Goal: Information Seeking & Learning: Learn about a topic

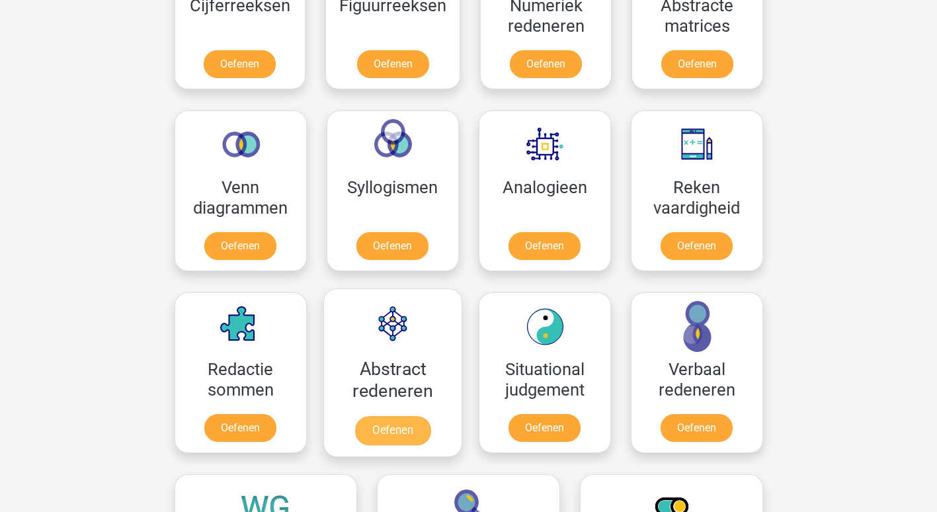
scroll to position [793, 0]
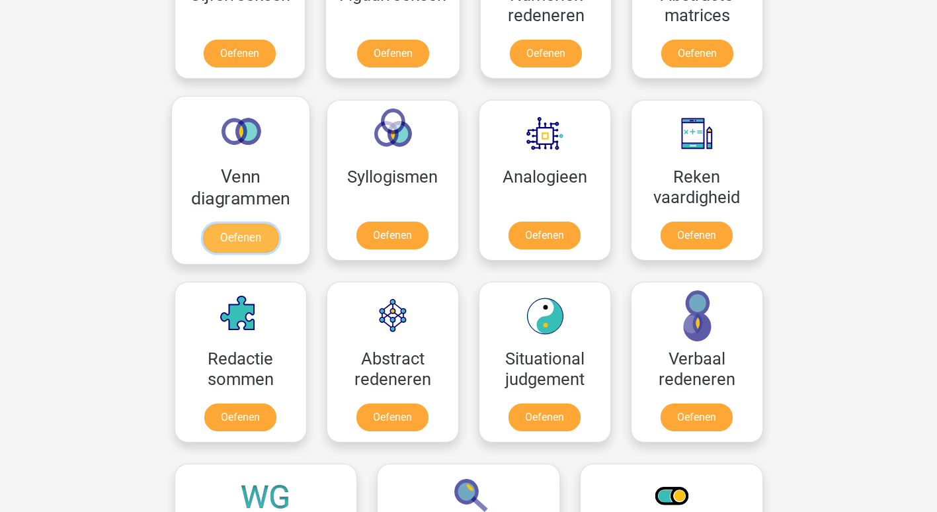
click at [248, 232] on link "Oefenen" at bounding box center [239, 237] width 75 height 29
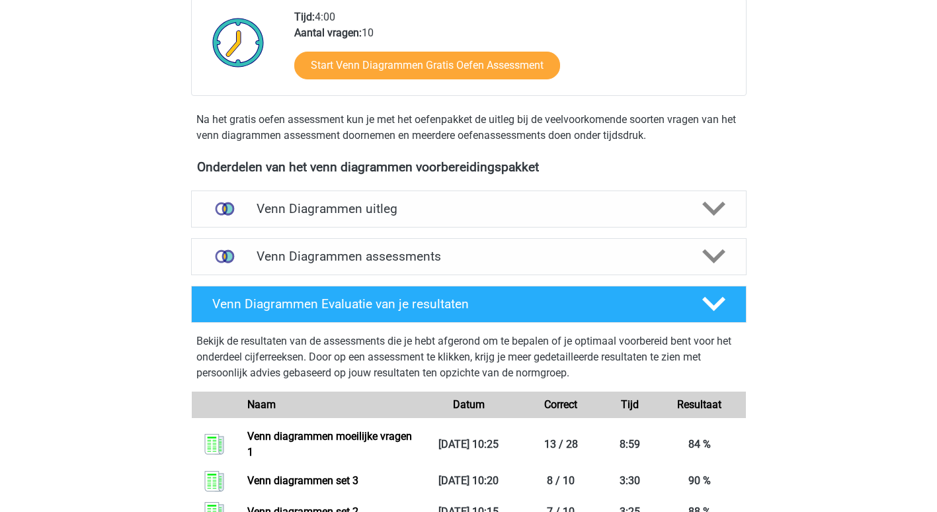
scroll to position [330, 0]
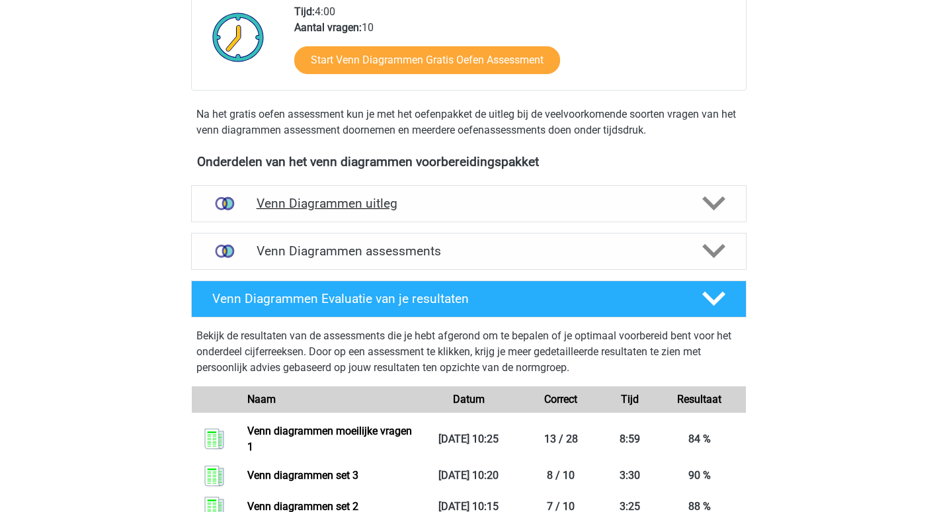
click at [356, 207] on h4 "Venn Diagrammen uitleg" at bounding box center [468, 203] width 424 height 15
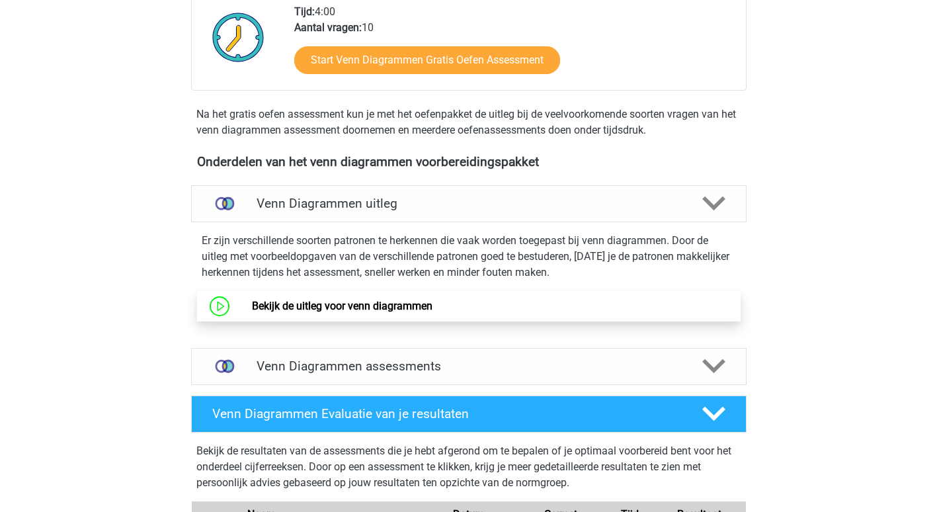
click at [332, 301] on link "Bekijk de uitleg voor venn diagrammen" at bounding box center [342, 305] width 180 height 13
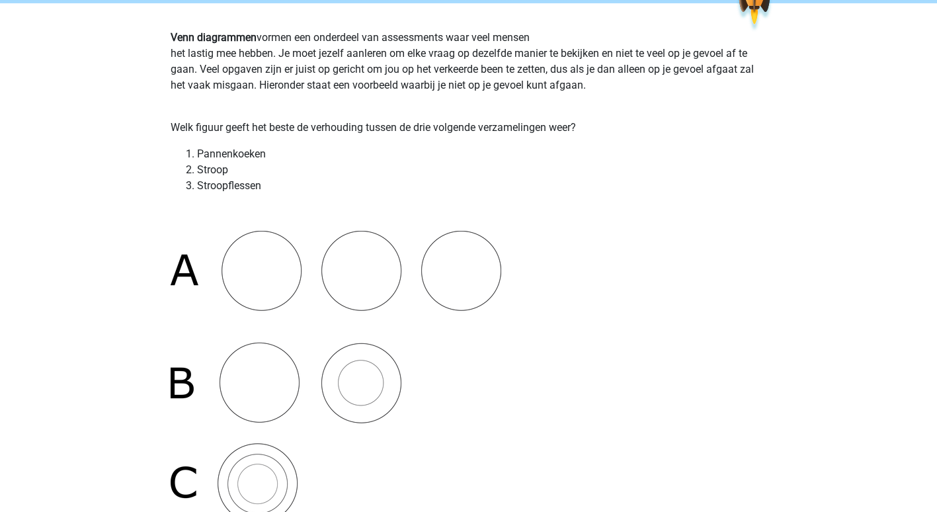
scroll to position [66, 0]
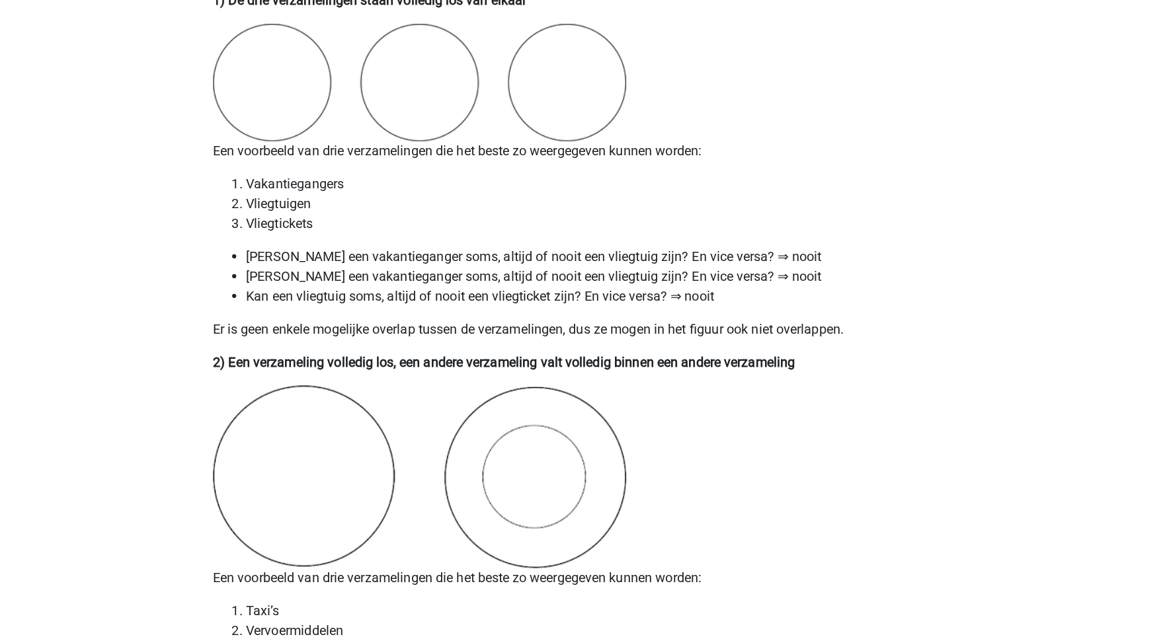
scroll to position [991, 0]
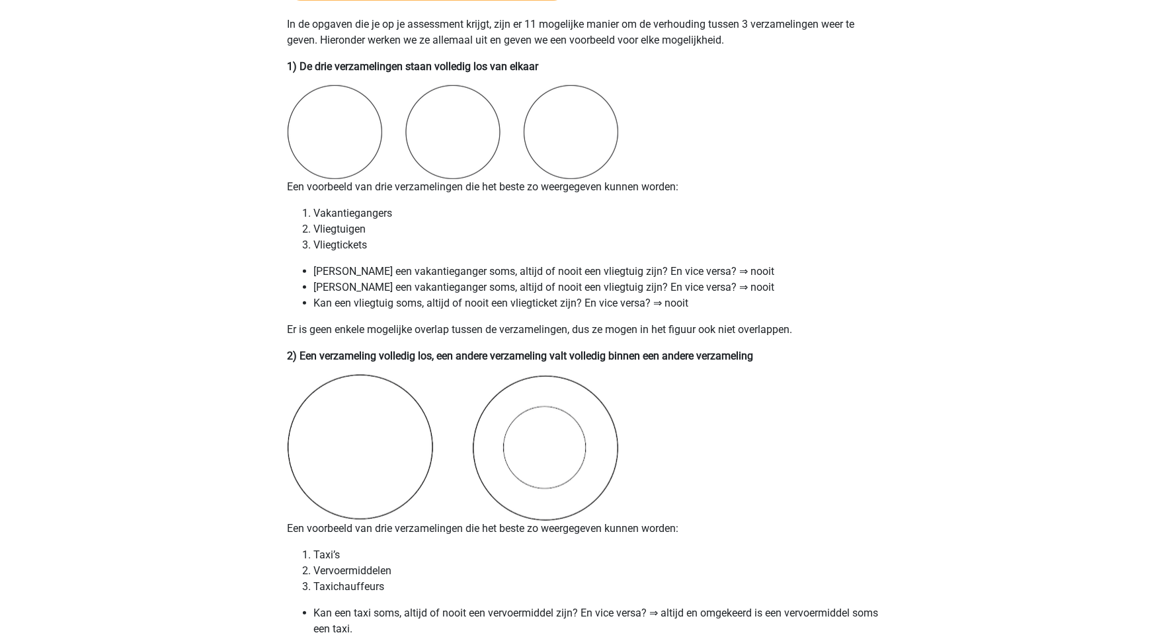
drag, startPoint x: 877, startPoint y: 4, endPoint x: 714, endPoint y: 97, distance: 188.0
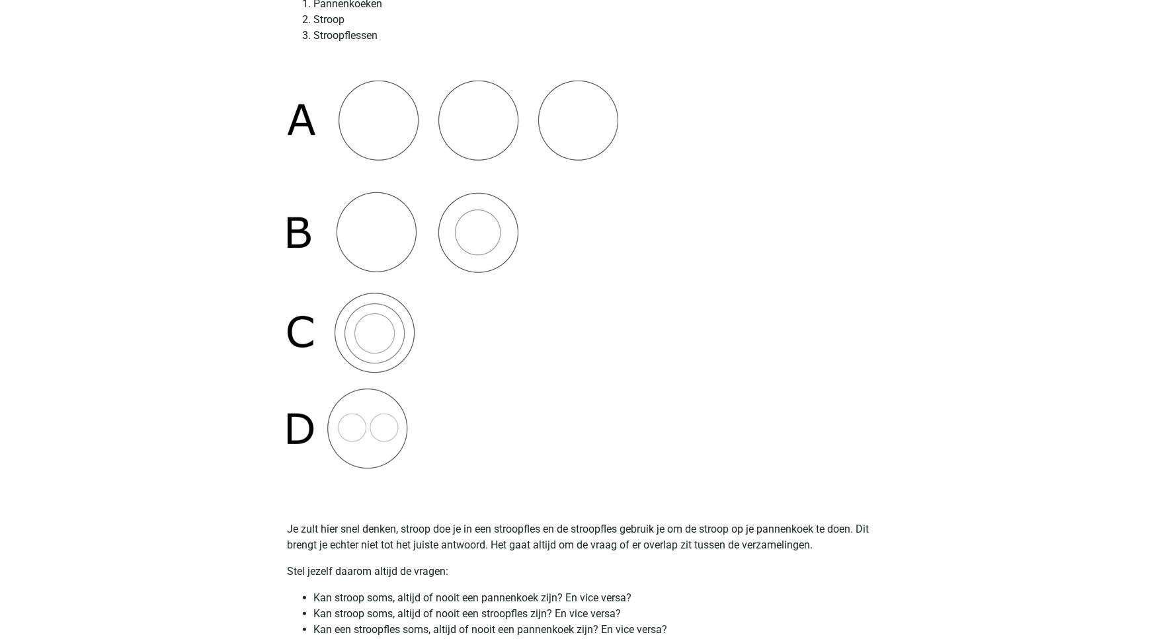
scroll to position [0, 0]
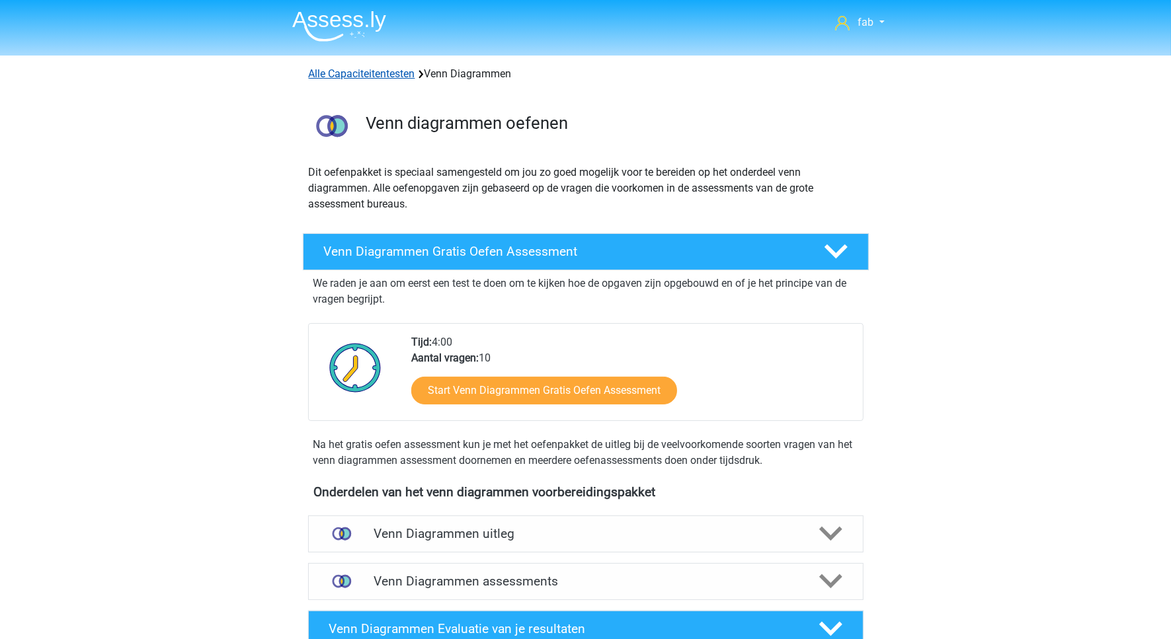
click at [395, 75] on link "Alle Capaciteitentesten" at bounding box center [362, 73] width 106 height 13
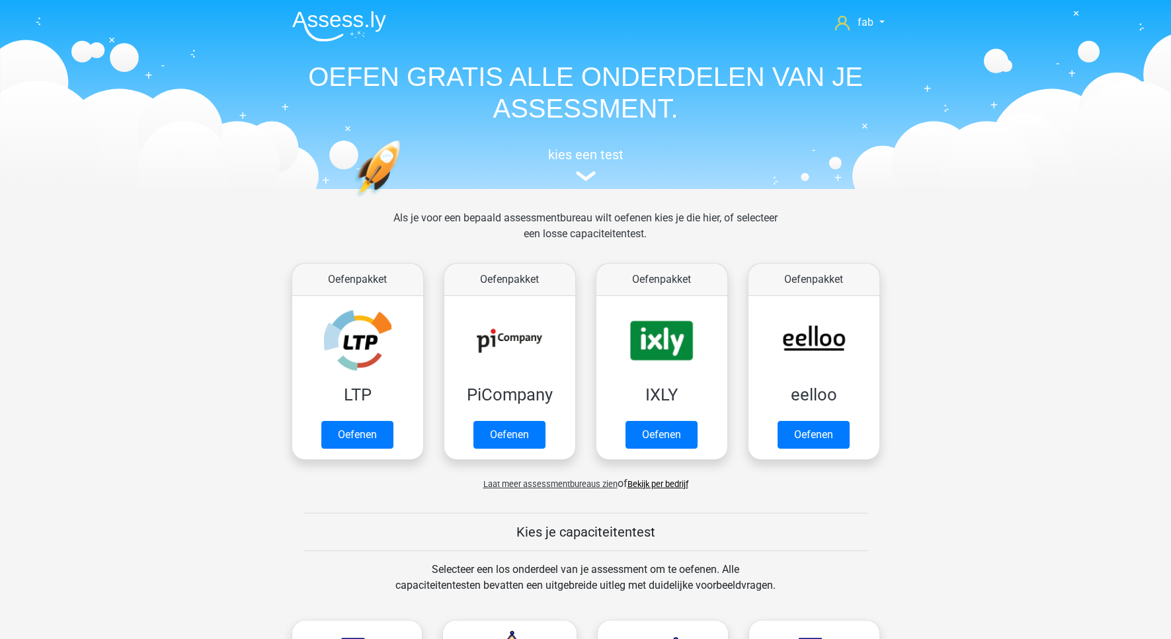
scroll to position [562, 0]
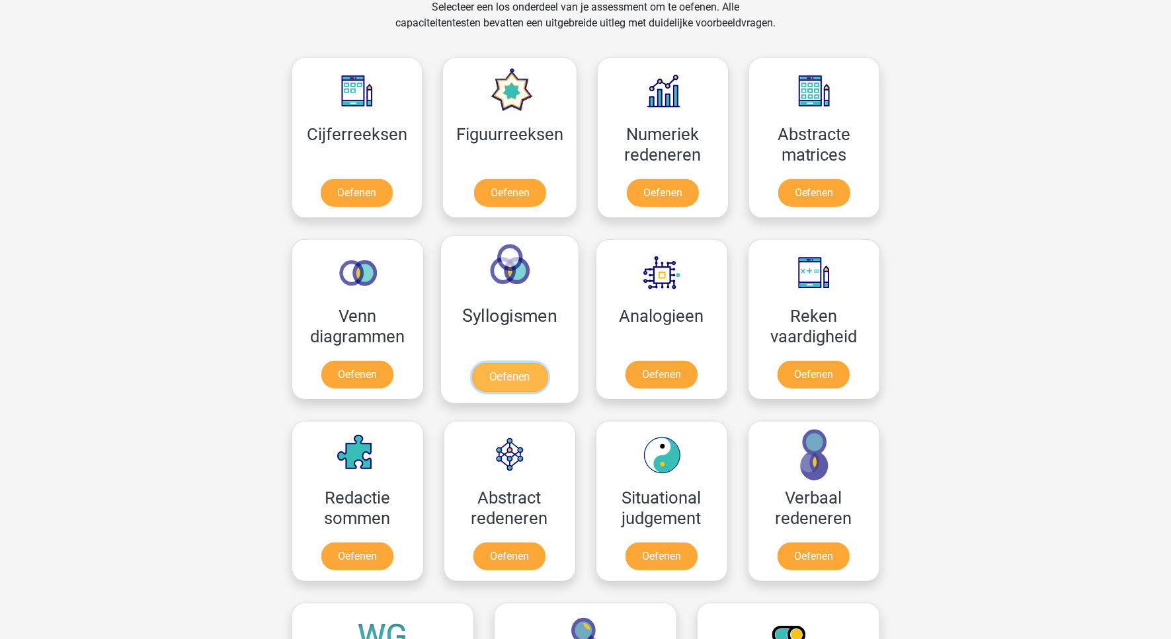
click at [529, 363] on link "Oefenen" at bounding box center [508, 377] width 75 height 29
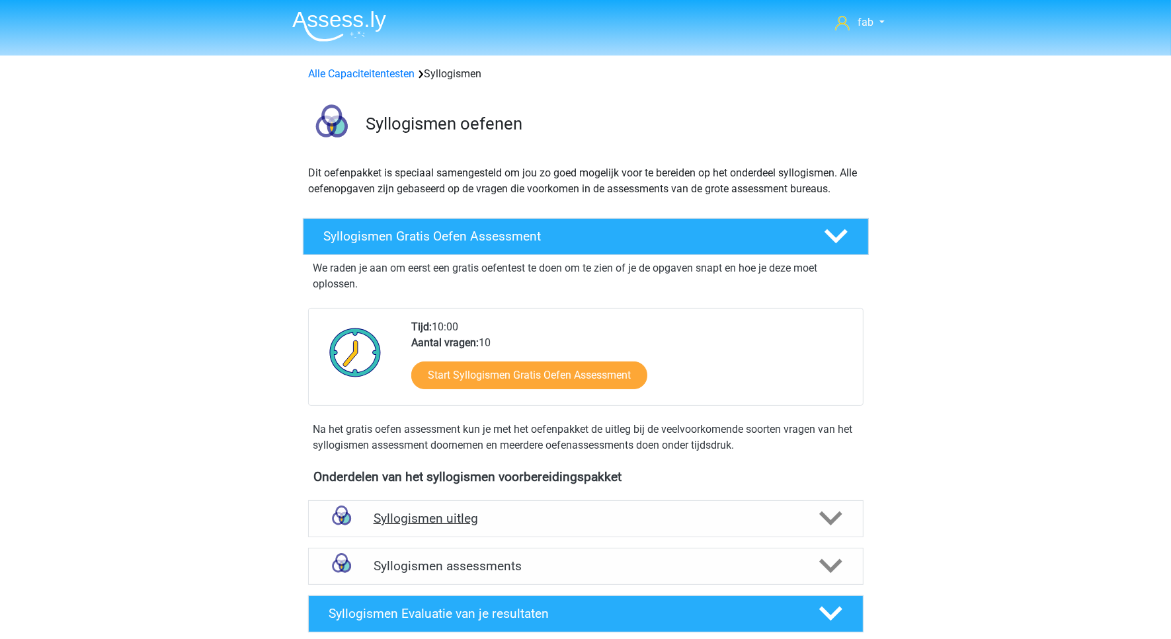
click at [473, 519] on h4 "Syllogismen uitleg" at bounding box center [585, 518] width 424 height 15
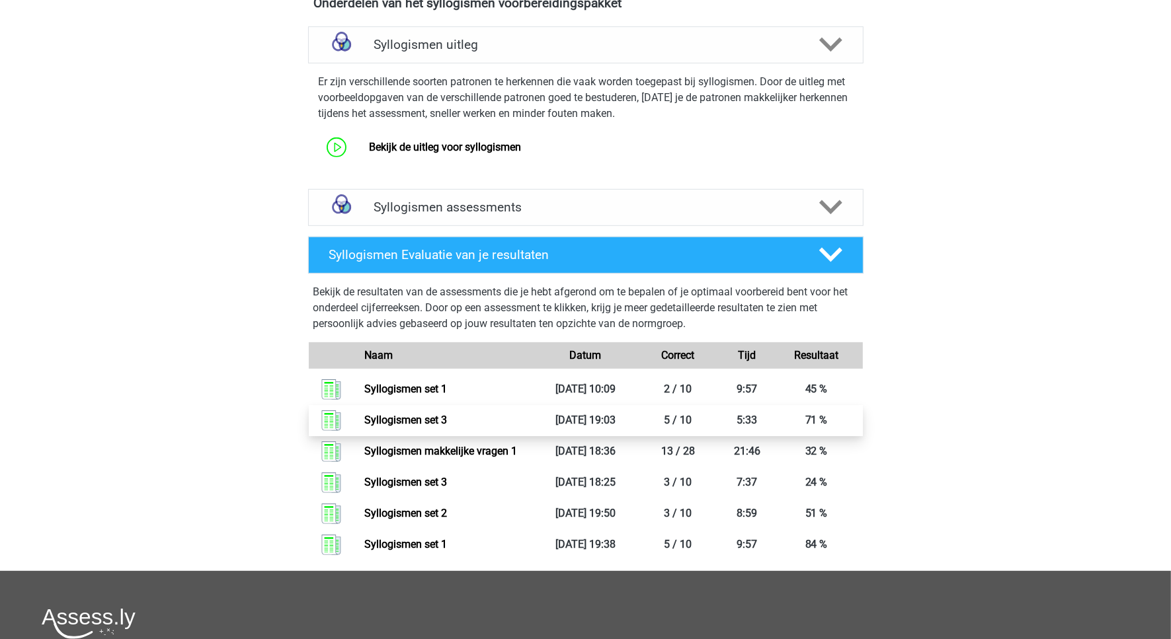
scroll to position [496, 0]
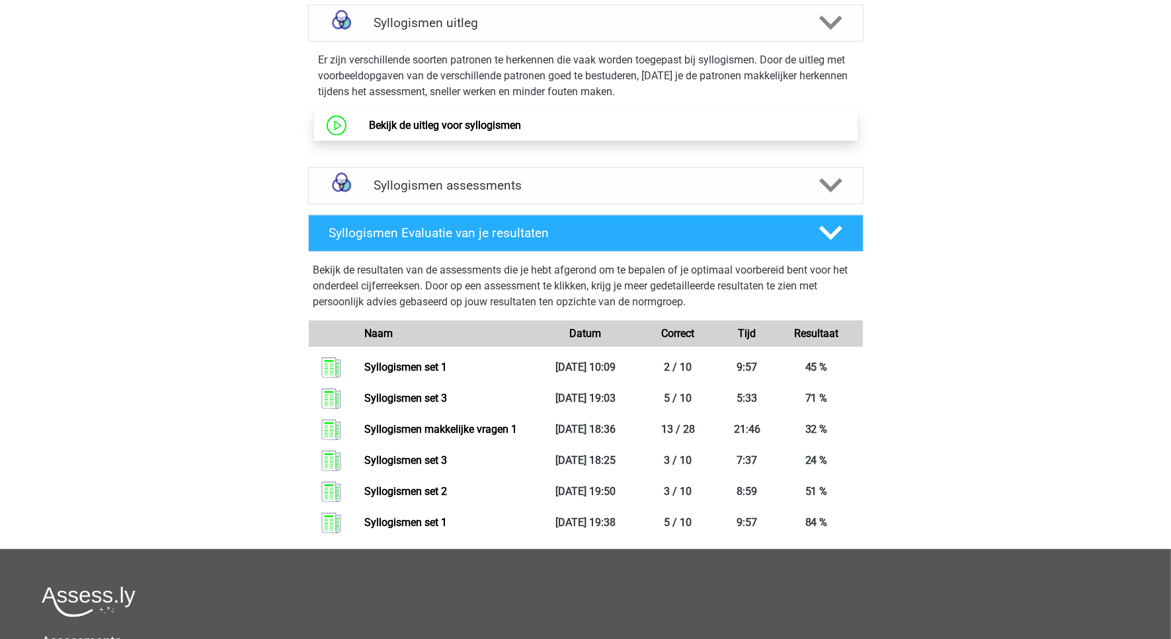
click at [487, 124] on link "Bekijk de uitleg voor syllogismen" at bounding box center [445, 125] width 152 height 13
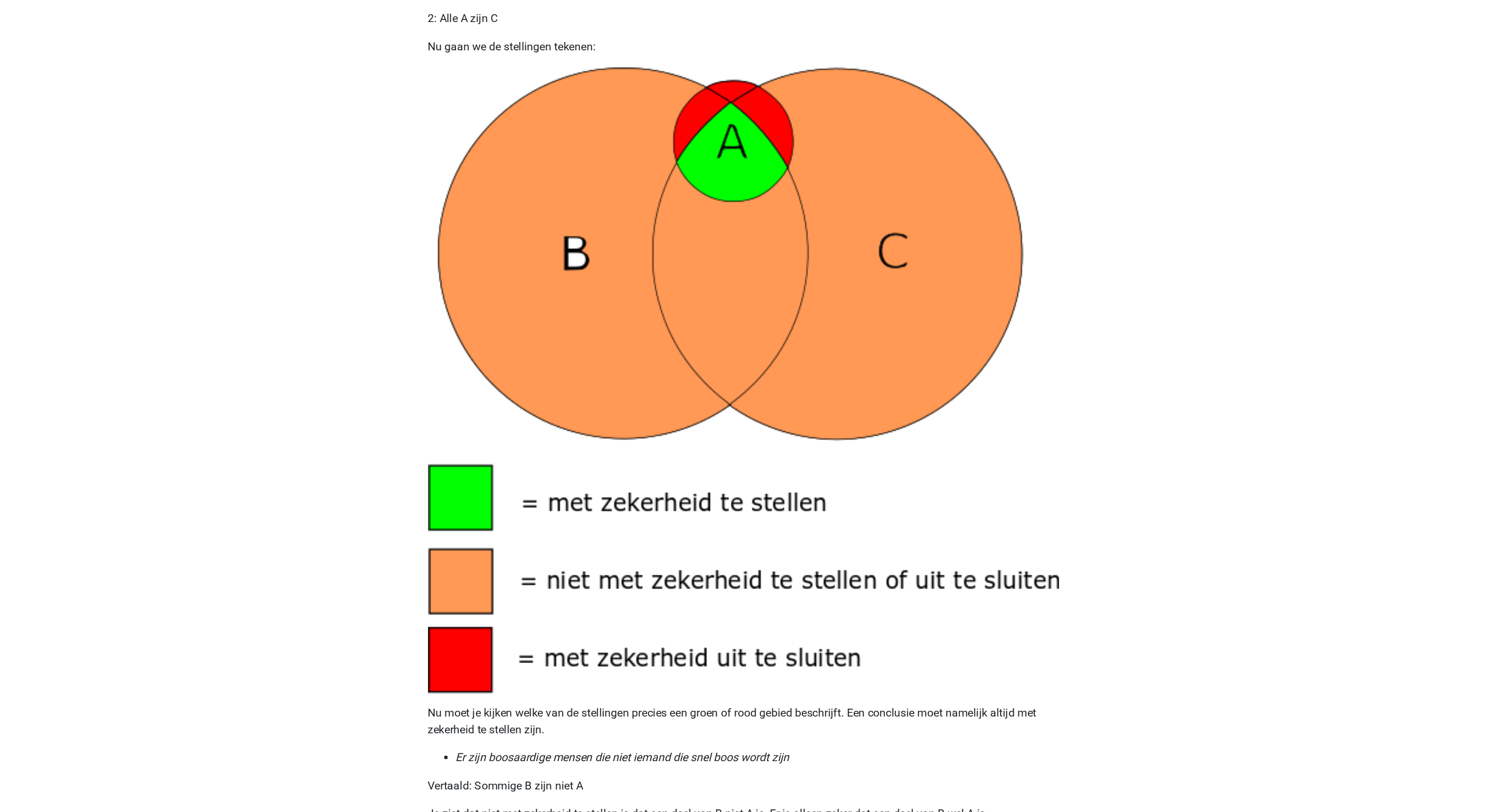
scroll to position [657, 0]
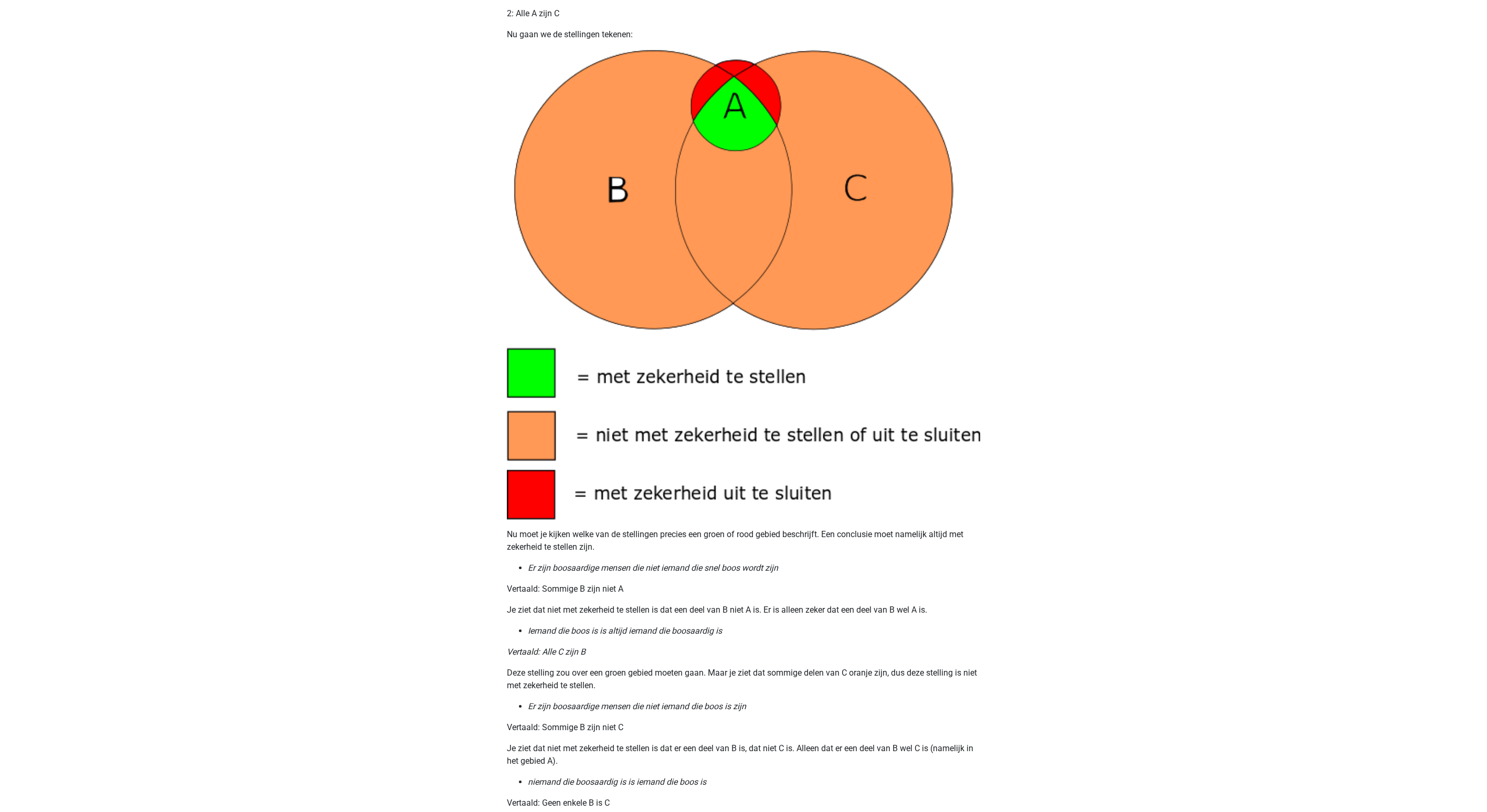
drag, startPoint x: 899, startPoint y: 1, endPoint x: 894, endPoint y: 20, distance: 19.6
click at [894, 20] on p "2: Alle A zijn C" at bounding box center [744, 13] width 473 height 13
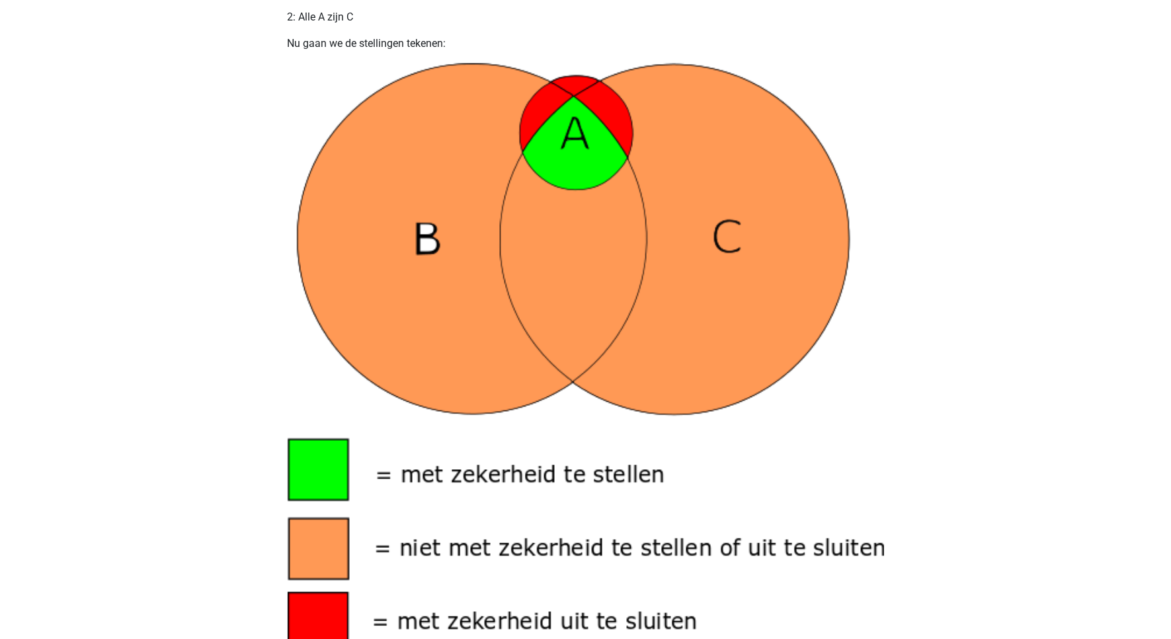
drag, startPoint x: 1797, startPoint y: 0, endPoint x: 705, endPoint y: 26, distance: 1092.3
click at [705, 26] on div "Syllogismen vormen een deel van het Assessment waar veel mensen het moeilijk me…" at bounding box center [586, 216] width 628 height 1903
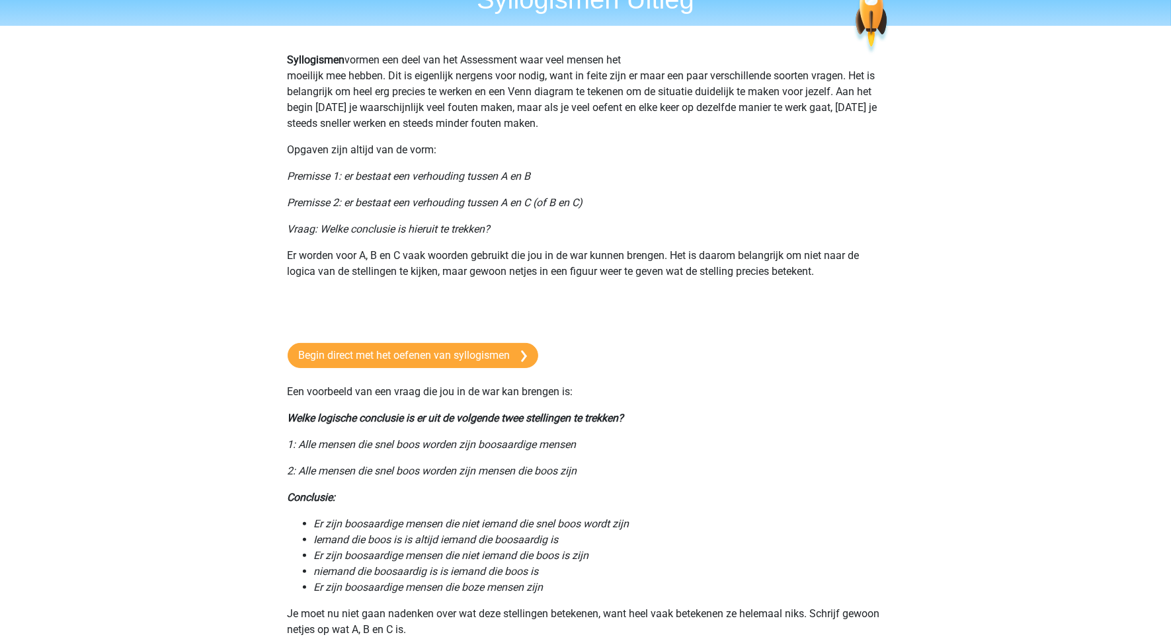
scroll to position [52, 0]
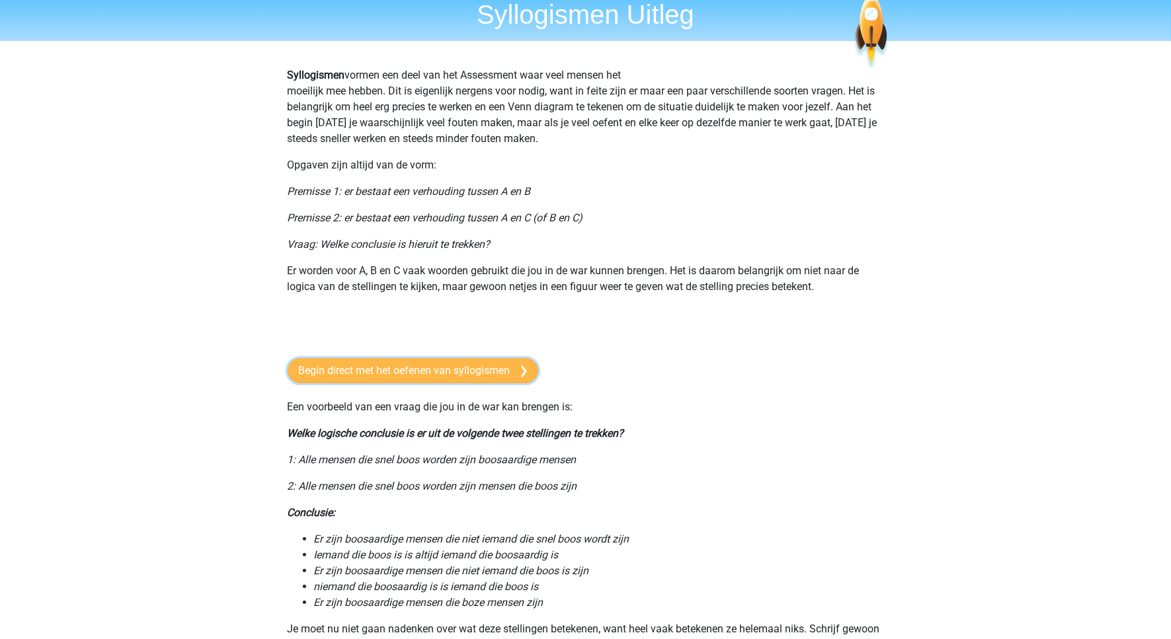
click at [399, 372] on link "Begin direct met het oefenen van syllogismen" at bounding box center [413, 370] width 251 height 25
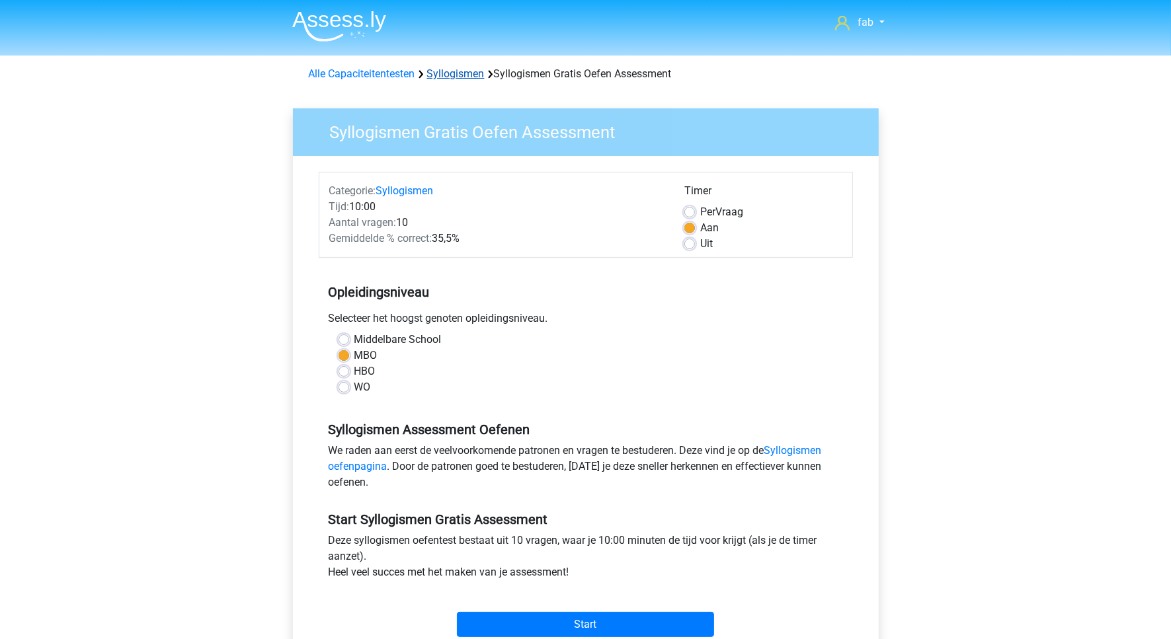
click at [479, 73] on link "Syllogismen" at bounding box center [456, 73] width 58 height 13
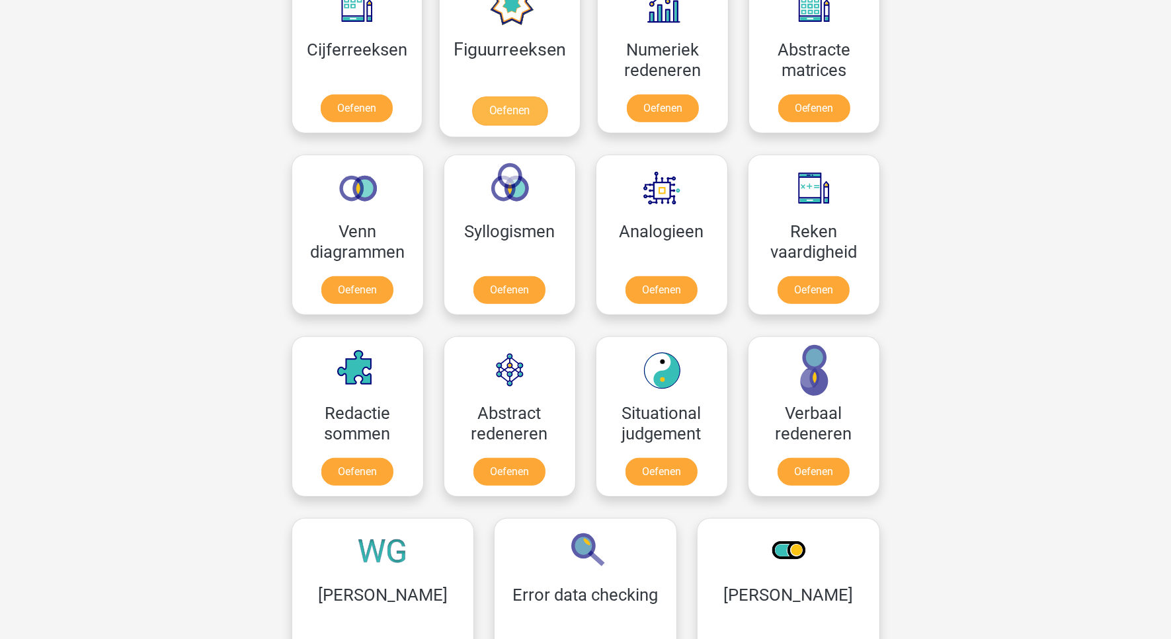
scroll to position [744, 0]
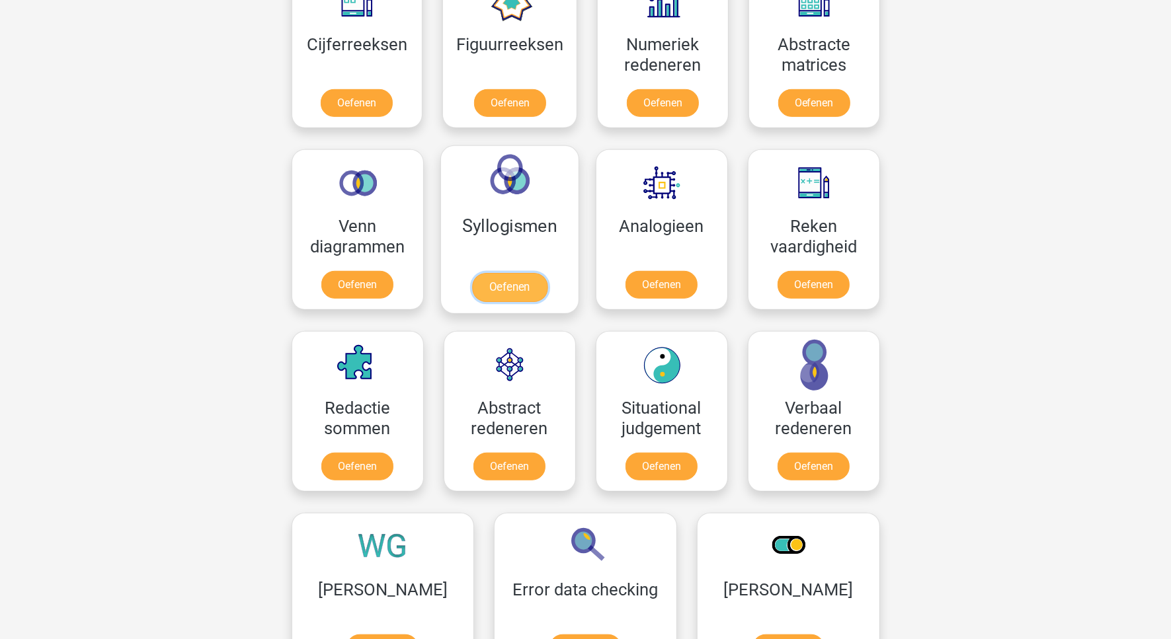
click at [529, 291] on link "Oefenen" at bounding box center [508, 287] width 75 height 29
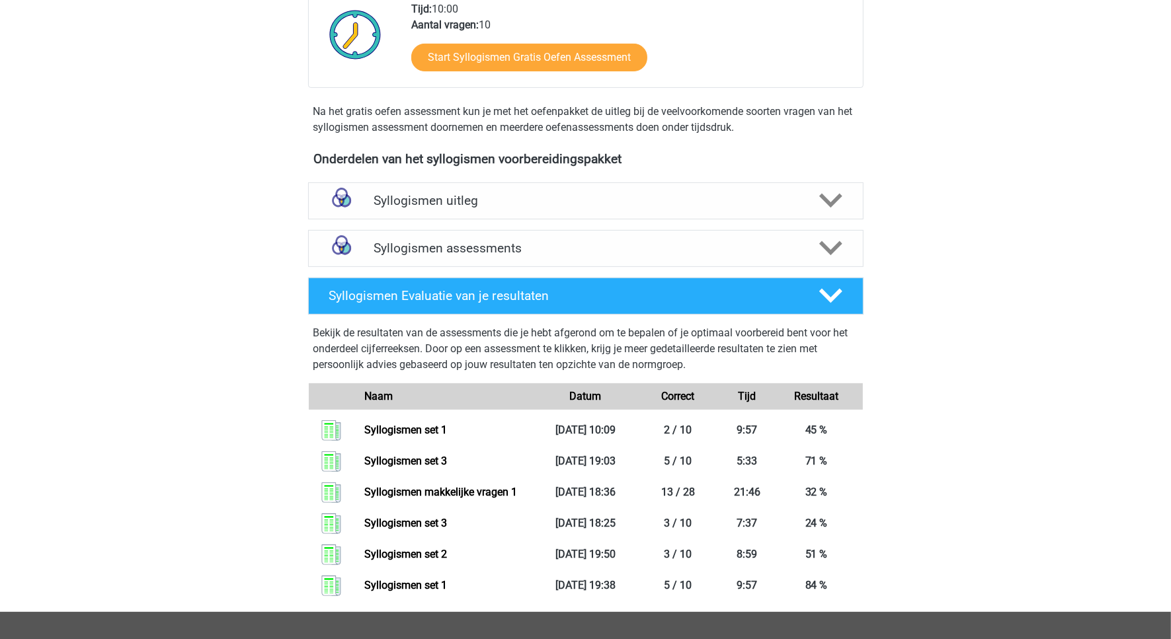
scroll to position [413, 0]
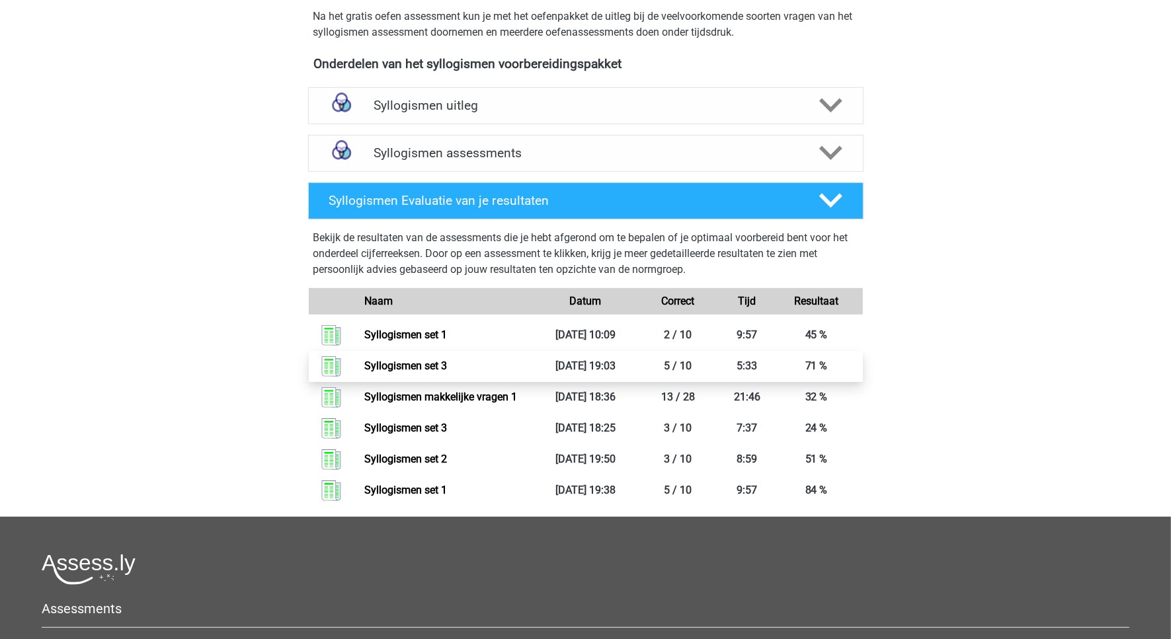
click at [440, 369] on link "Syllogismen set 3" at bounding box center [405, 366] width 83 height 13
click at [447, 364] on link "Syllogismen set 3" at bounding box center [405, 366] width 83 height 13
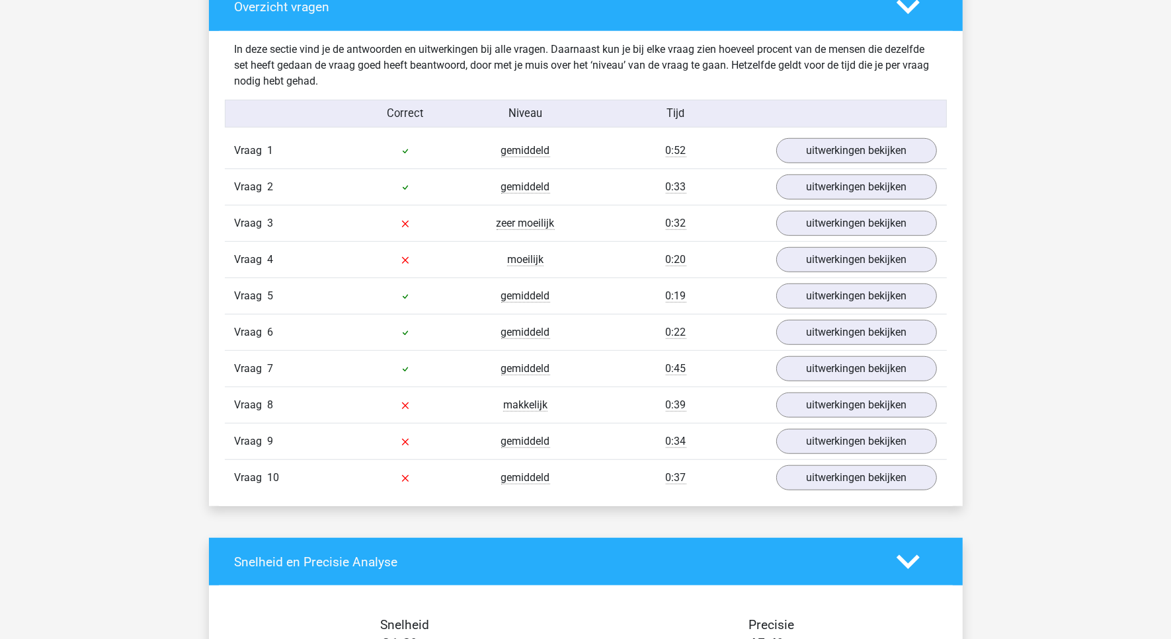
scroll to position [826, 0]
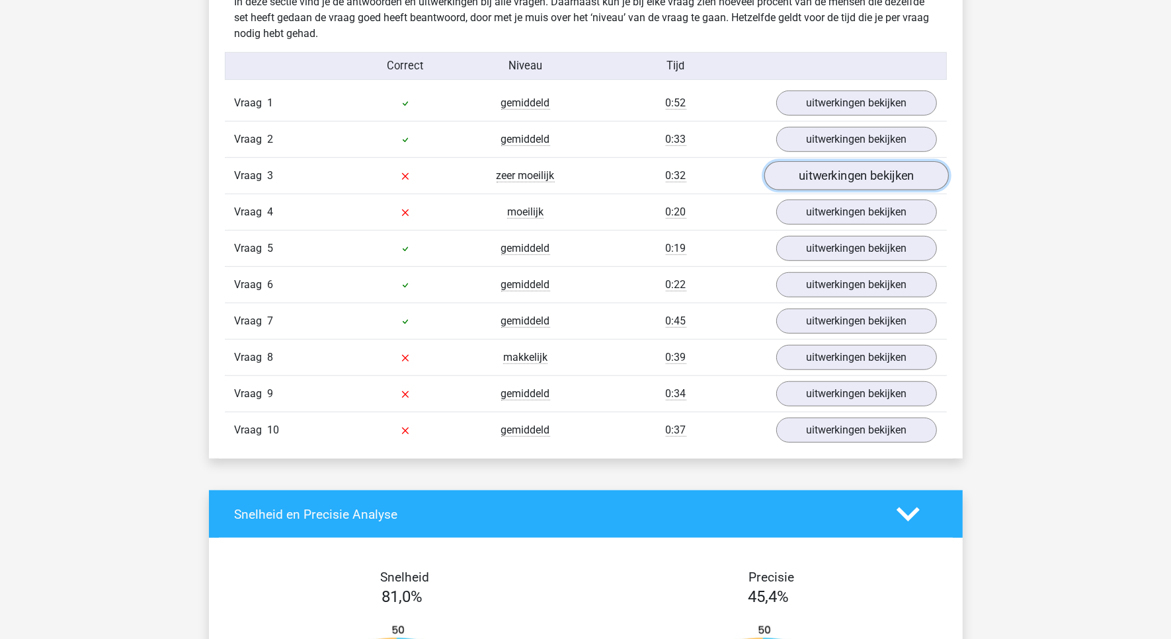
click at [857, 170] on link "uitwerkingen bekijken" at bounding box center [855, 176] width 184 height 29
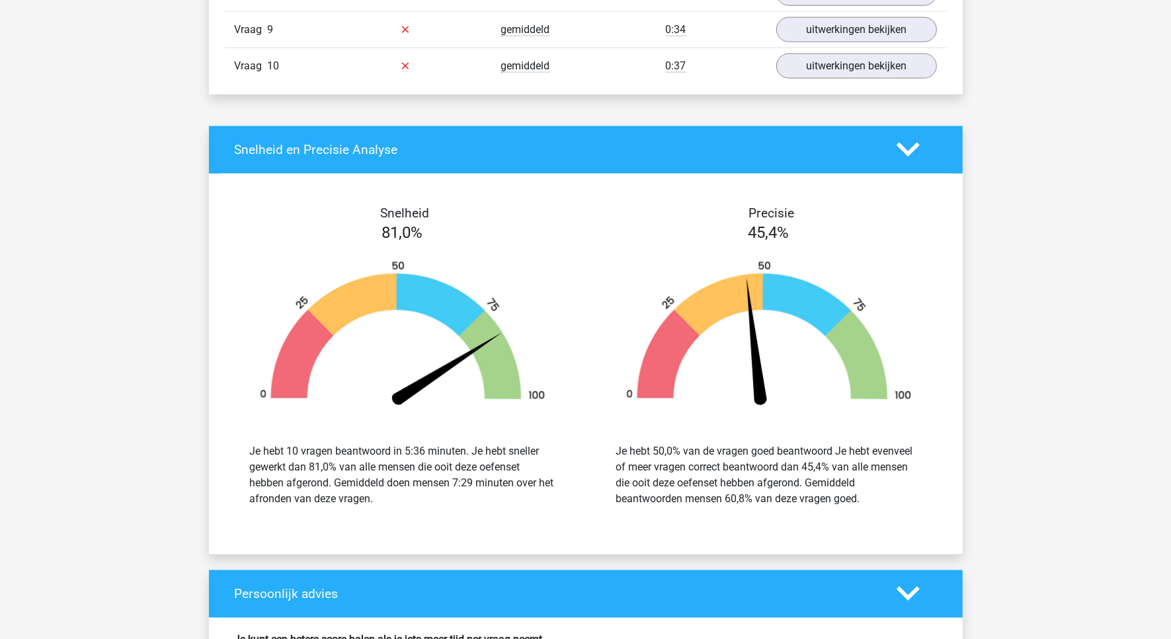
scroll to position [1405, 0]
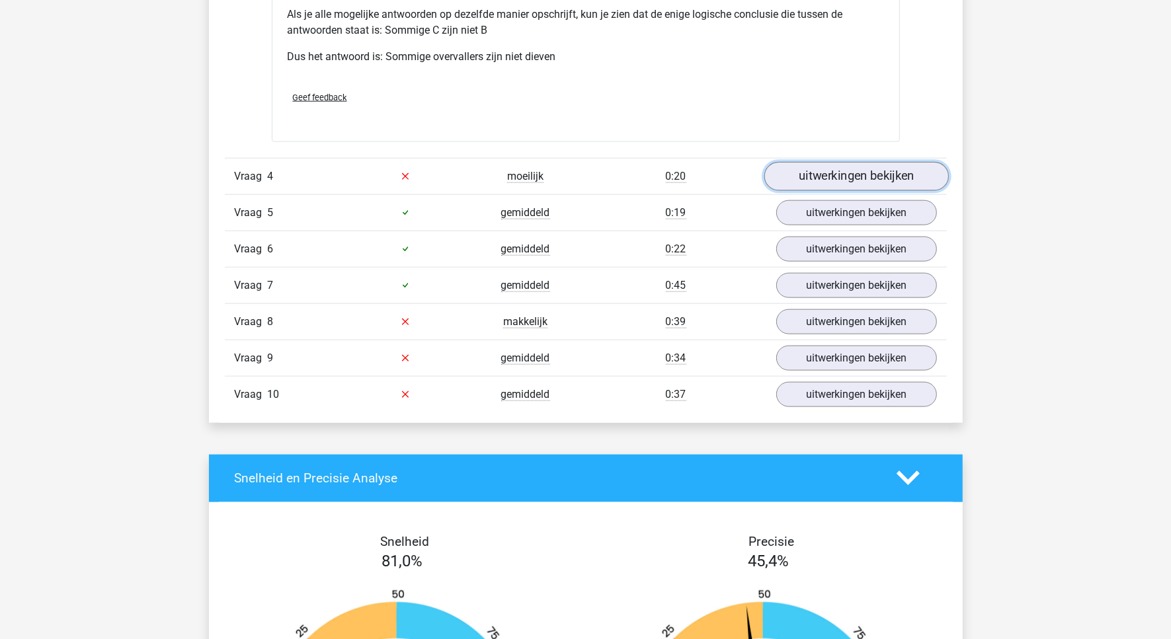
click at [834, 179] on link "uitwerkingen bekijken" at bounding box center [855, 176] width 184 height 29
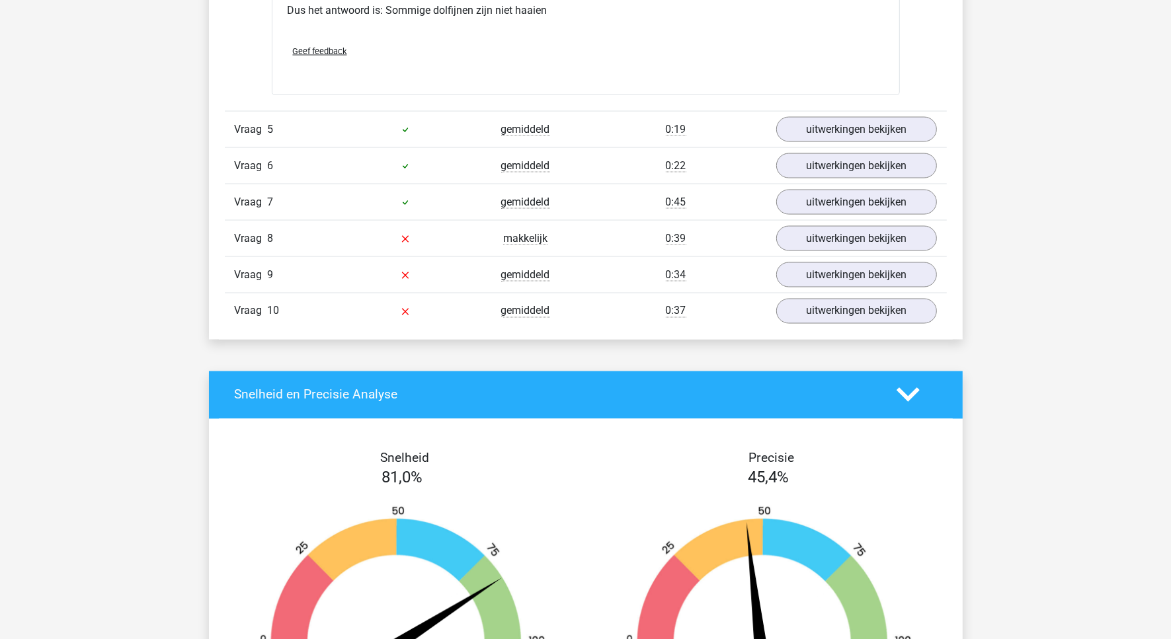
scroll to position [2066, 0]
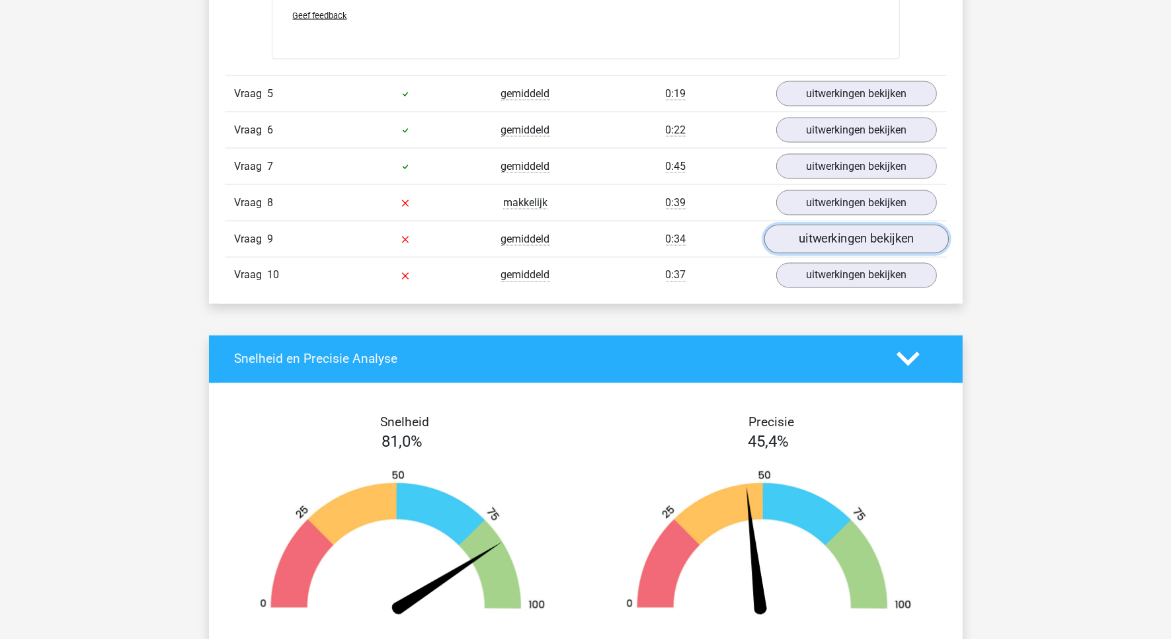
click at [808, 242] on link "uitwerkingen bekijken" at bounding box center [855, 239] width 184 height 29
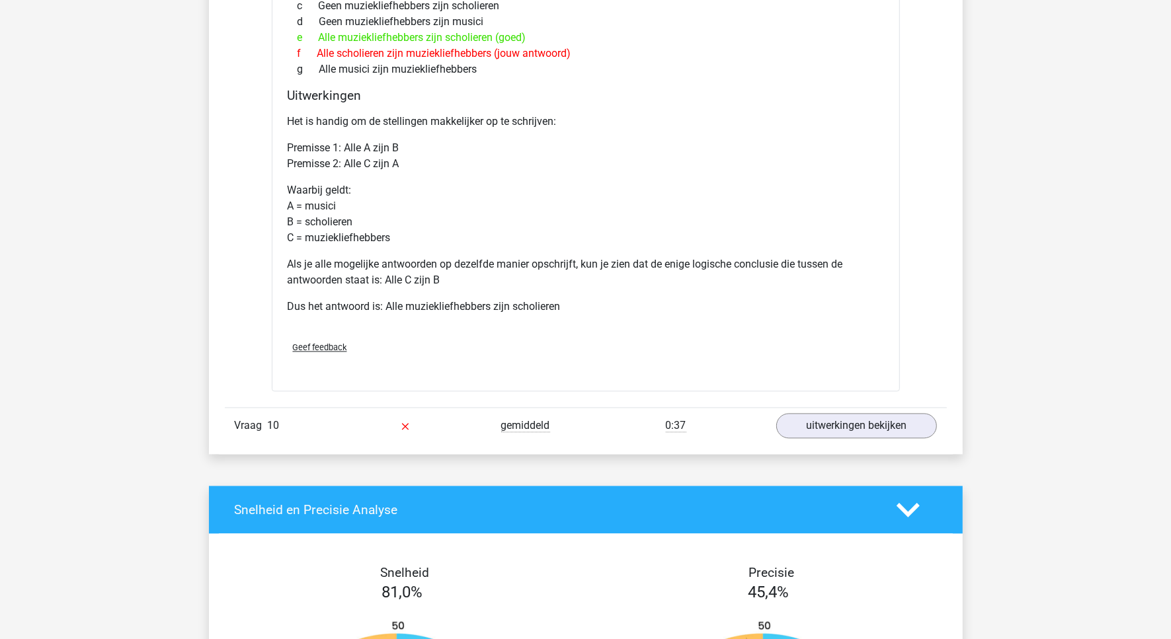
scroll to position [2561, 0]
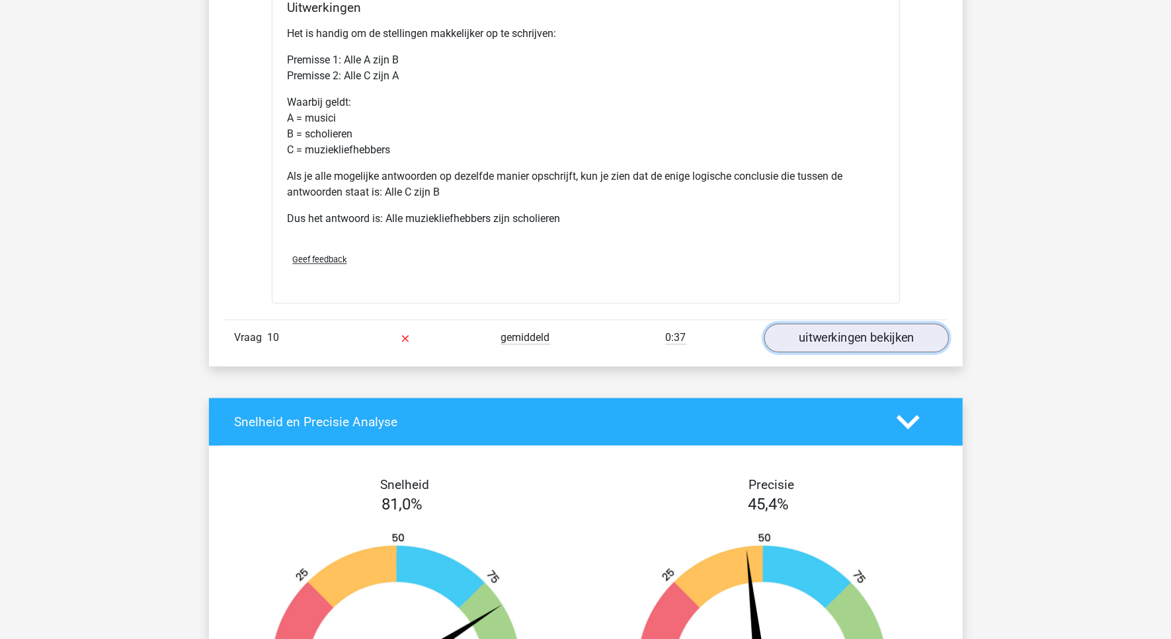
click at [856, 342] on link "uitwerkingen bekijken" at bounding box center [855, 337] width 184 height 29
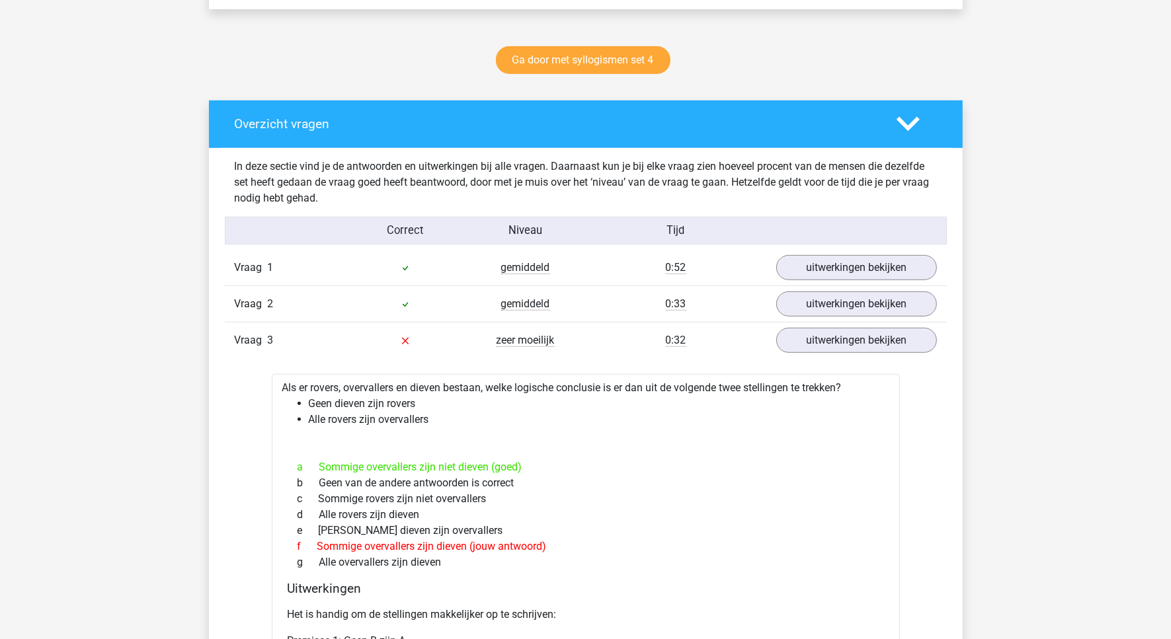
scroll to position [661, 0]
click at [524, 348] on span "zeer moeilijk" at bounding box center [525, 340] width 58 height 13
click at [877, 337] on link "uitwerkingen bekijken" at bounding box center [855, 341] width 184 height 29
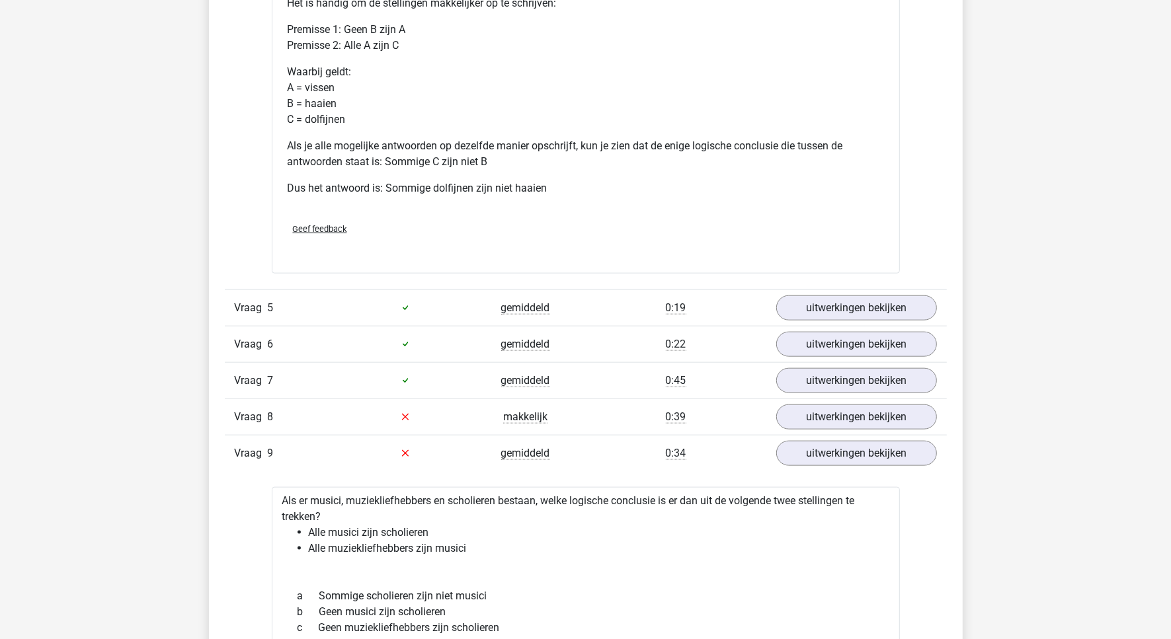
scroll to position [1322, 0]
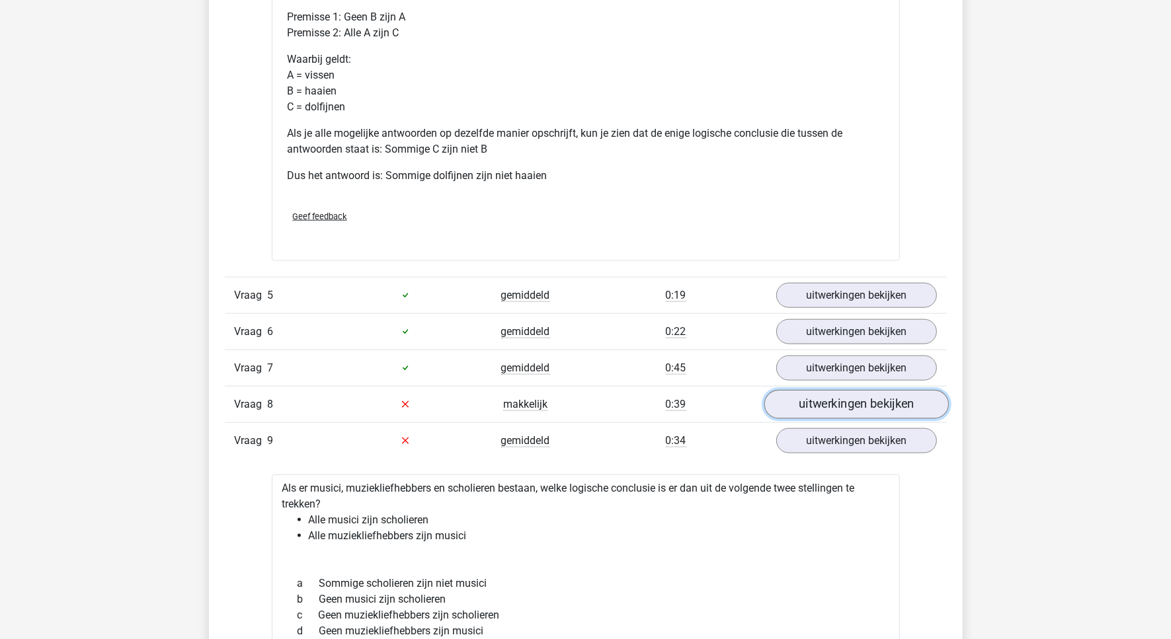
click at [882, 405] on link "uitwerkingen bekijken" at bounding box center [855, 404] width 184 height 29
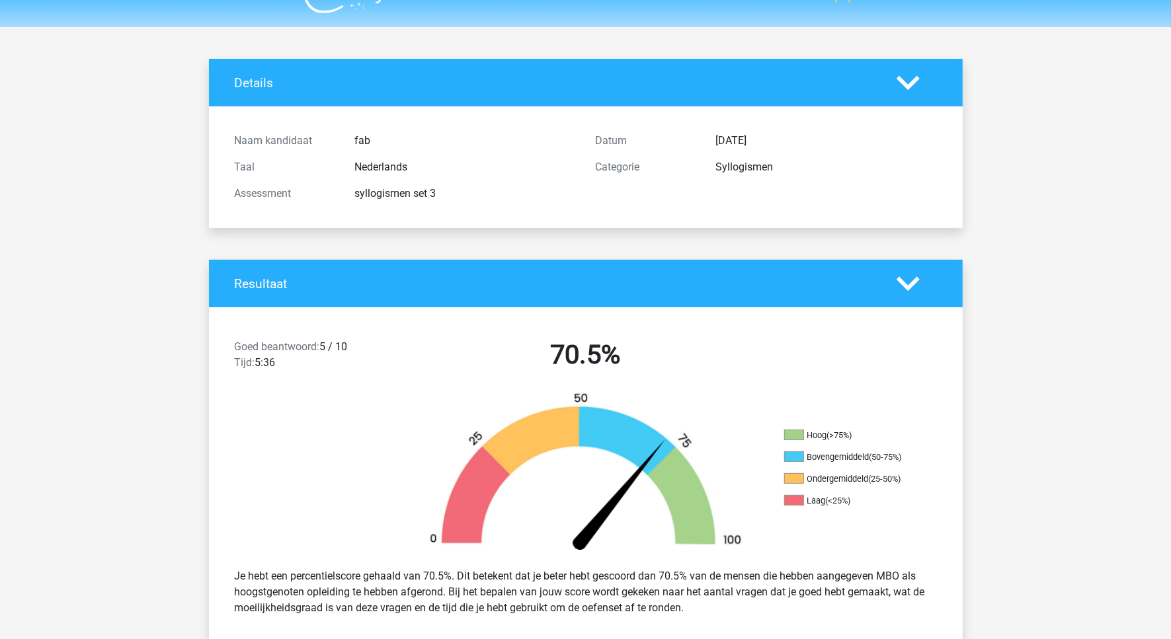
scroll to position [0, 0]
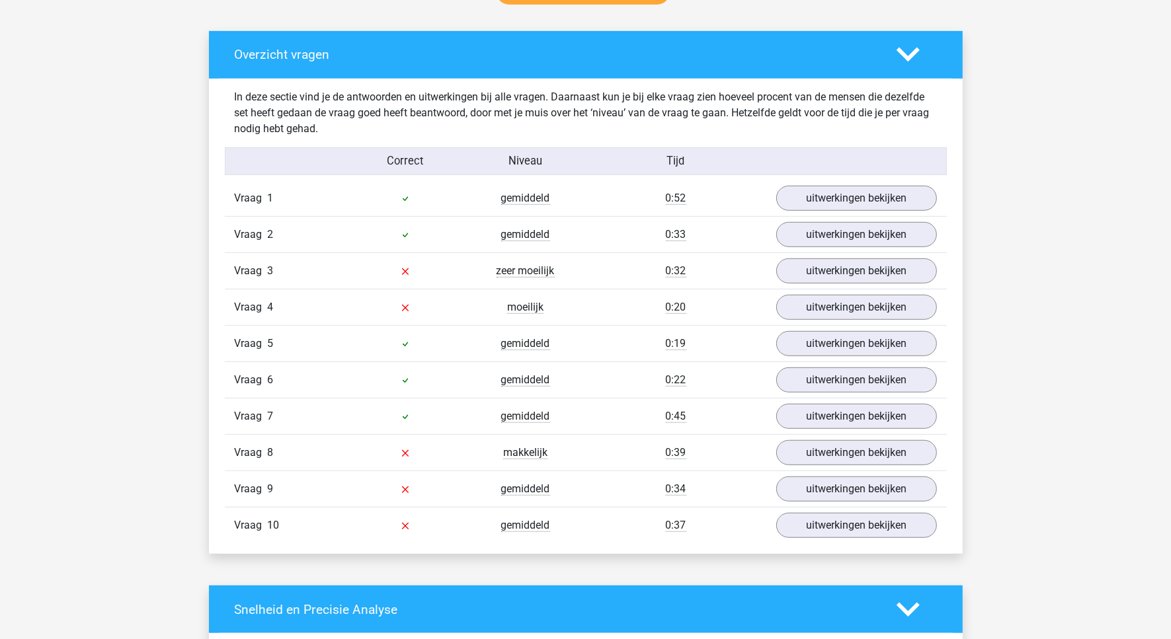
scroll to position [744, 0]
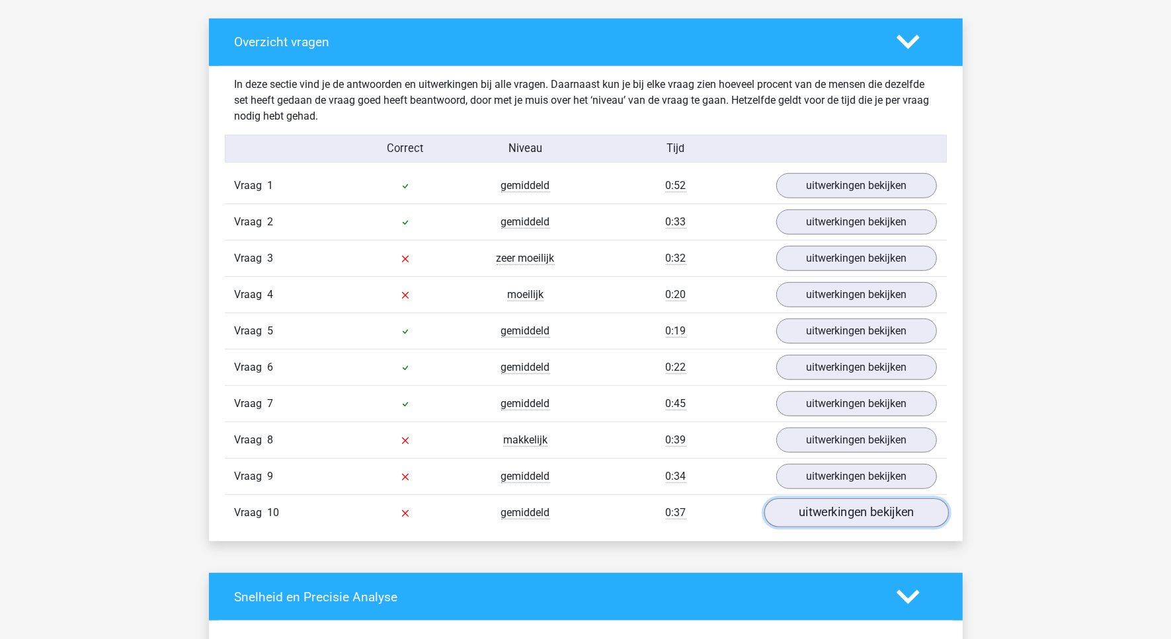
click at [843, 514] on link "uitwerkingen bekijken" at bounding box center [855, 513] width 184 height 29
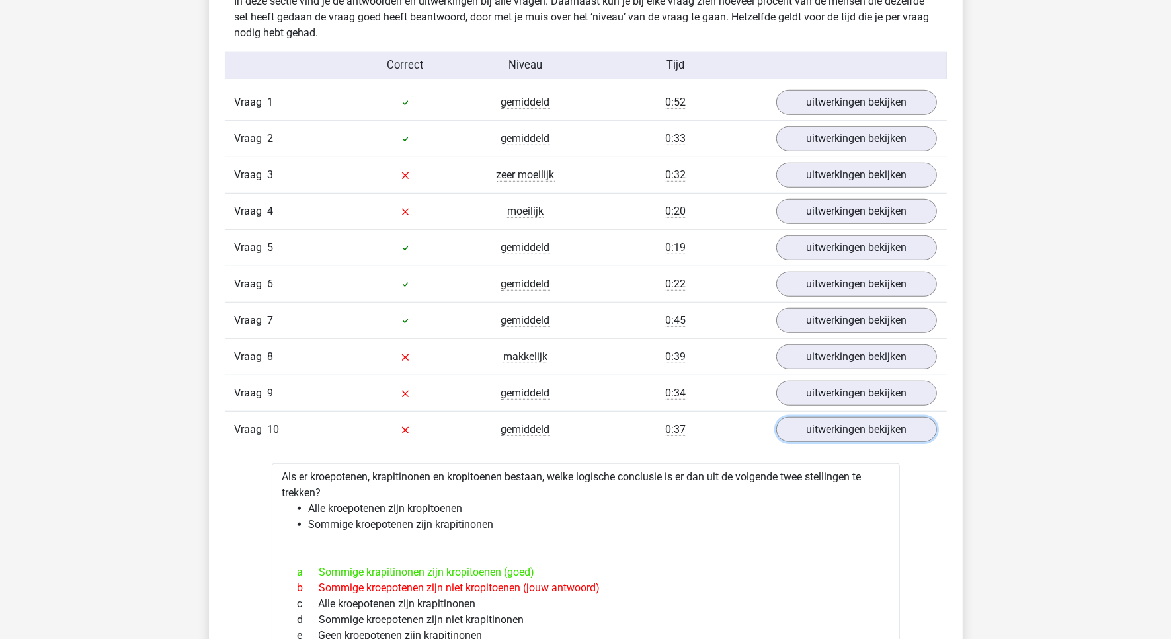
scroll to position [826, 0]
click at [837, 403] on link "uitwerkingen bekijken" at bounding box center [855, 394] width 184 height 29
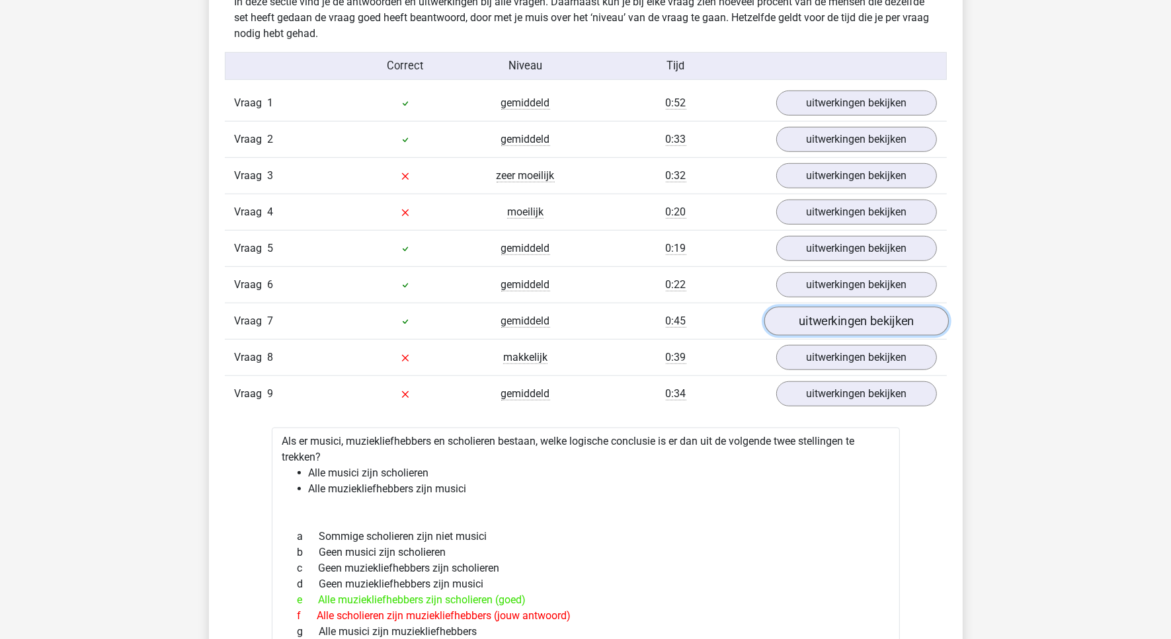
click at [870, 325] on link "uitwerkingen bekijken" at bounding box center [855, 321] width 184 height 29
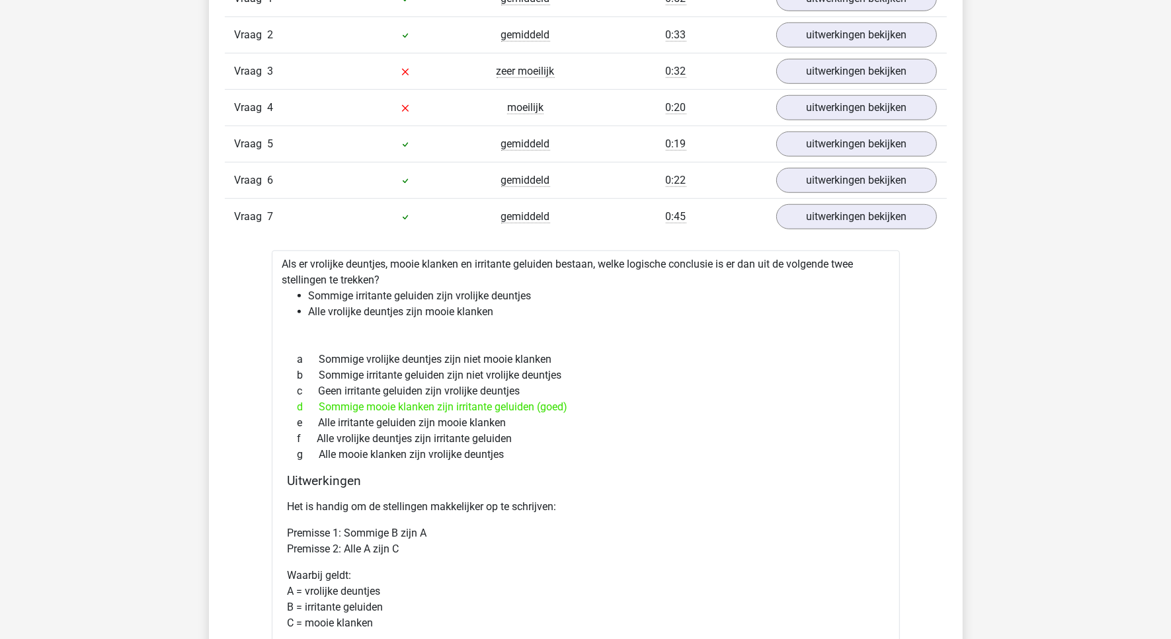
scroll to position [909, 0]
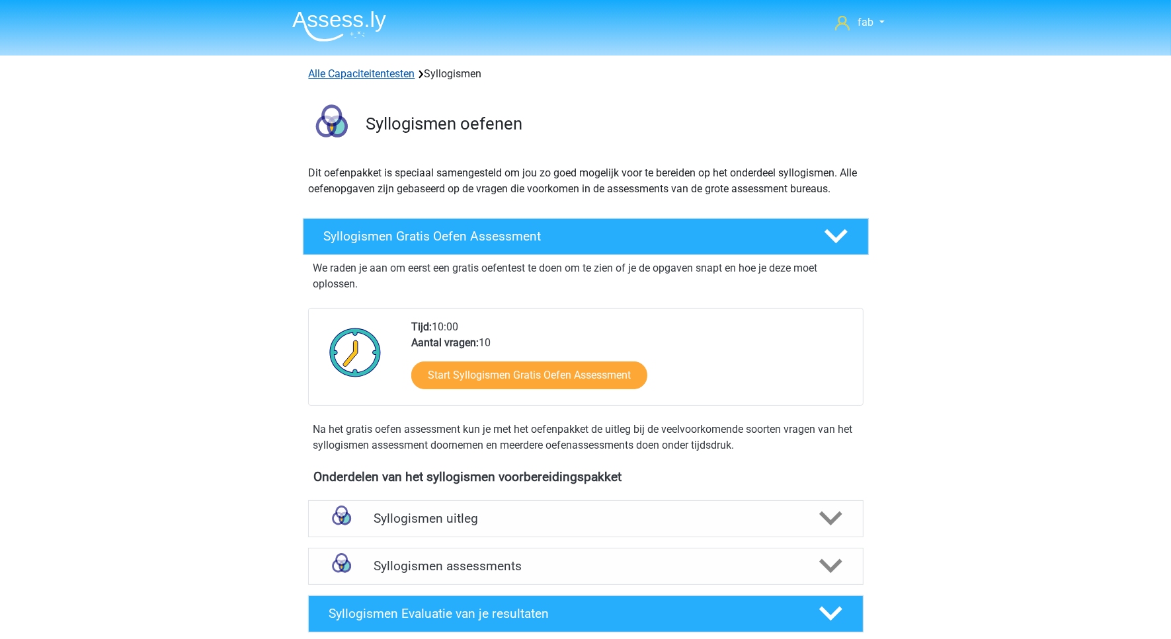
click at [405, 75] on link "Alle Capaciteitentesten" at bounding box center [362, 73] width 106 height 13
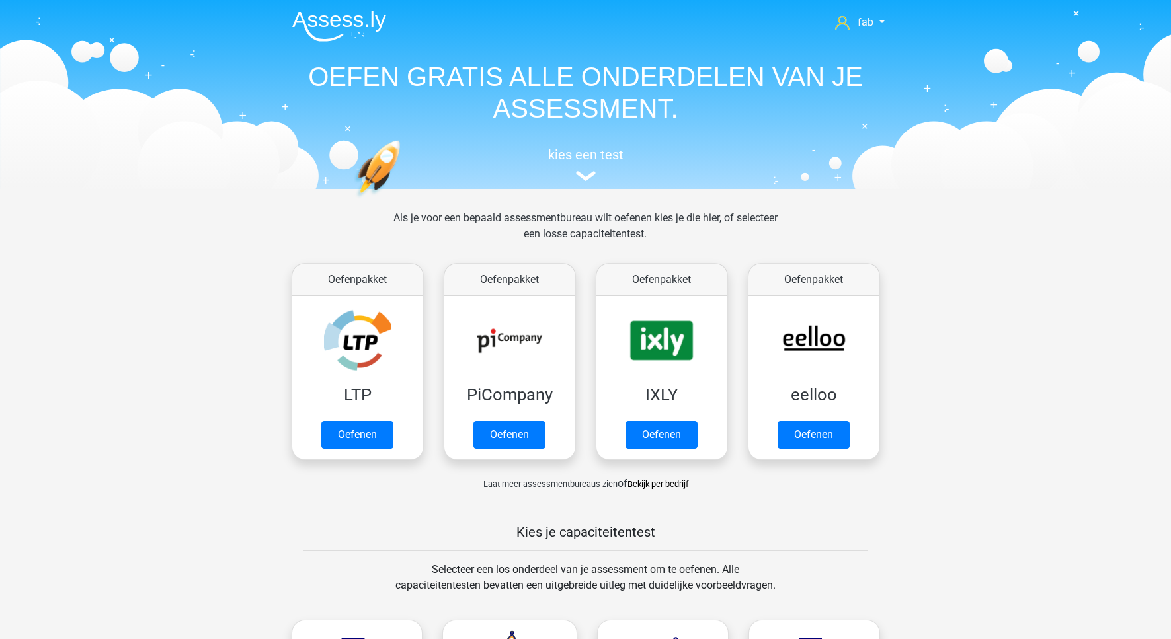
scroll to position [562, 0]
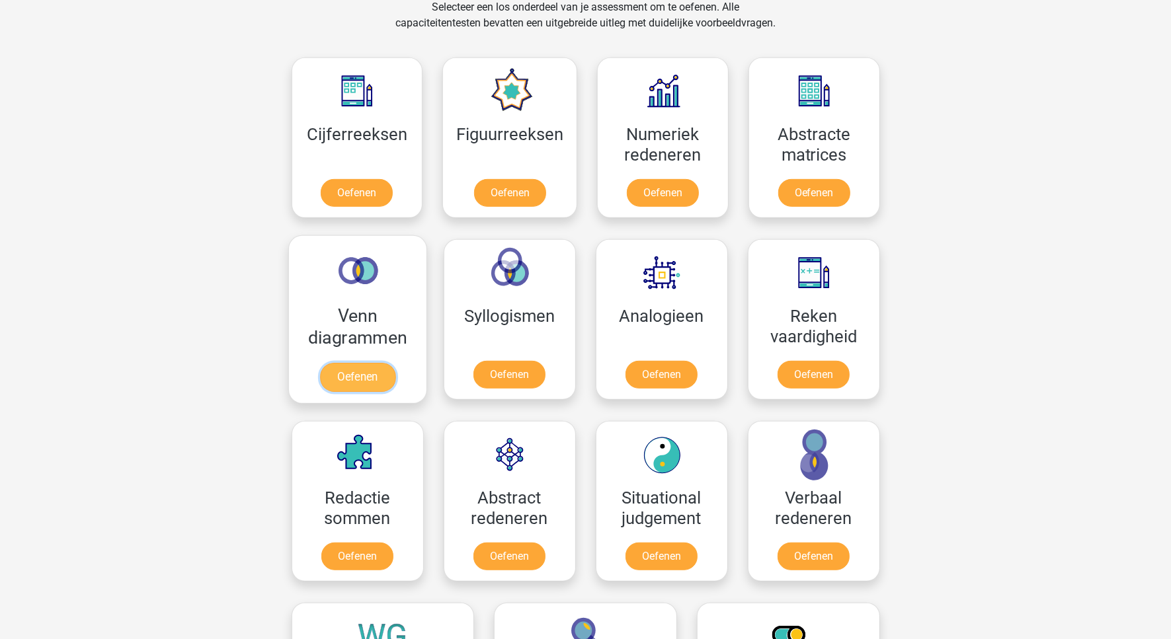
click at [358, 373] on link "Oefenen" at bounding box center [356, 377] width 75 height 29
click at [673, 363] on link "Oefenen" at bounding box center [660, 377] width 75 height 29
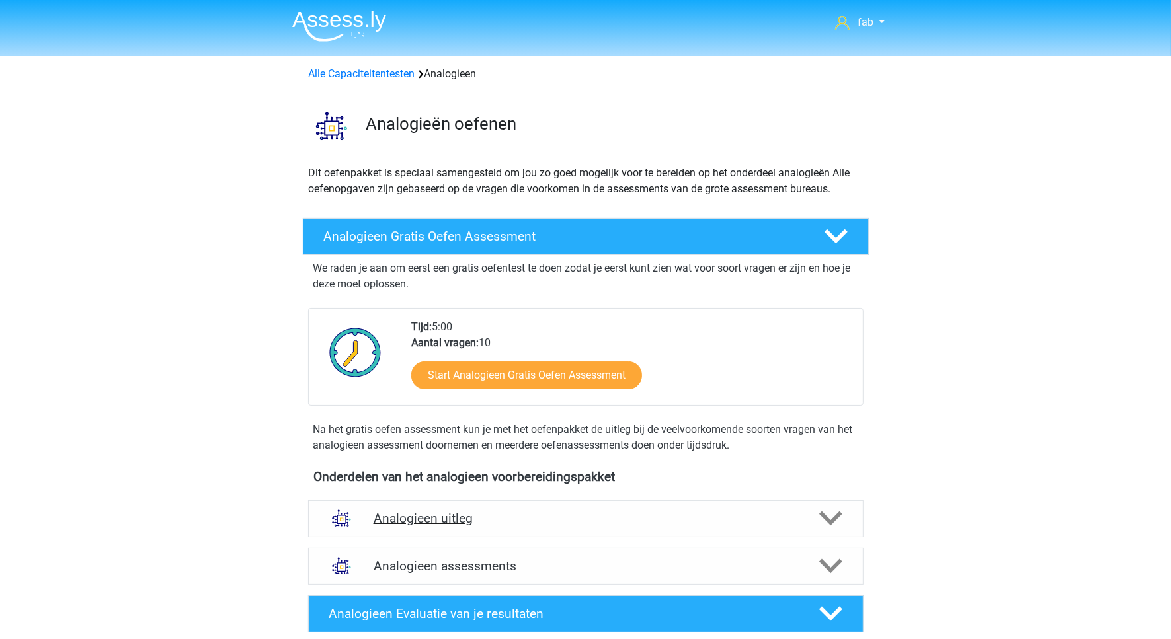
click at [451, 516] on h4 "Analogieen uitleg" at bounding box center [585, 518] width 424 height 15
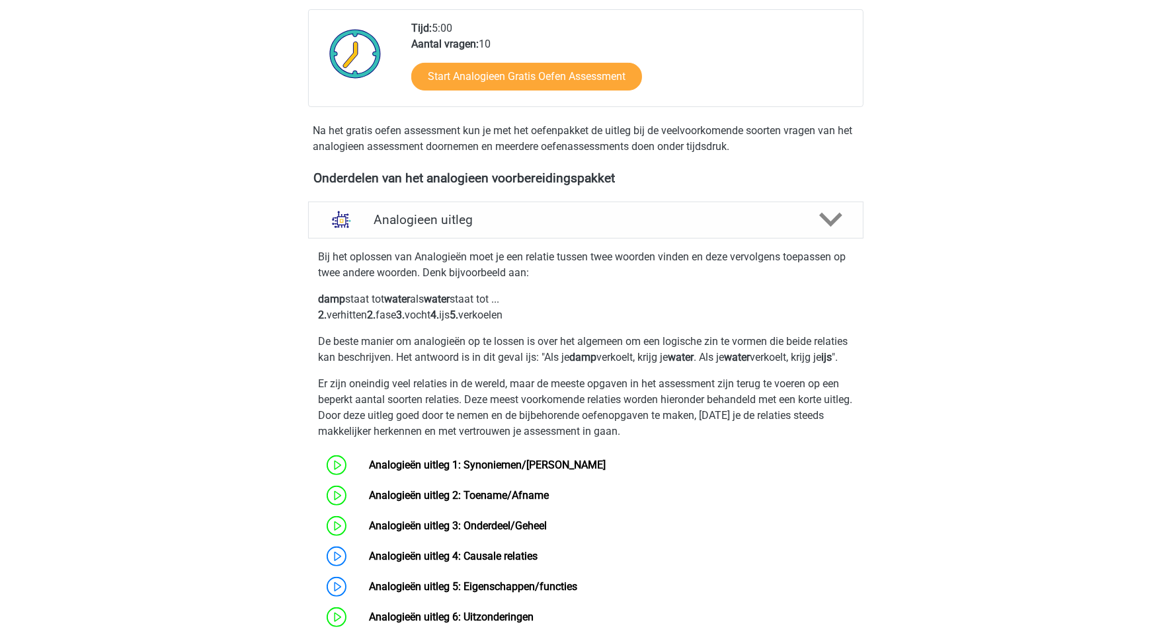
scroll to position [330, 0]
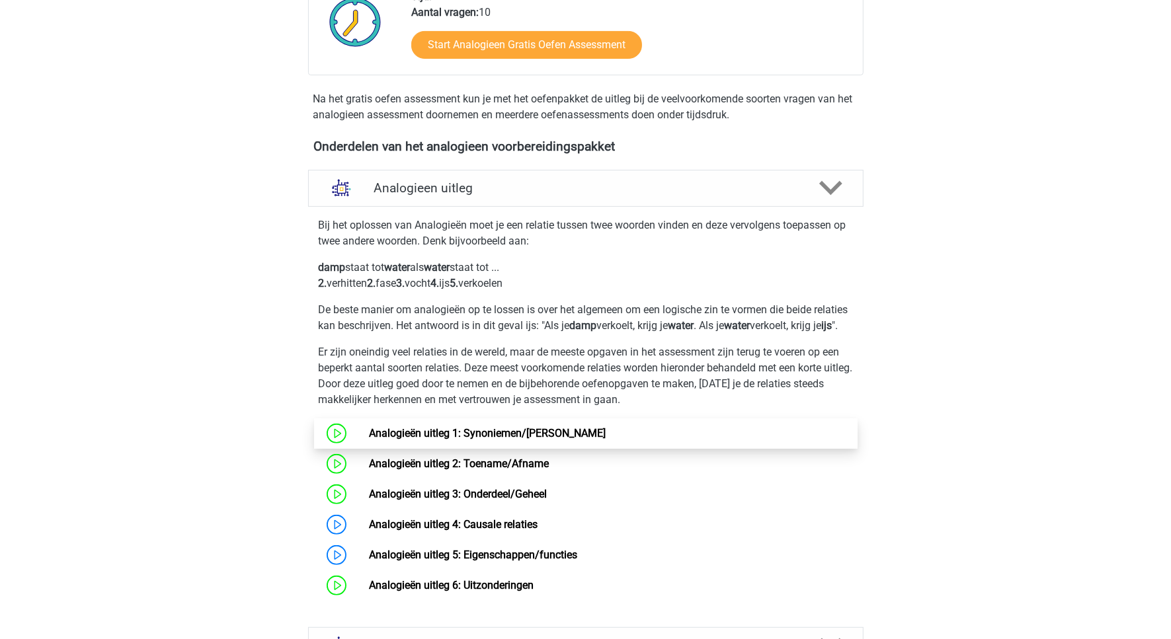
click at [556, 440] on link "Analogieën uitleg 1: Synoniemen/Antoniemen" at bounding box center [487, 433] width 237 height 13
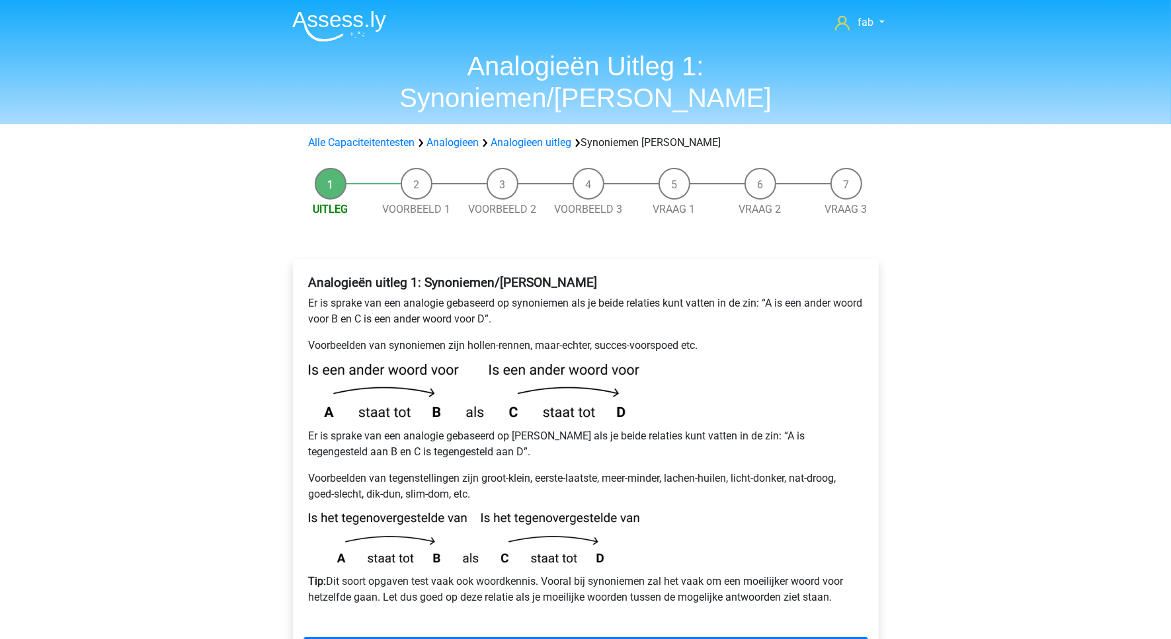
scroll to position [330, 0]
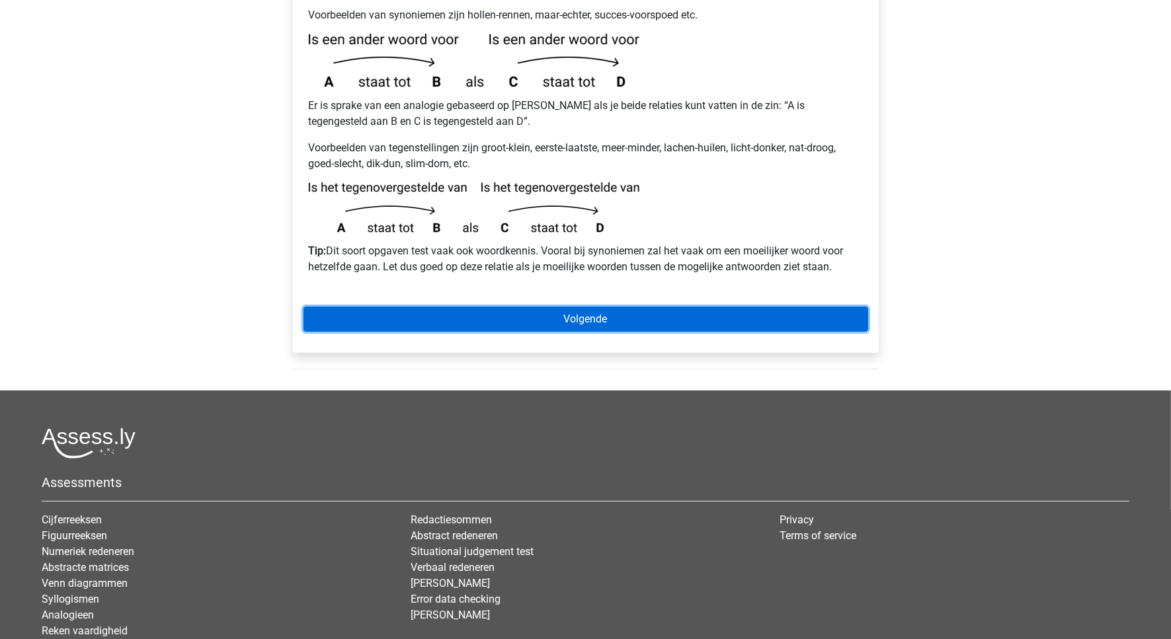
click at [592, 307] on link "Volgende" at bounding box center [585, 319] width 564 height 25
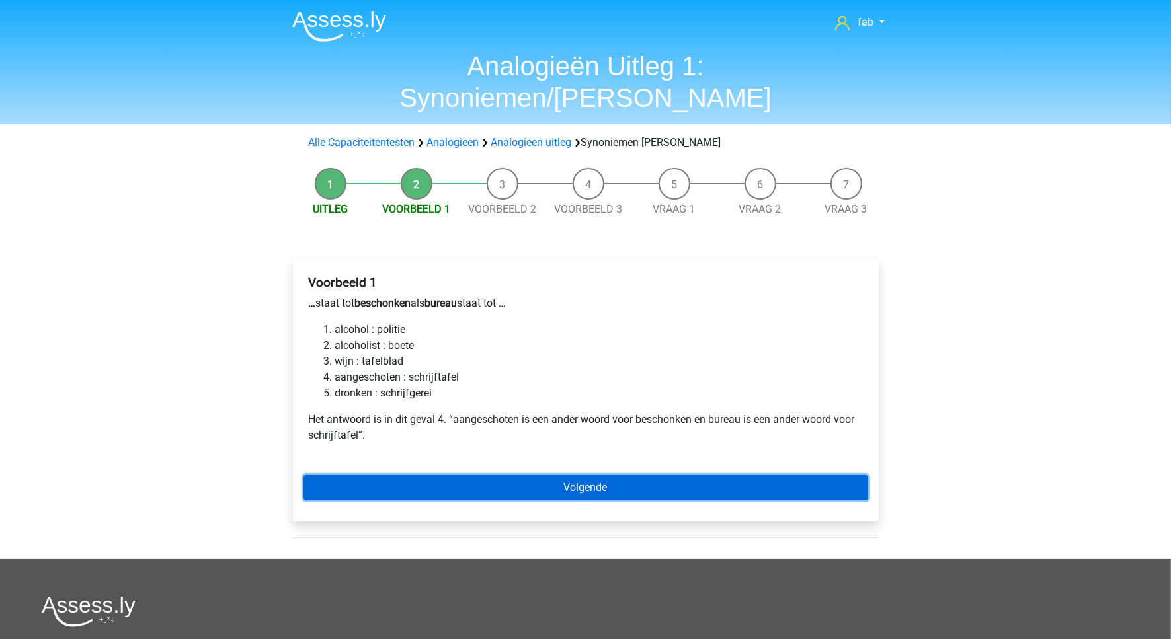
click at [593, 475] on link "Volgende" at bounding box center [585, 487] width 564 height 25
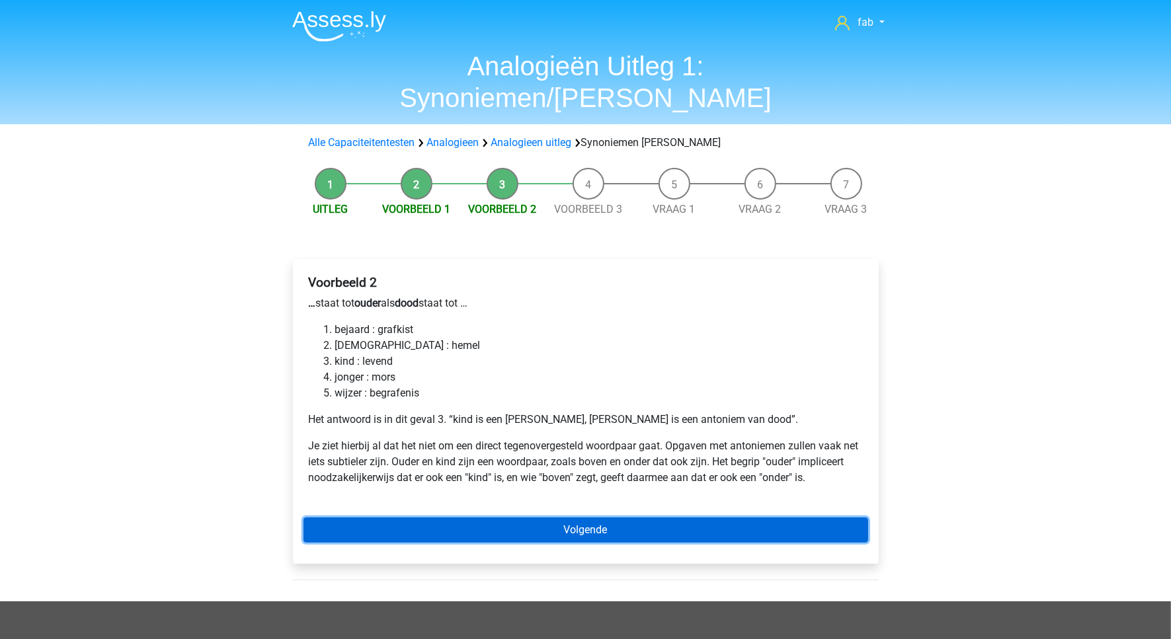
click at [596, 518] on link "Volgende" at bounding box center [585, 530] width 564 height 25
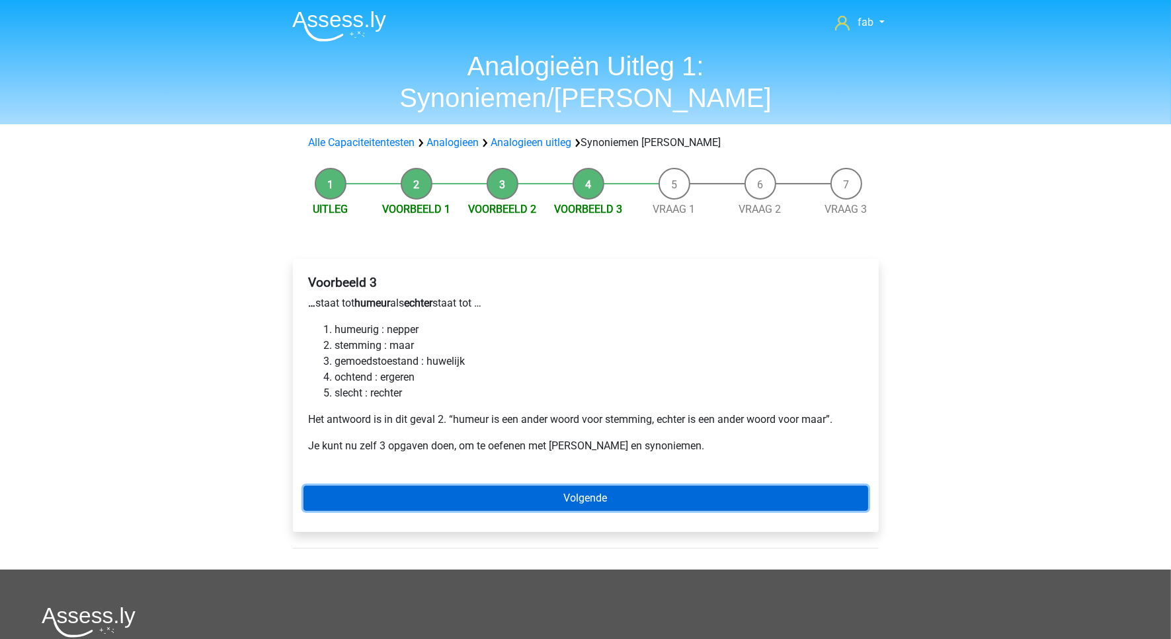
click at [602, 486] on link "Volgende" at bounding box center [585, 498] width 564 height 25
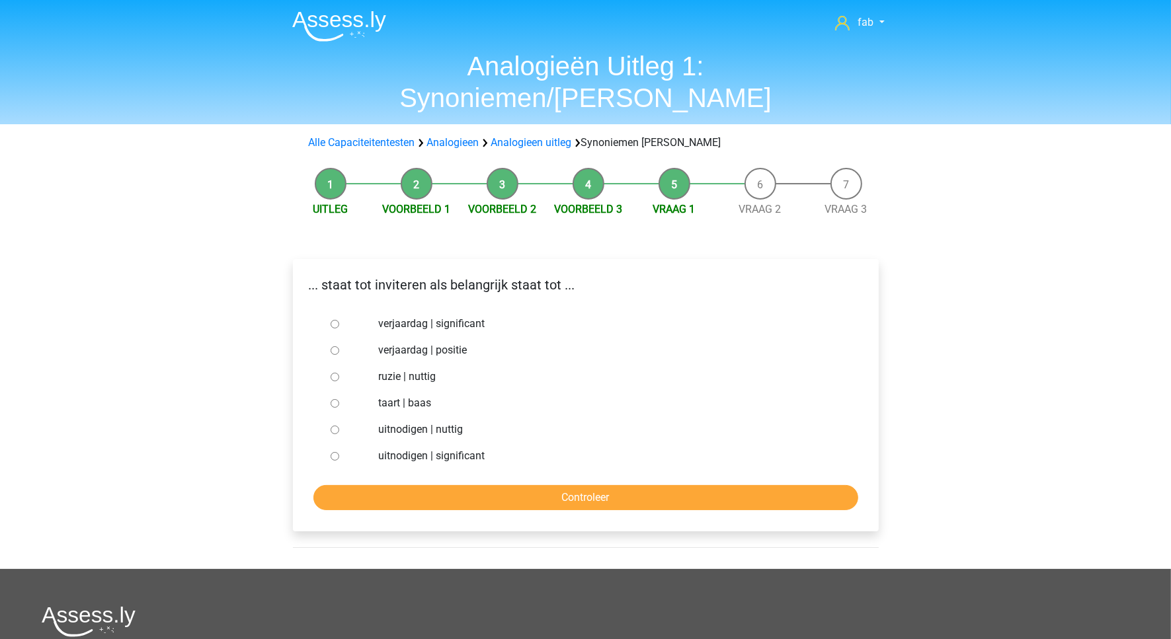
click at [330, 452] on input "uitnodigen | significant" at bounding box center [334, 456] width 9 height 9
radio input "true"
click at [589, 485] on input "Controleer" at bounding box center [585, 497] width 545 height 25
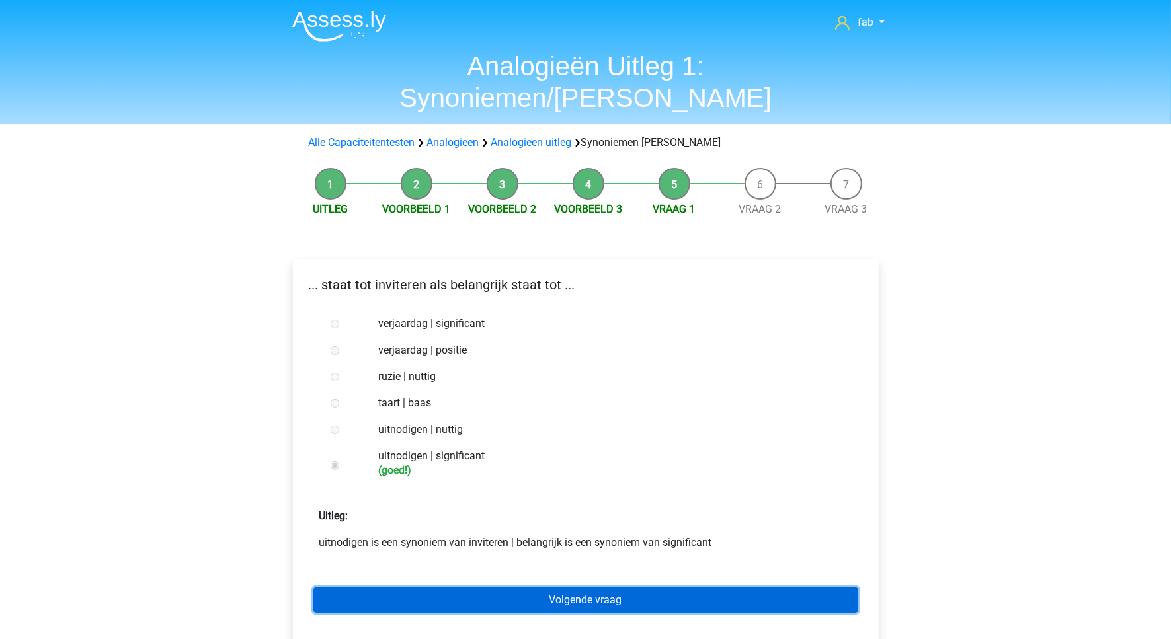
click at [603, 588] on link "Volgende vraag" at bounding box center [585, 600] width 545 height 25
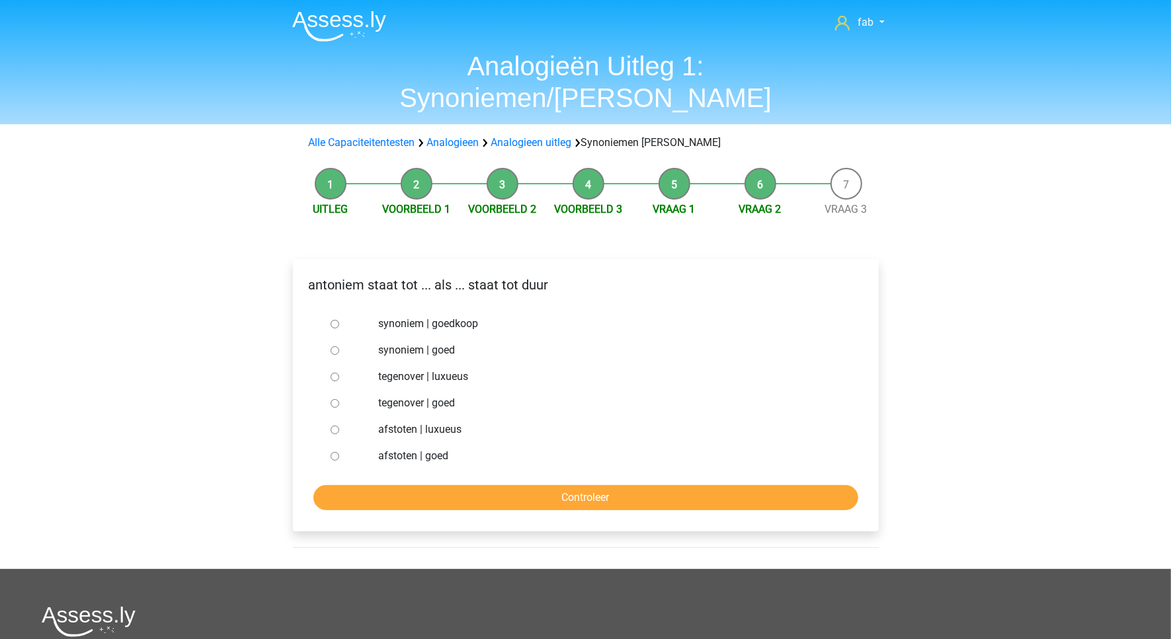
click at [329, 311] on div at bounding box center [347, 324] width 44 height 26
click at [336, 320] on input "synoniem | goedkoop" at bounding box center [334, 324] width 9 height 9
radio input "true"
click at [570, 485] on input "Controleer" at bounding box center [585, 497] width 545 height 25
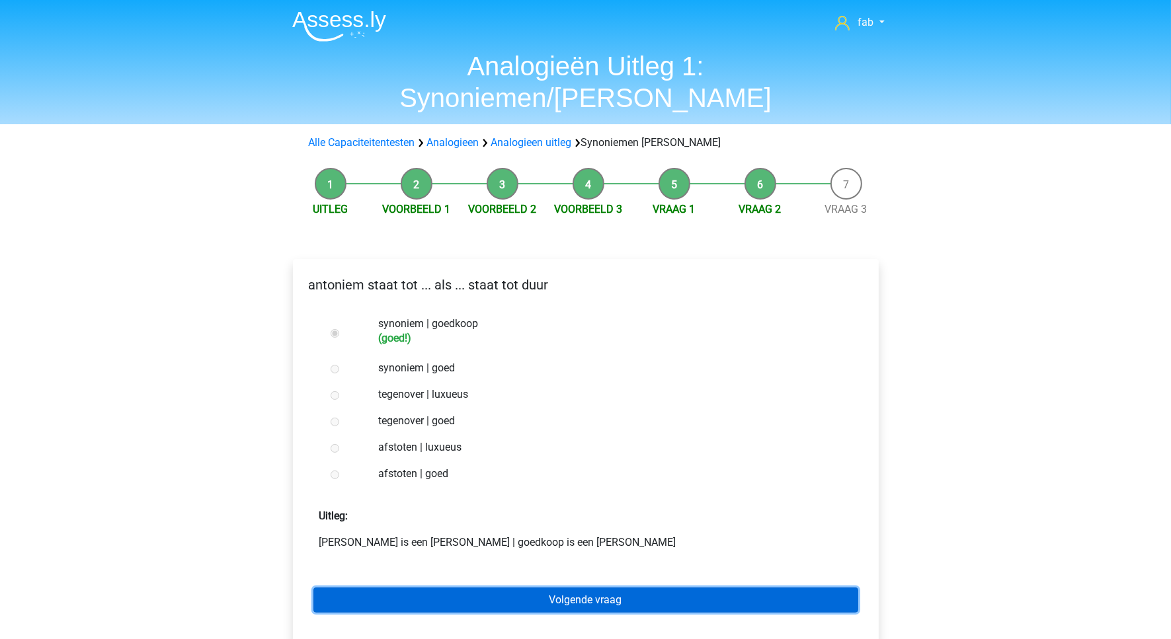
click at [594, 588] on link "Volgende vraag" at bounding box center [585, 600] width 545 height 25
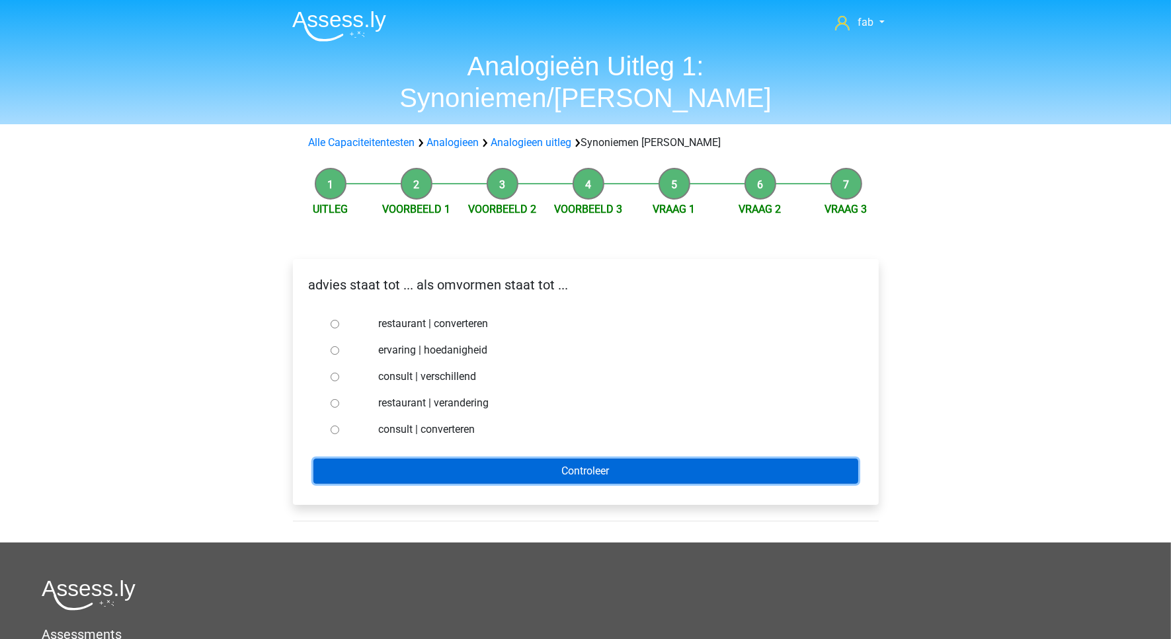
click at [566, 459] on input "Controleer" at bounding box center [585, 471] width 545 height 25
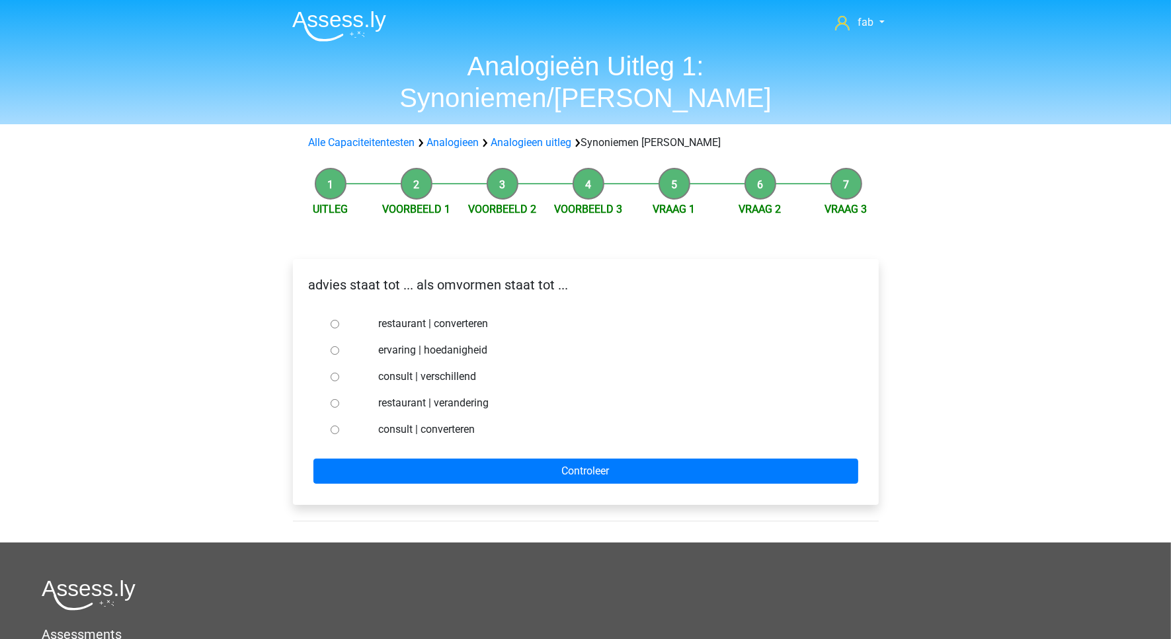
click at [762, 342] on label "ervaring | hoedanigheid" at bounding box center [606, 350] width 457 height 16
click at [339, 346] on input "ervaring | hoedanigheid" at bounding box center [334, 350] width 9 height 9
radio input "true"
click at [332, 426] on input "consult | converteren" at bounding box center [334, 430] width 9 height 9
radio input "true"
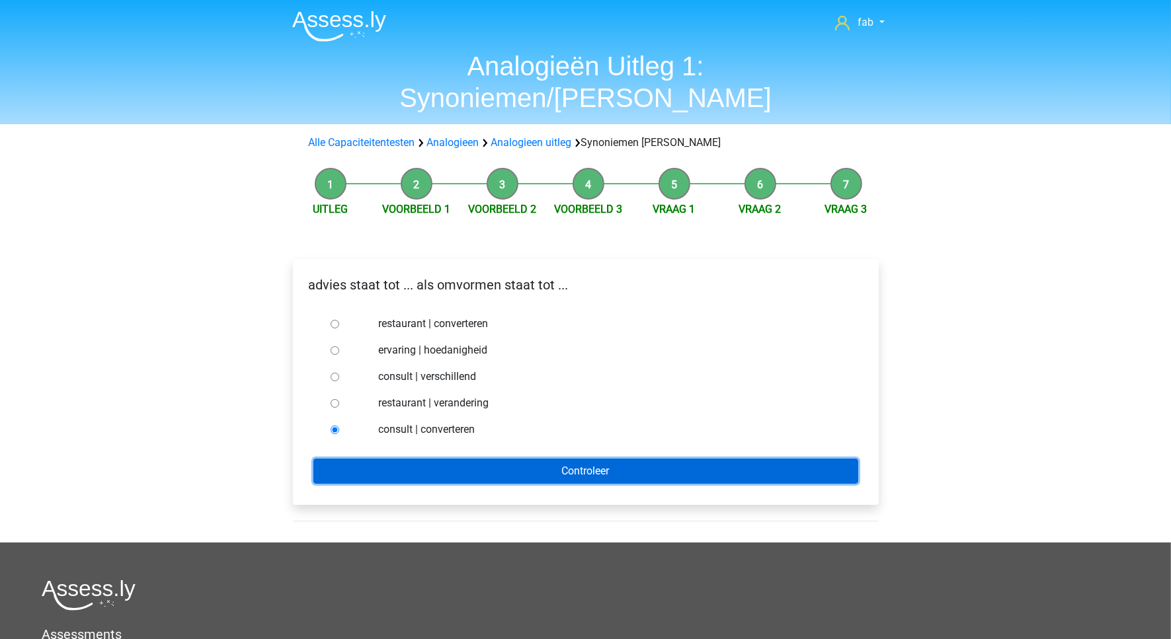
click at [605, 459] on input "Controleer" at bounding box center [585, 471] width 545 height 25
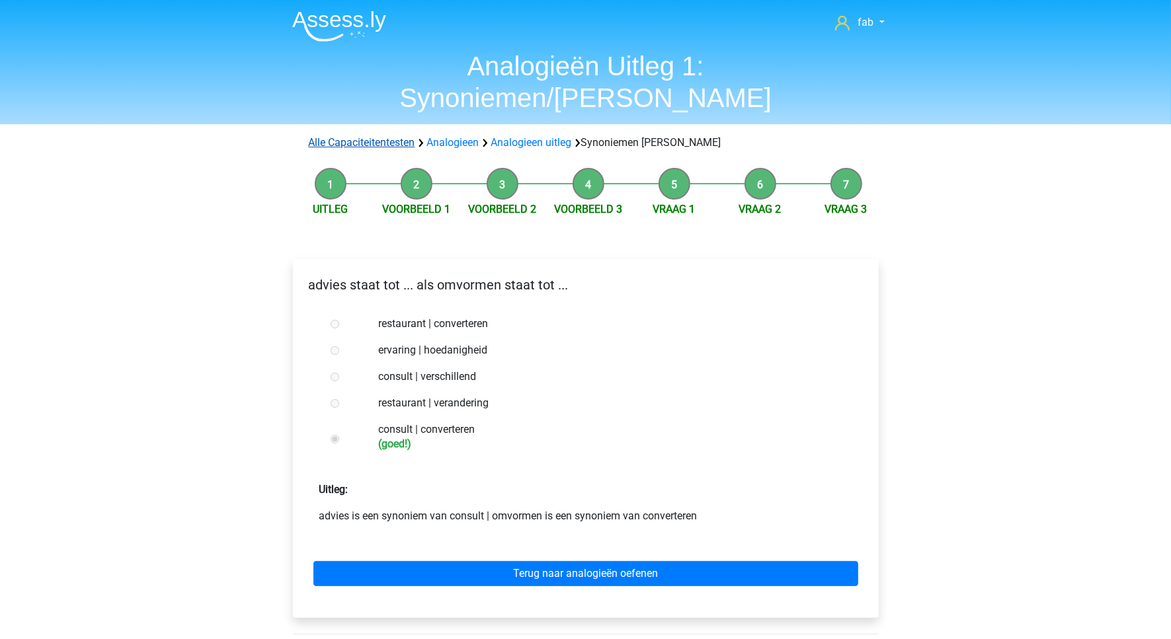
click at [393, 136] on link "Alle Capaciteitentesten" at bounding box center [362, 142] width 106 height 13
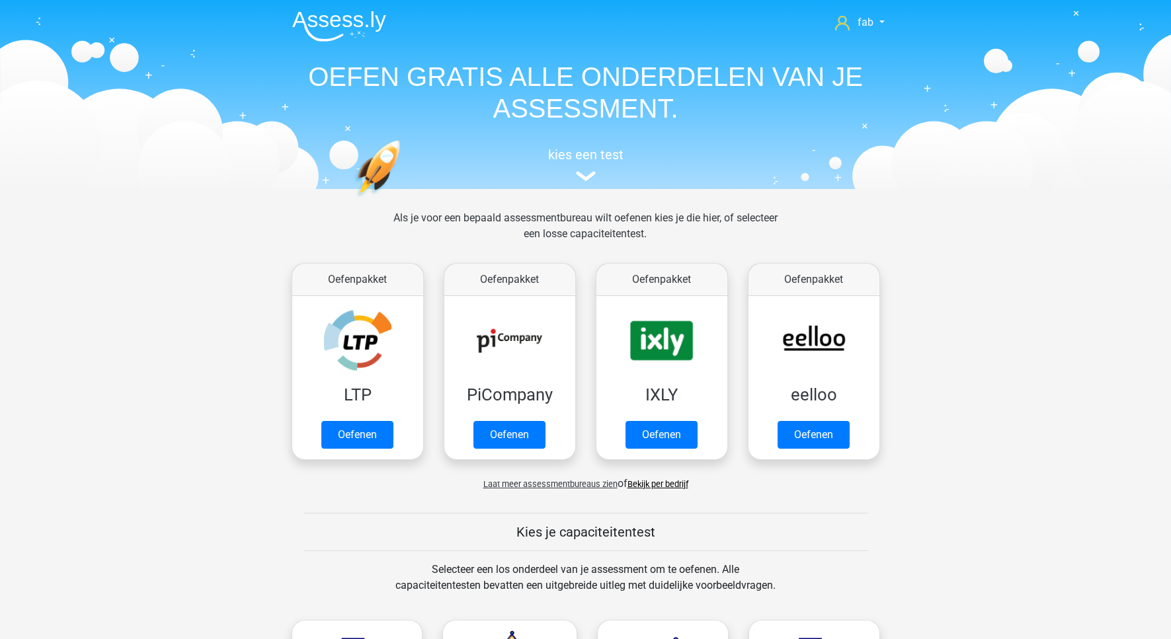
scroll to position [562, 0]
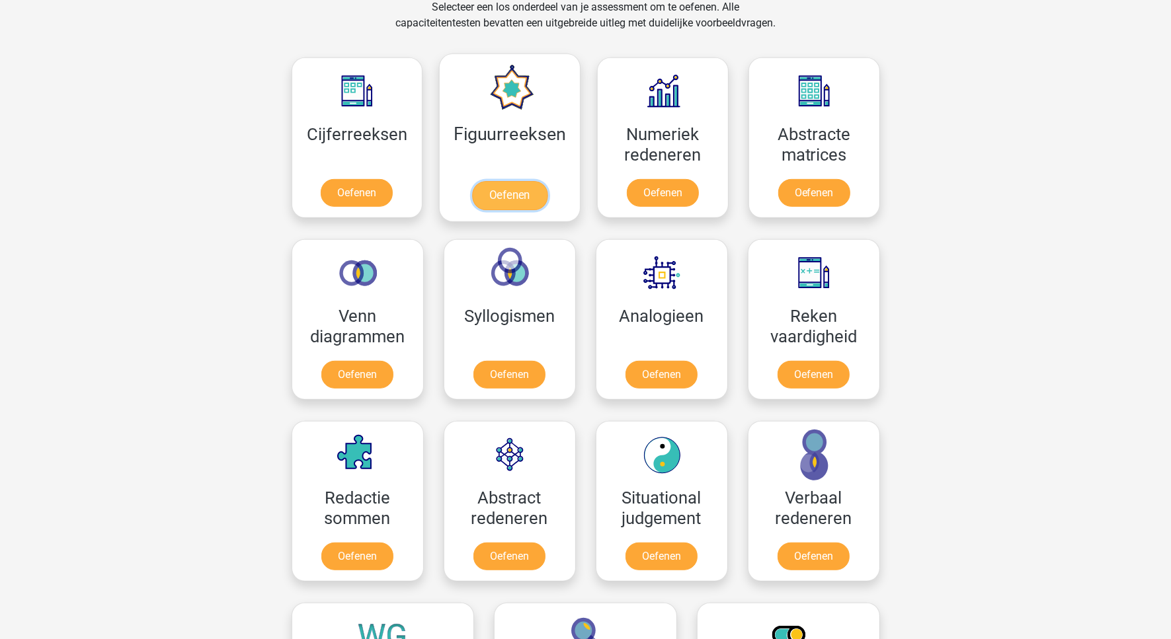
click at [517, 181] on link "Oefenen" at bounding box center [509, 195] width 75 height 29
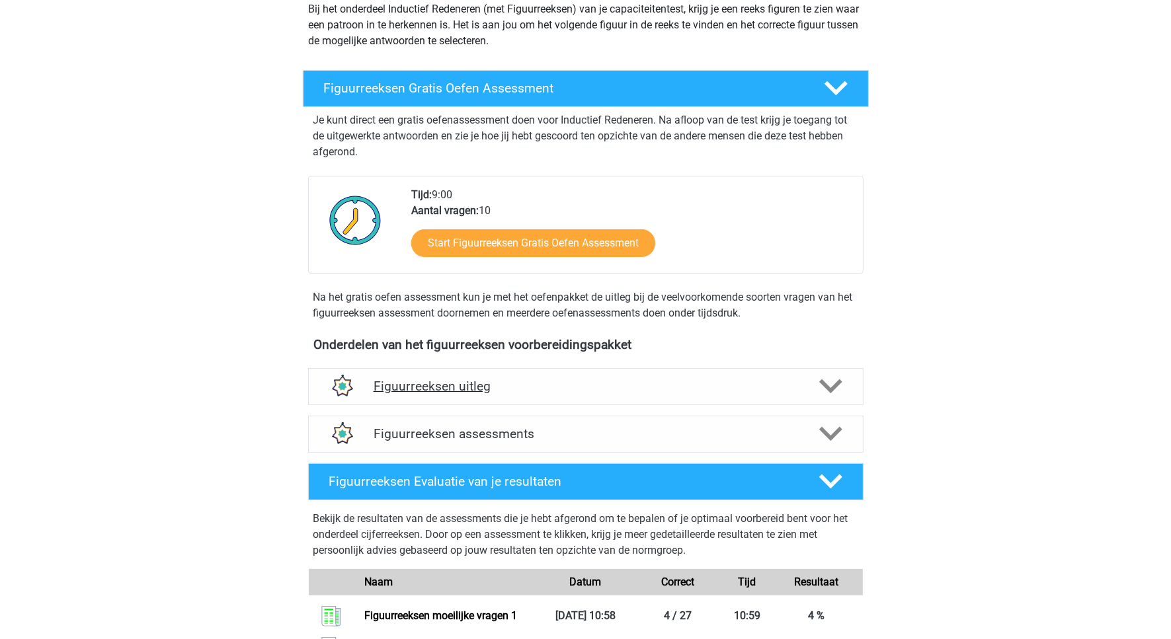
scroll to position [165, 0]
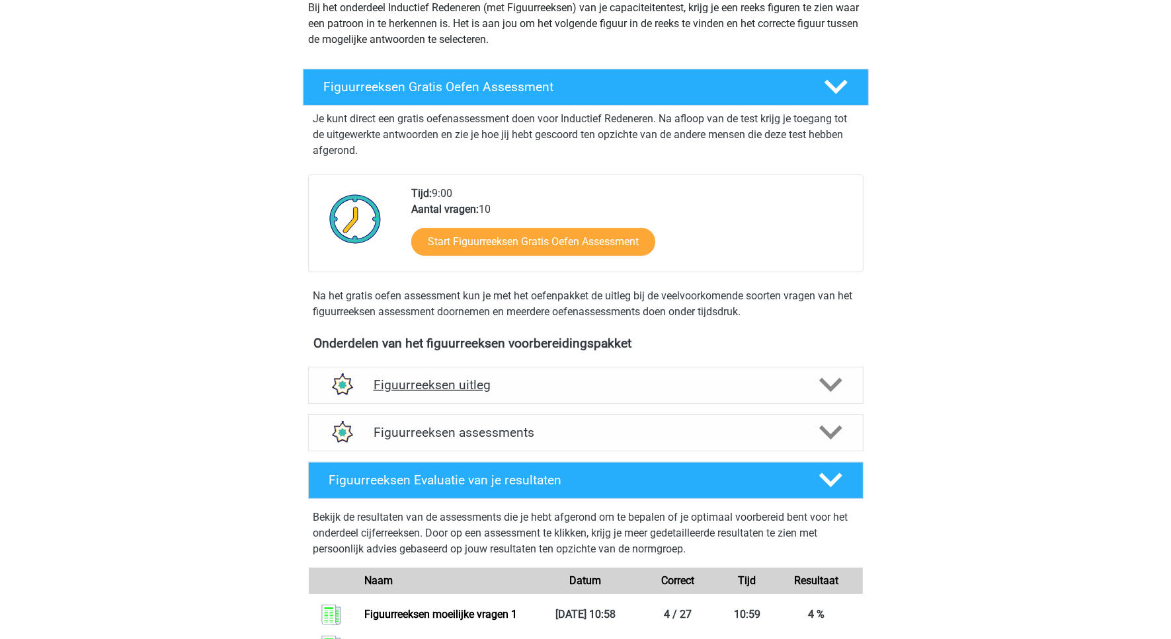
click at [468, 381] on h4 "Figuurreeksen uitleg" at bounding box center [585, 384] width 424 height 15
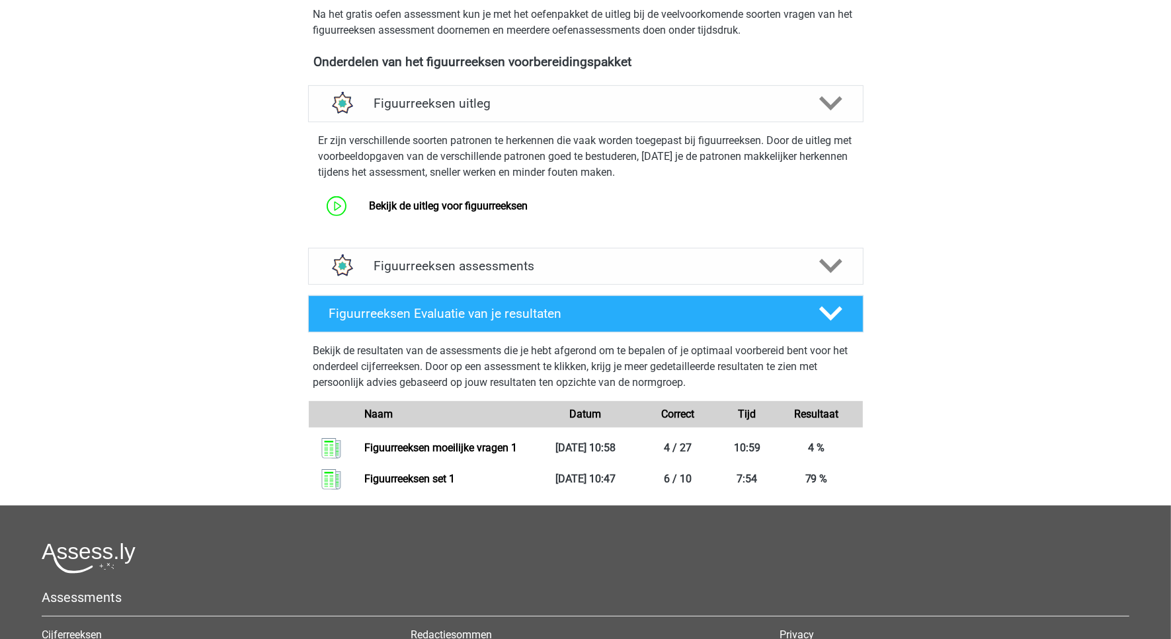
scroll to position [496, 0]
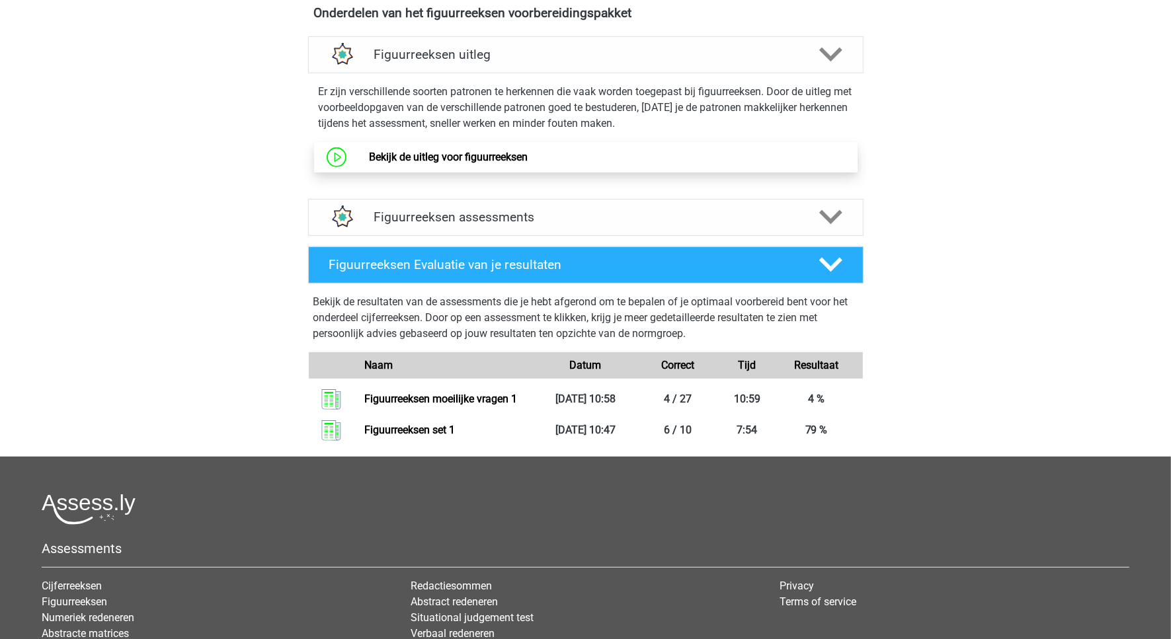
click at [488, 151] on link "Bekijk de uitleg voor figuurreeksen" at bounding box center [448, 157] width 159 height 13
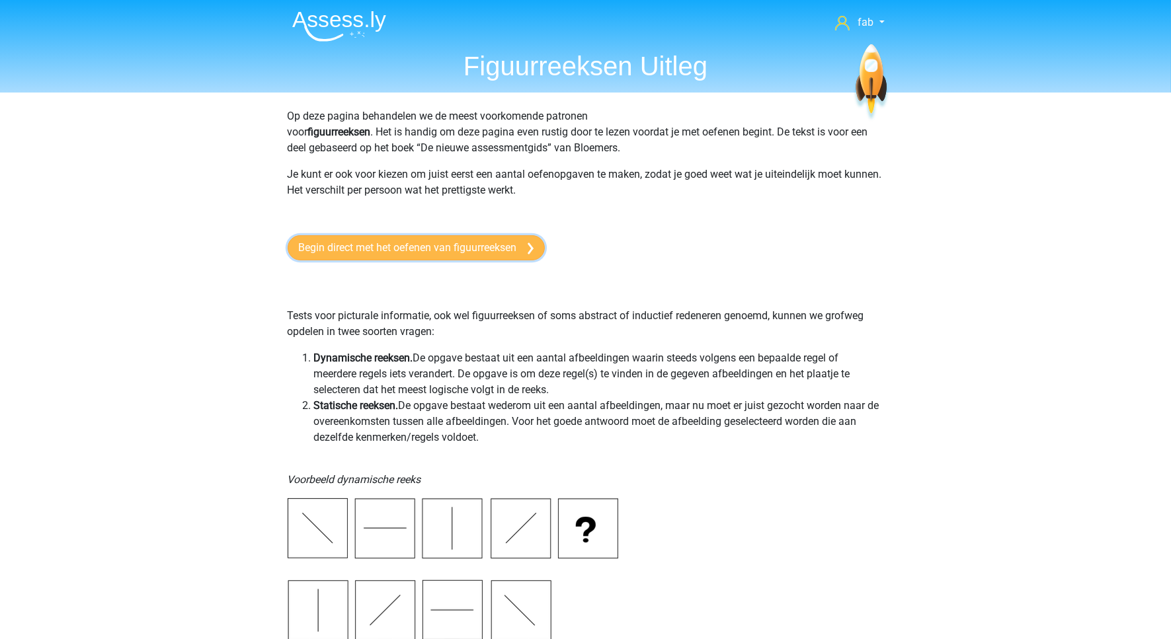
click at [486, 243] on link "Begin direct met het oefenen van figuurreeksen" at bounding box center [416, 247] width 257 height 25
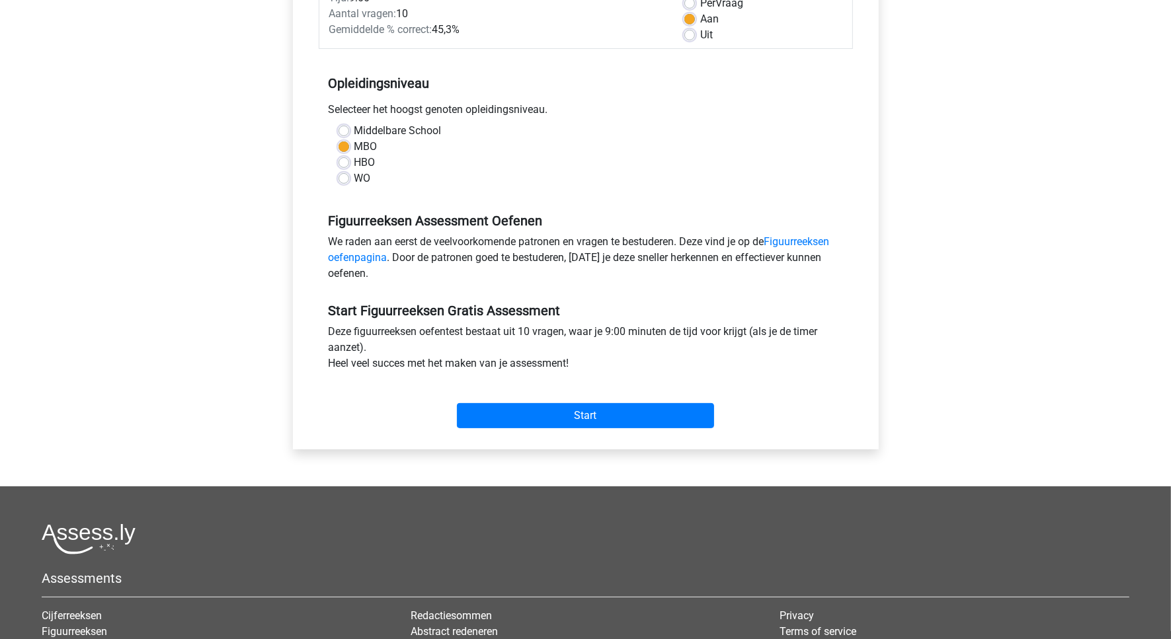
scroll to position [330, 0]
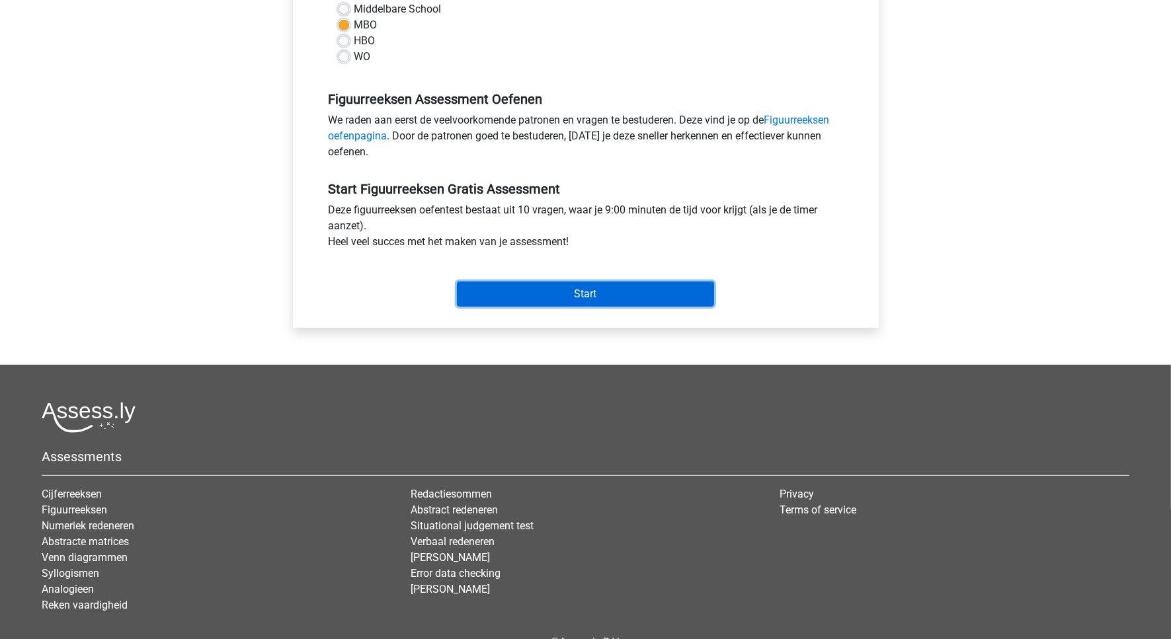
click at [595, 293] on input "Start" at bounding box center [585, 294] width 257 height 25
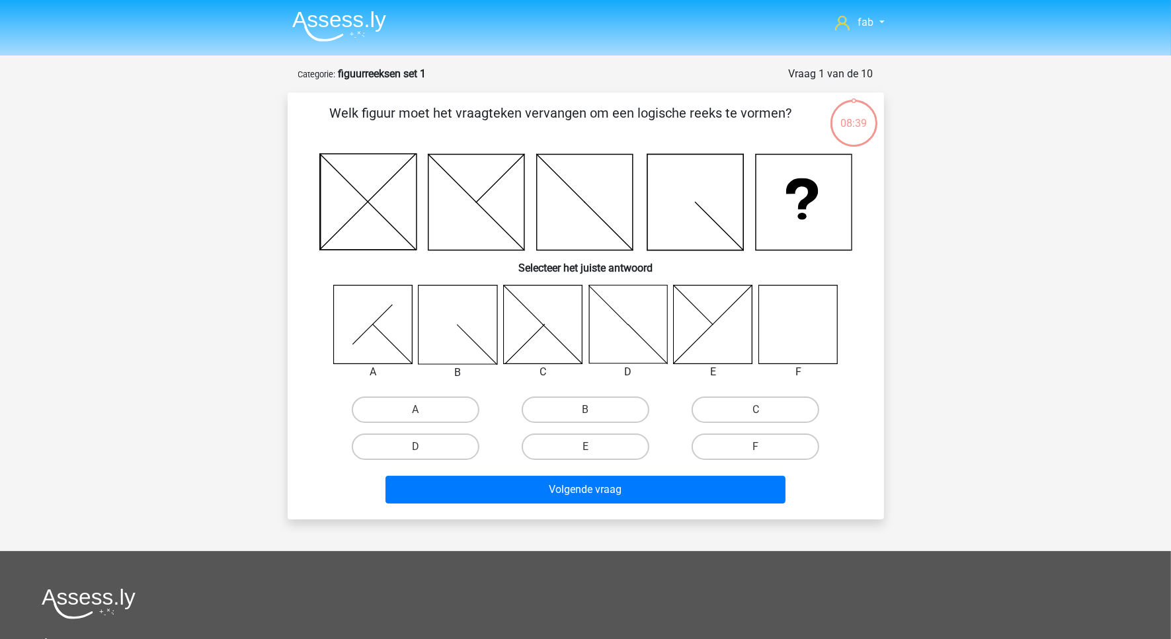
click at [810, 332] on icon at bounding box center [797, 324] width 79 height 79
click at [596, 447] on label "E" at bounding box center [586, 447] width 128 height 26
click at [594, 447] on input "E" at bounding box center [589, 451] width 9 height 9
radio input "true"
click at [755, 442] on label "F" at bounding box center [755, 447] width 128 height 26
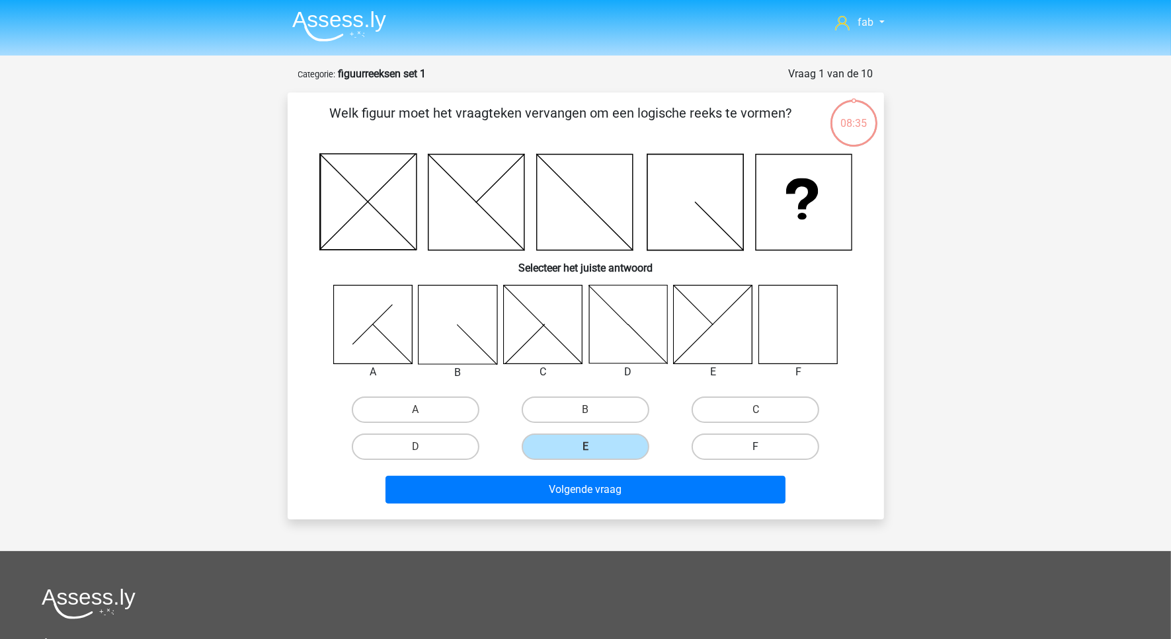
click at [755, 447] on input "F" at bounding box center [759, 451] width 9 height 9
radio input "true"
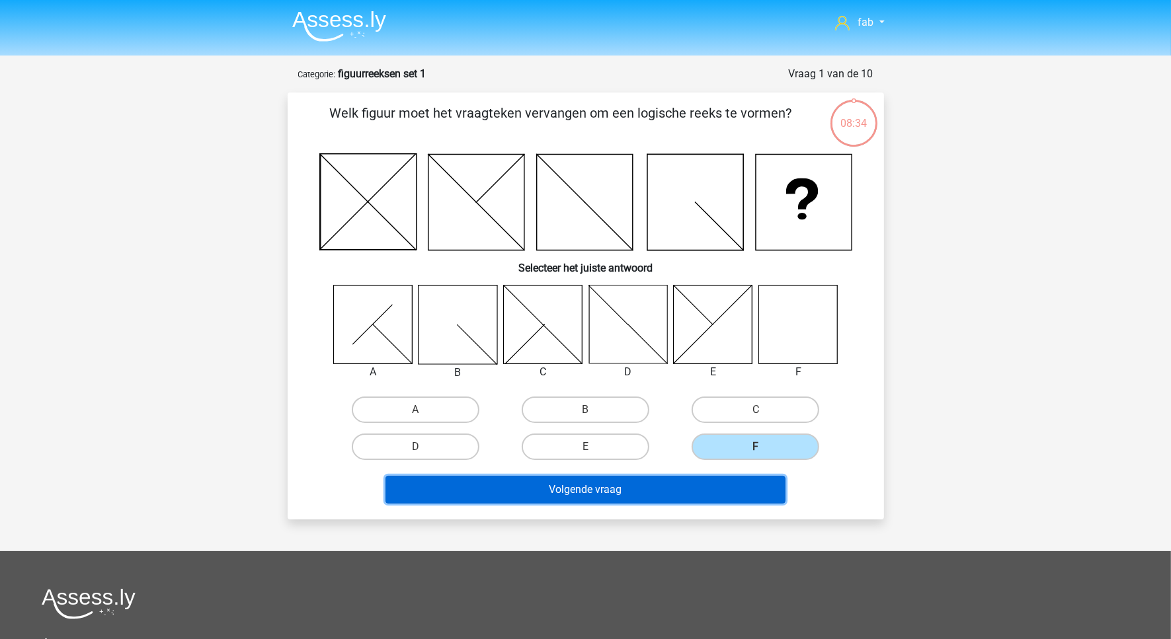
click at [656, 481] on button "Volgende vraag" at bounding box center [585, 490] width 400 height 28
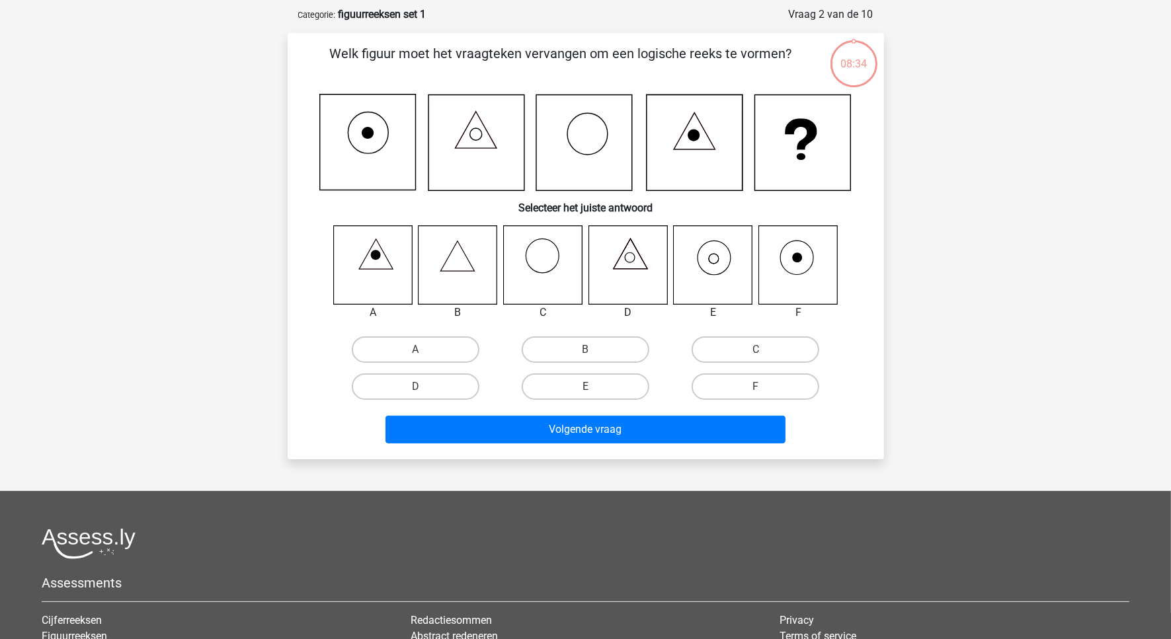
scroll to position [66, 0]
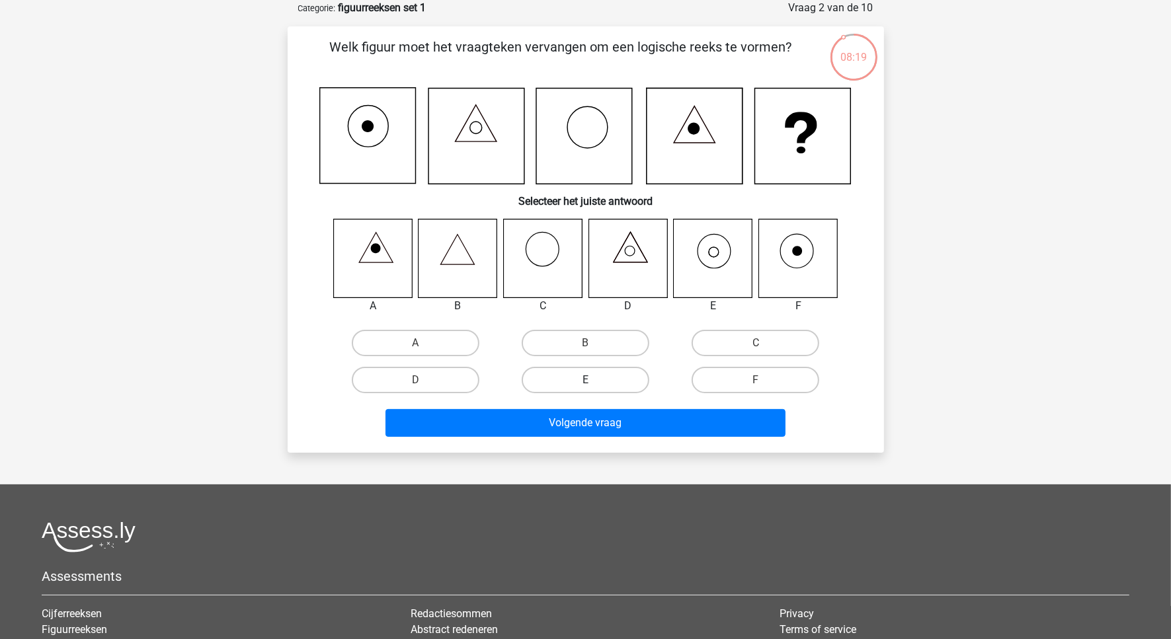
click at [580, 378] on label "E" at bounding box center [586, 380] width 128 height 26
click at [585, 380] on input "E" at bounding box center [589, 384] width 9 height 9
radio input "true"
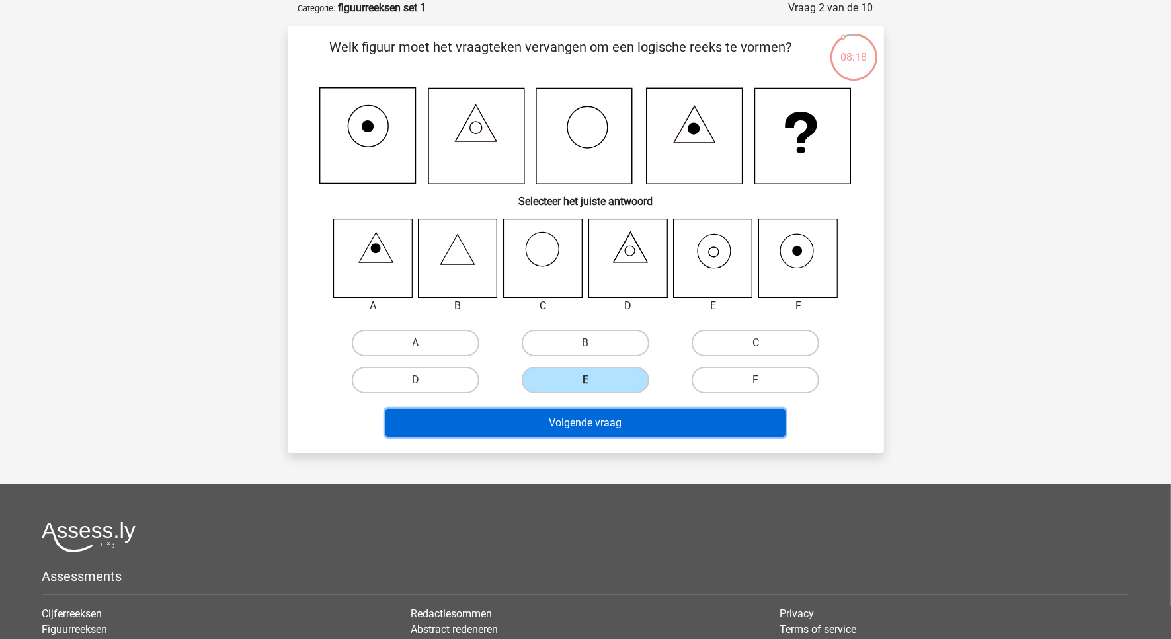
click at [596, 420] on button "Volgende vraag" at bounding box center [585, 423] width 400 height 28
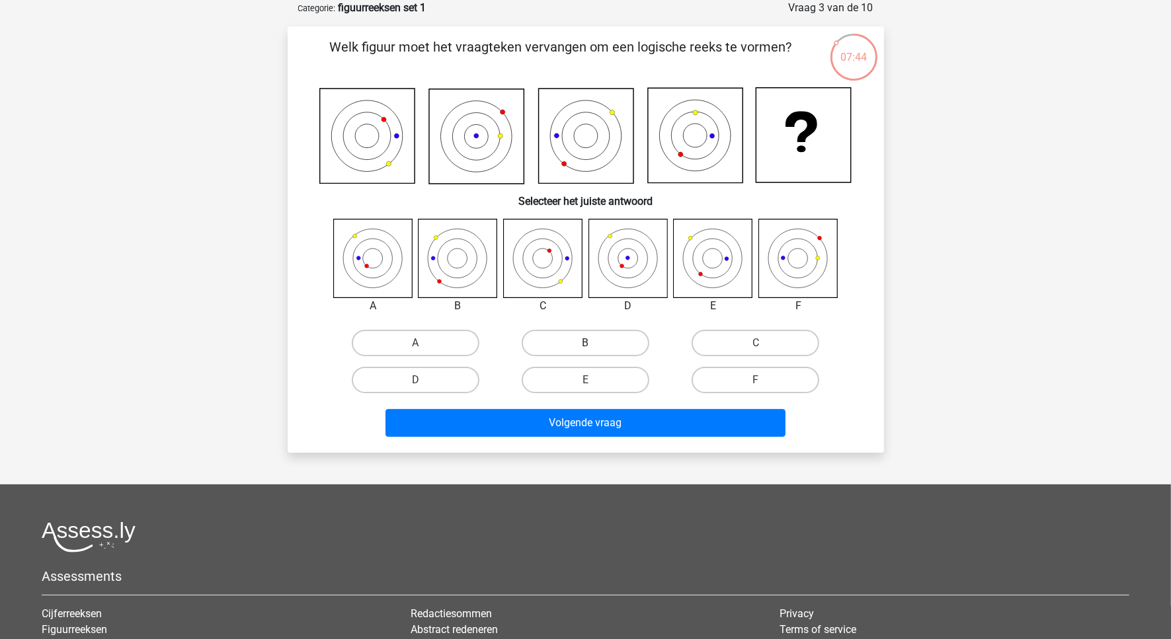
click at [559, 341] on label "B" at bounding box center [586, 343] width 128 height 26
click at [585, 343] on input "B" at bounding box center [589, 347] width 9 height 9
radio input "true"
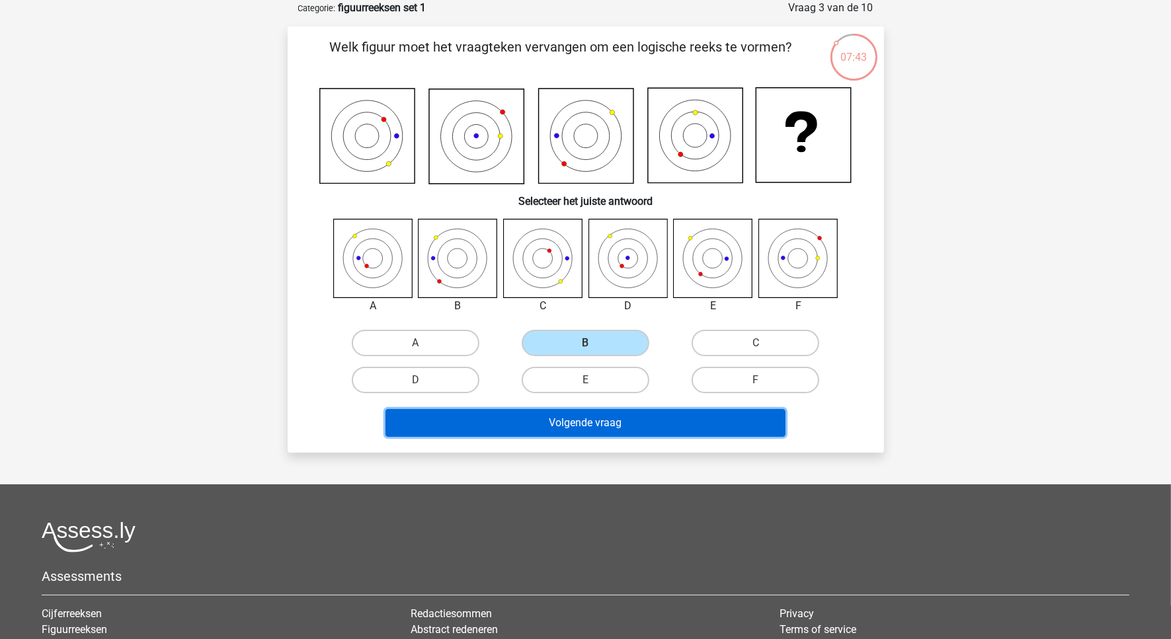
click at [625, 423] on button "Volgende vraag" at bounding box center [585, 423] width 400 height 28
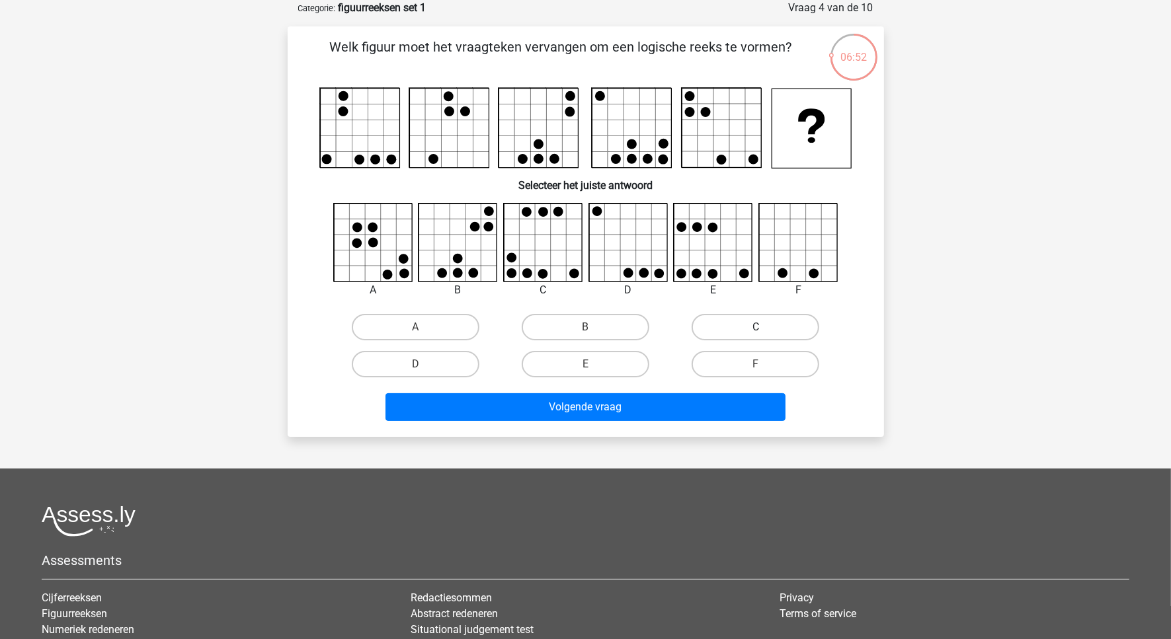
click at [785, 321] on label "C" at bounding box center [755, 327] width 128 height 26
click at [764, 327] on input "C" at bounding box center [759, 331] width 9 height 9
radio input "true"
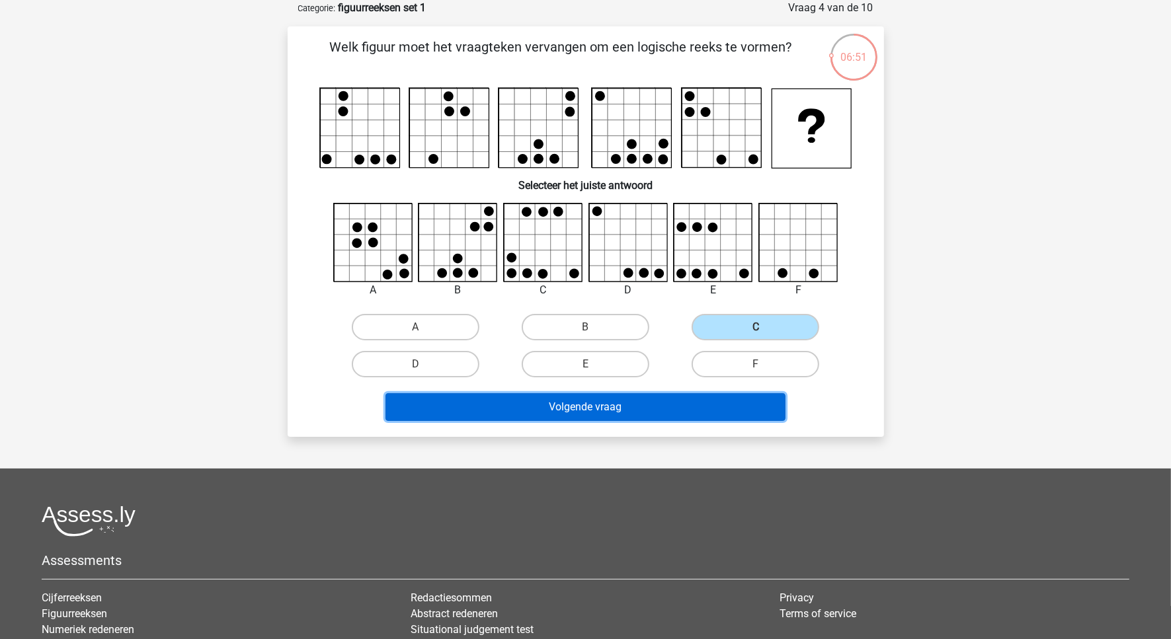
click at [642, 401] on button "Volgende vraag" at bounding box center [585, 407] width 400 height 28
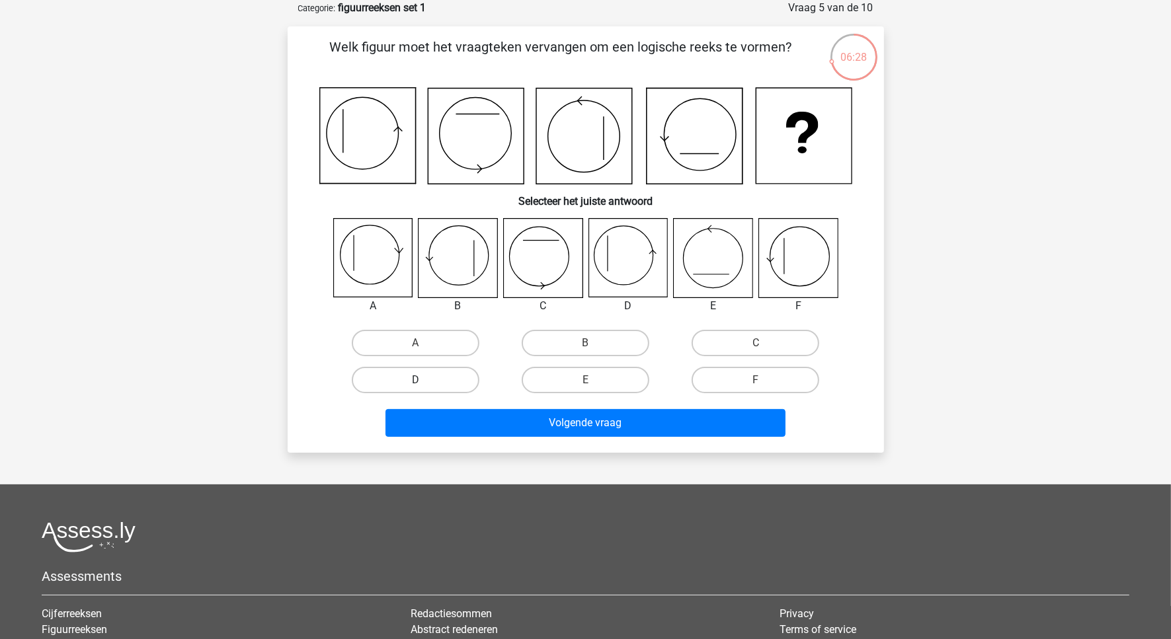
click at [436, 375] on label "D" at bounding box center [416, 380] width 128 height 26
click at [424, 380] on input "D" at bounding box center [419, 384] width 9 height 9
radio input "true"
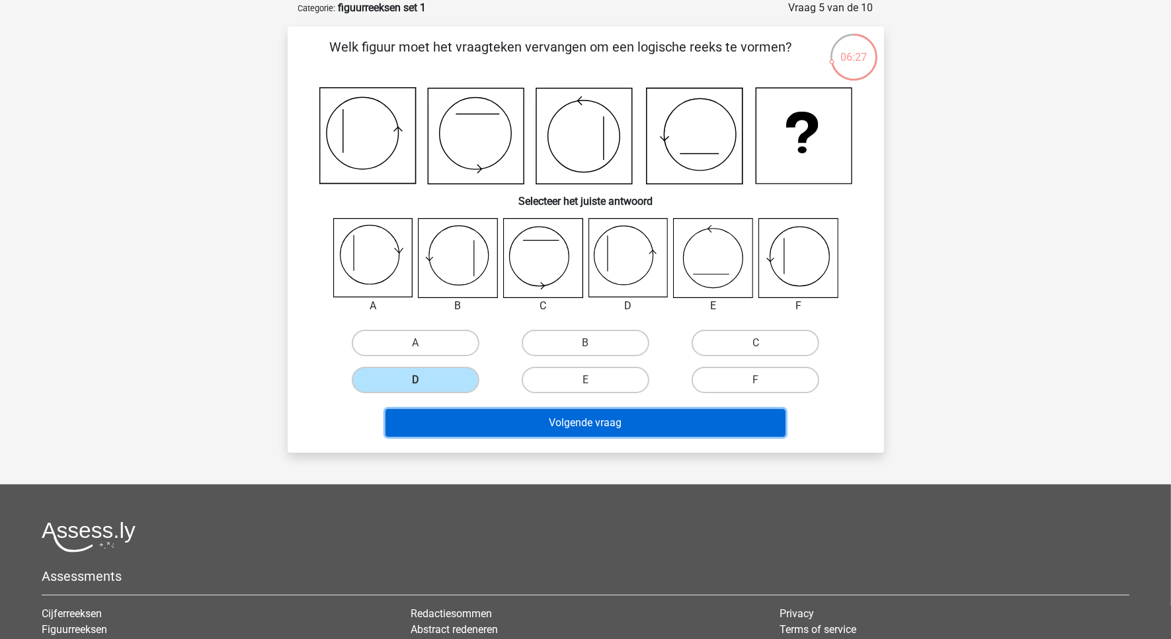
click at [621, 418] on button "Volgende vraag" at bounding box center [585, 423] width 400 height 28
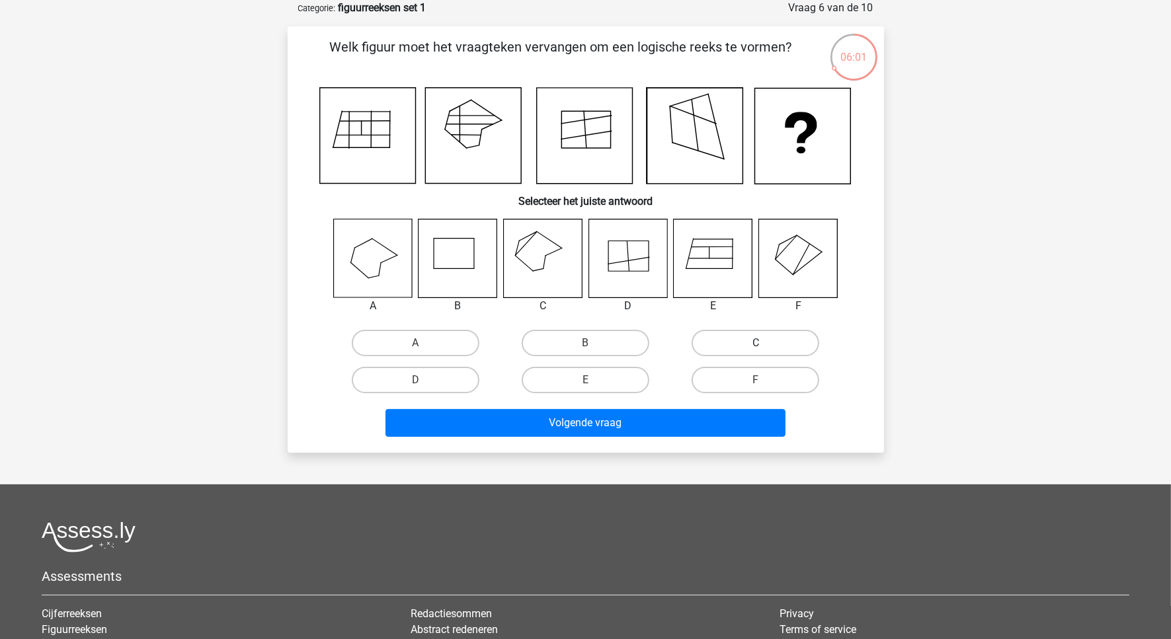
click at [752, 342] on label "C" at bounding box center [755, 343] width 128 height 26
click at [755, 343] on input "C" at bounding box center [759, 347] width 9 height 9
radio input "true"
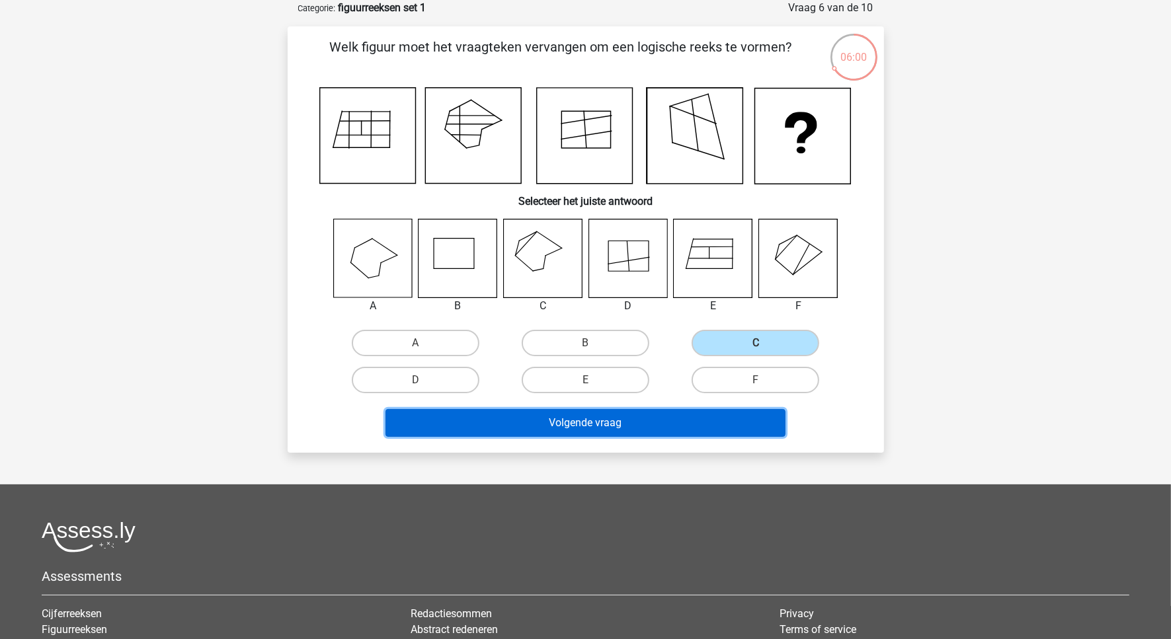
click at [653, 418] on button "Volgende vraag" at bounding box center [585, 423] width 400 height 28
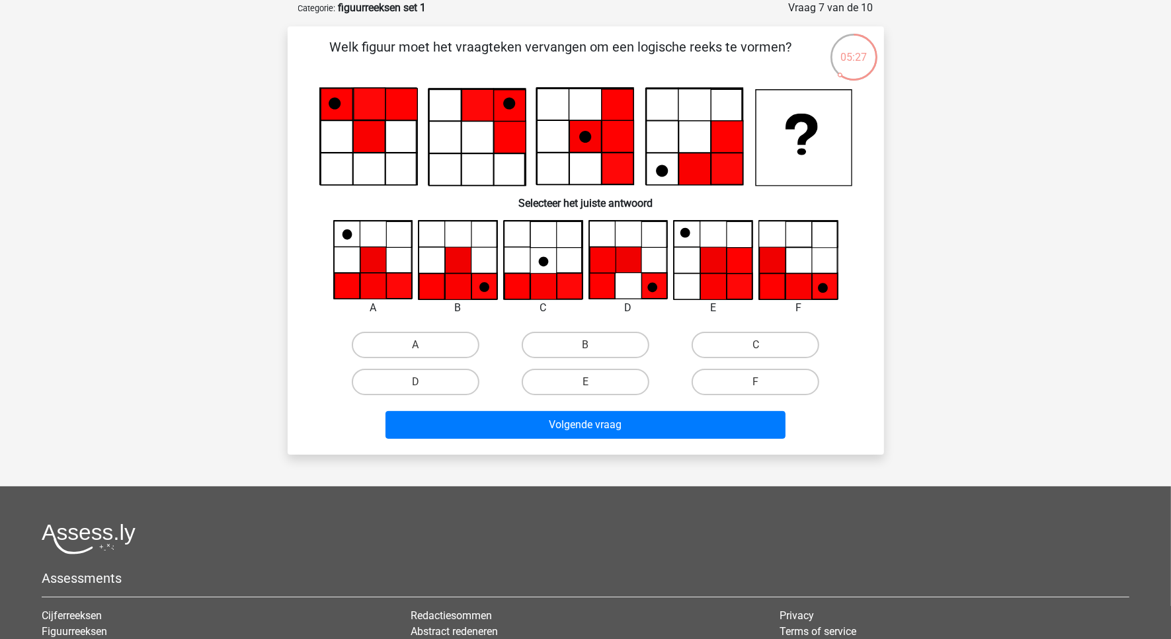
click at [459, 284] on icon at bounding box center [458, 287] width 26 height 26
click at [557, 344] on label "B" at bounding box center [586, 345] width 128 height 26
click at [585, 345] on input "B" at bounding box center [589, 349] width 9 height 9
radio input "true"
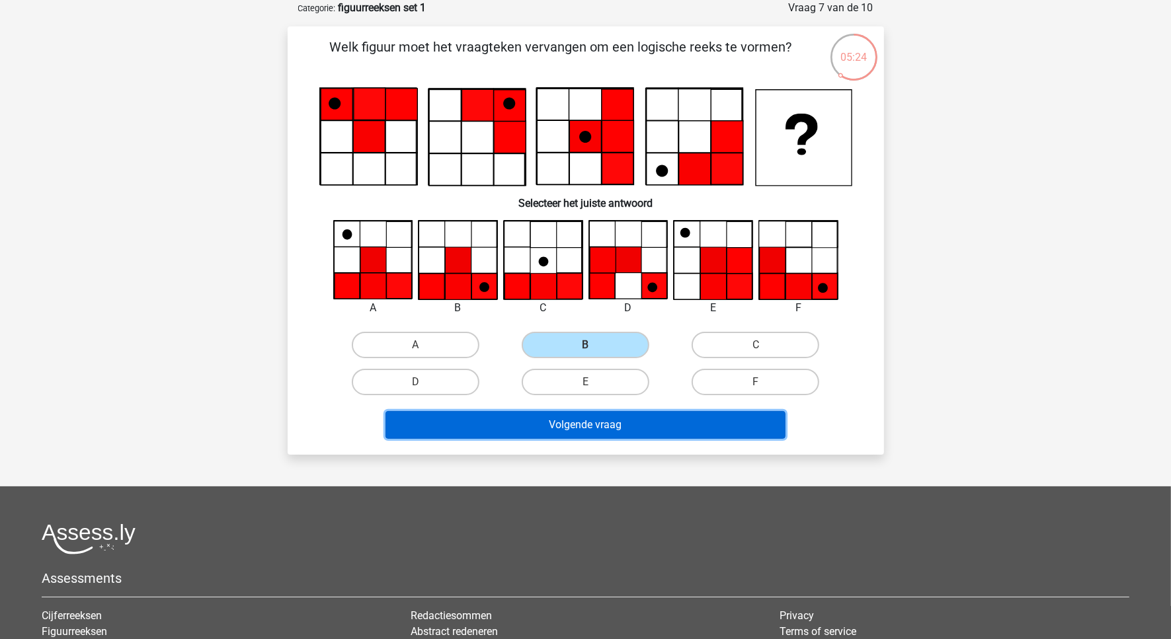
click at [613, 420] on button "Volgende vraag" at bounding box center [585, 425] width 400 height 28
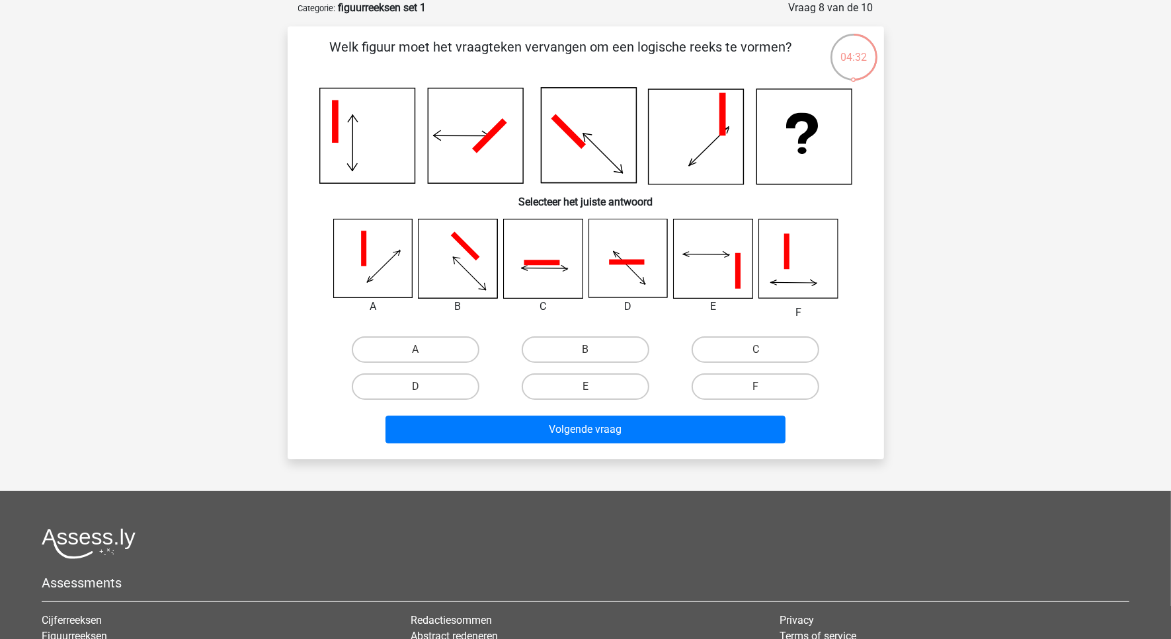
click at [568, 263] on icon at bounding box center [542, 258] width 79 height 79
click at [740, 349] on label "C" at bounding box center [755, 349] width 128 height 26
click at [755, 350] on input "C" at bounding box center [759, 354] width 9 height 9
radio input "true"
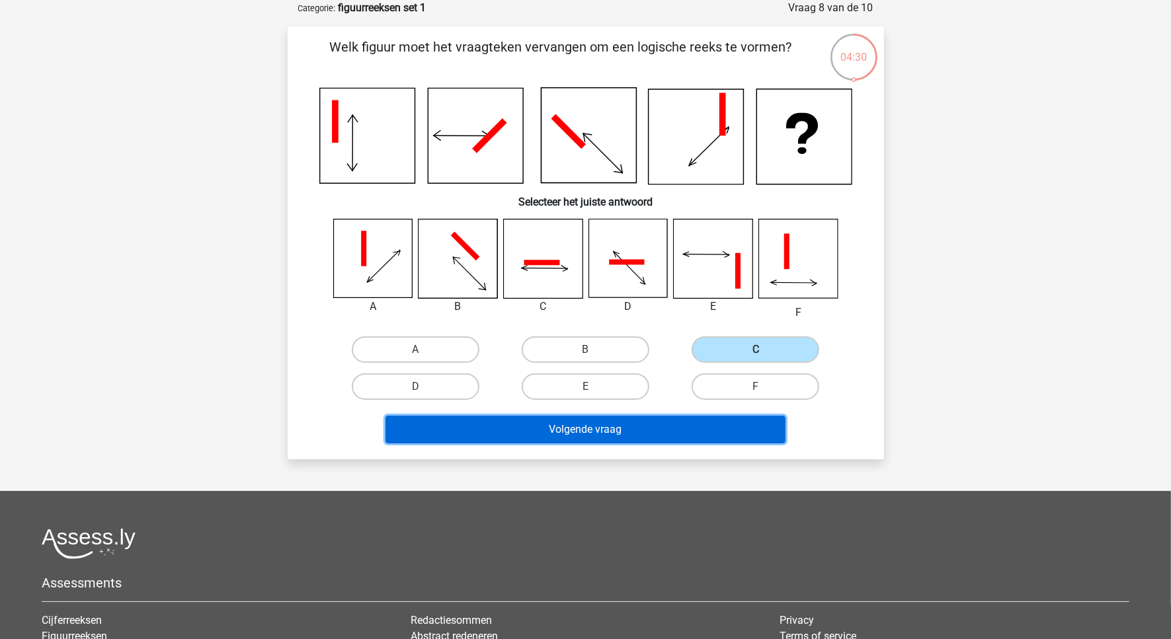
click at [713, 424] on button "Volgende vraag" at bounding box center [585, 430] width 400 height 28
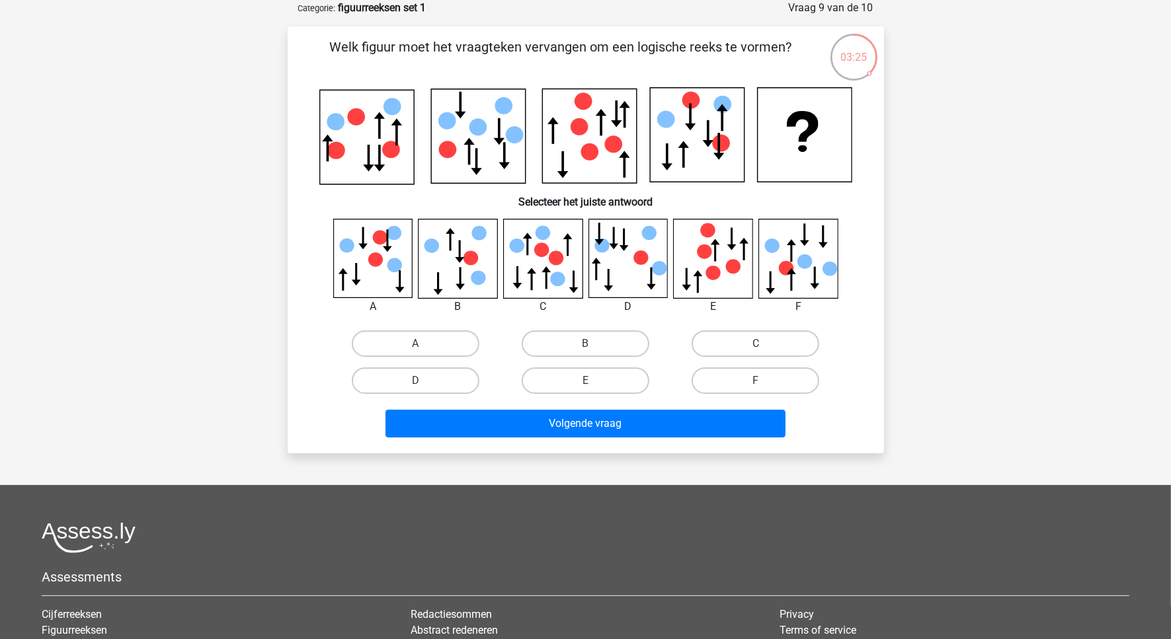
click at [761, 381] on input "F" at bounding box center [759, 385] width 9 height 9
radio input "true"
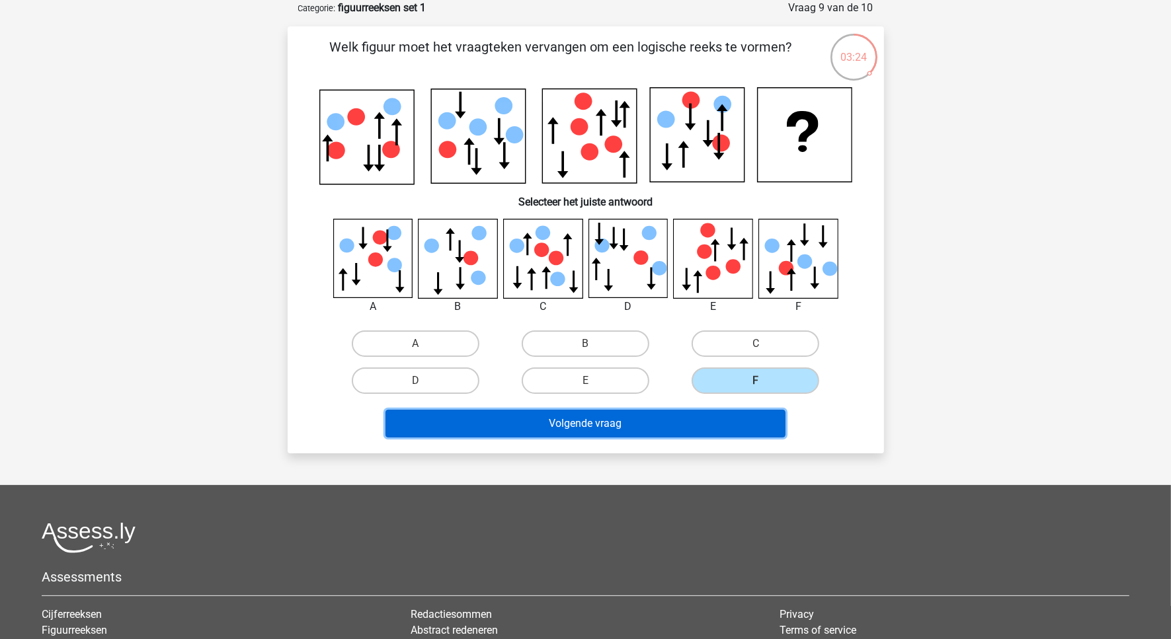
click at [656, 420] on button "Volgende vraag" at bounding box center [585, 424] width 400 height 28
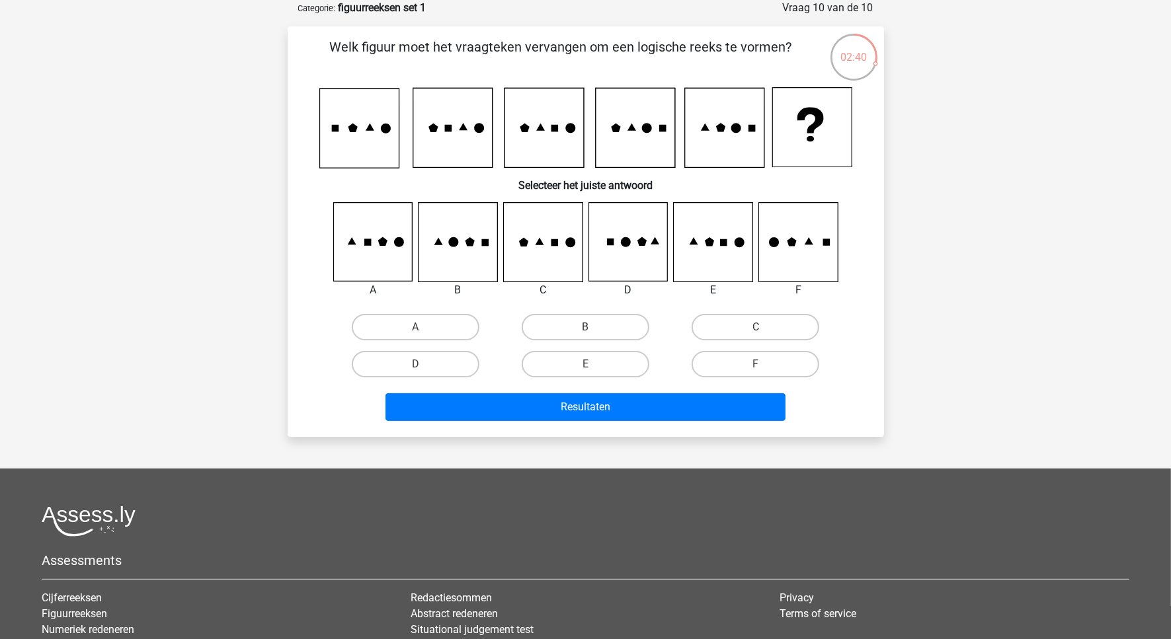
click at [486, 250] on icon at bounding box center [457, 242] width 79 height 79
click at [562, 318] on label "B" at bounding box center [586, 327] width 128 height 26
click at [585, 327] on input "B" at bounding box center [589, 331] width 9 height 9
radio input "true"
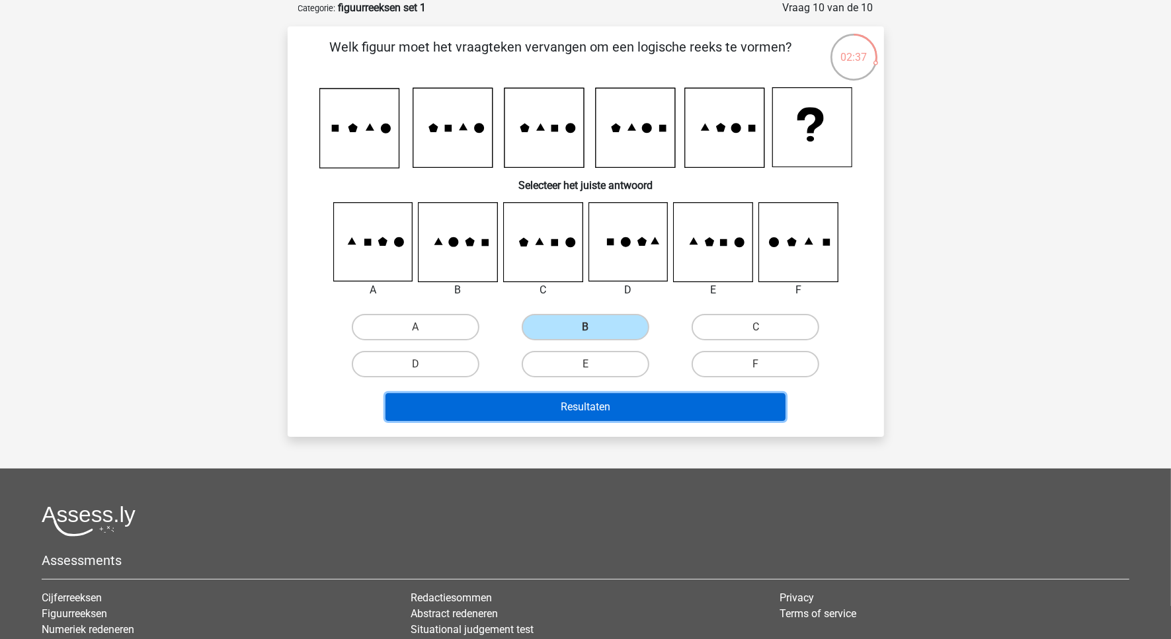
click at [608, 401] on button "Resultaten" at bounding box center [585, 407] width 400 height 28
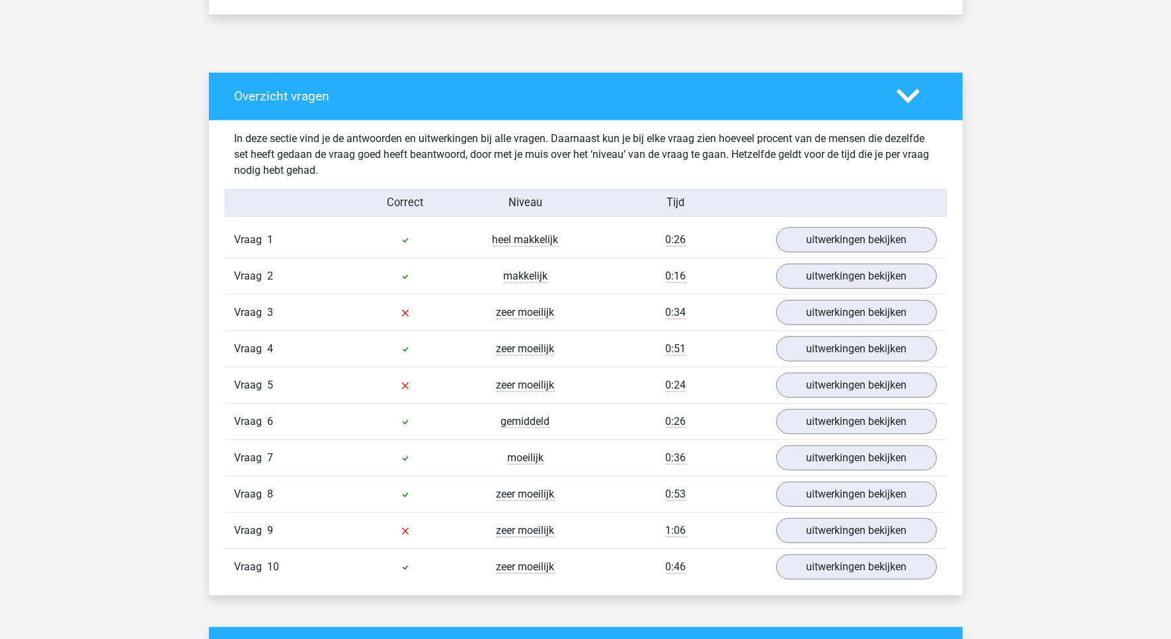
scroll to position [661, 0]
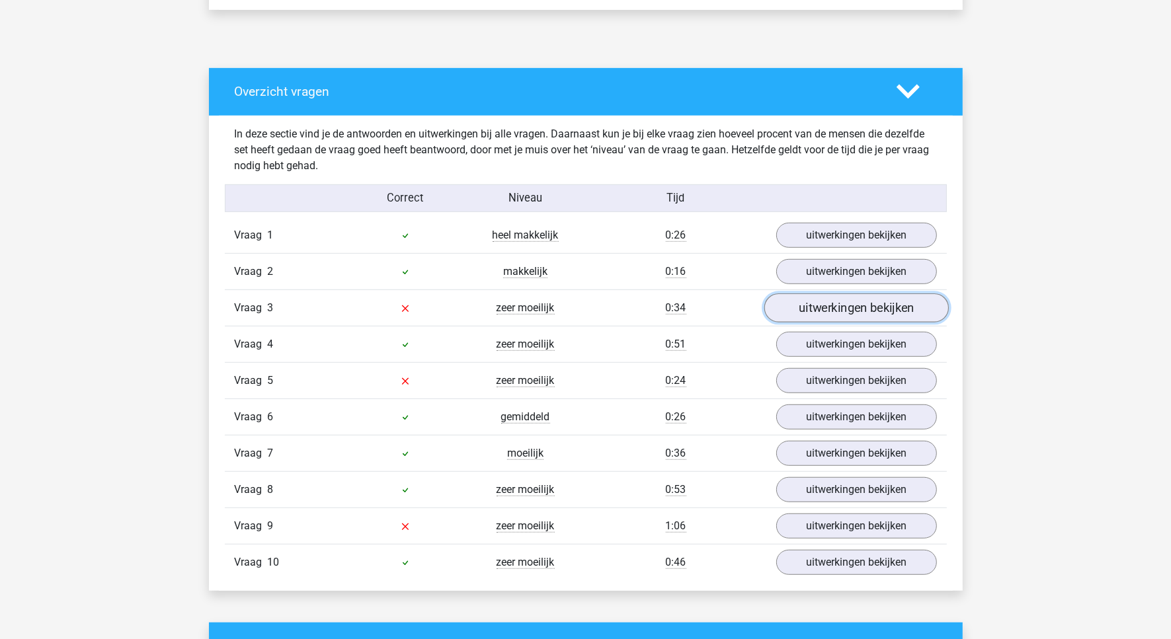
click at [814, 304] on link "uitwerkingen bekijken" at bounding box center [855, 308] width 184 height 29
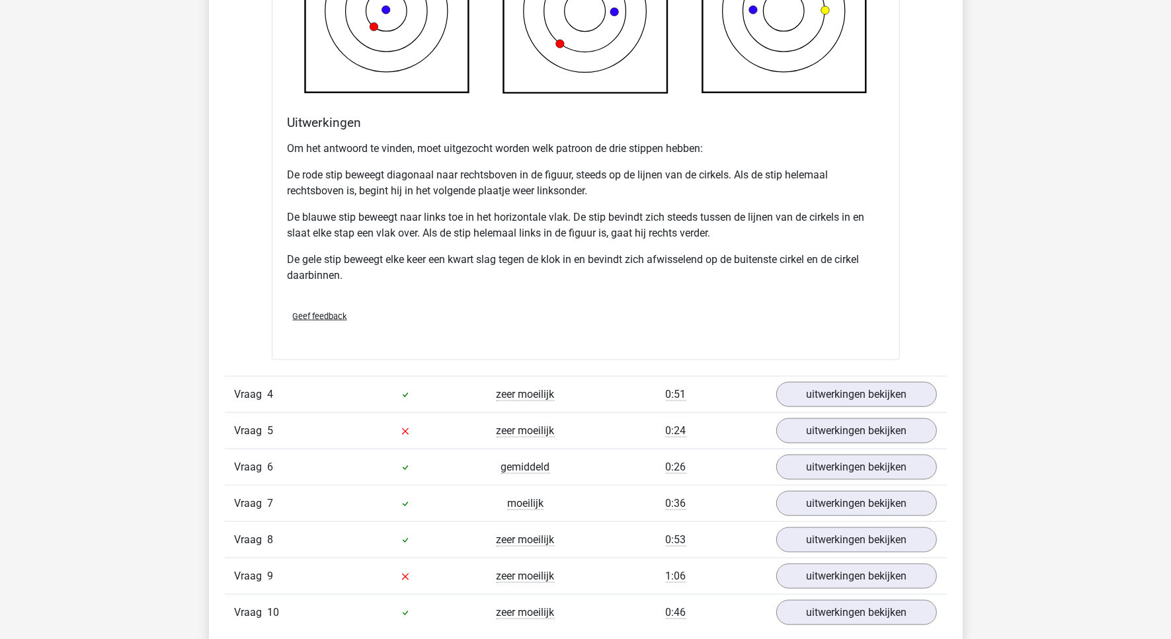
scroll to position [1570, 0]
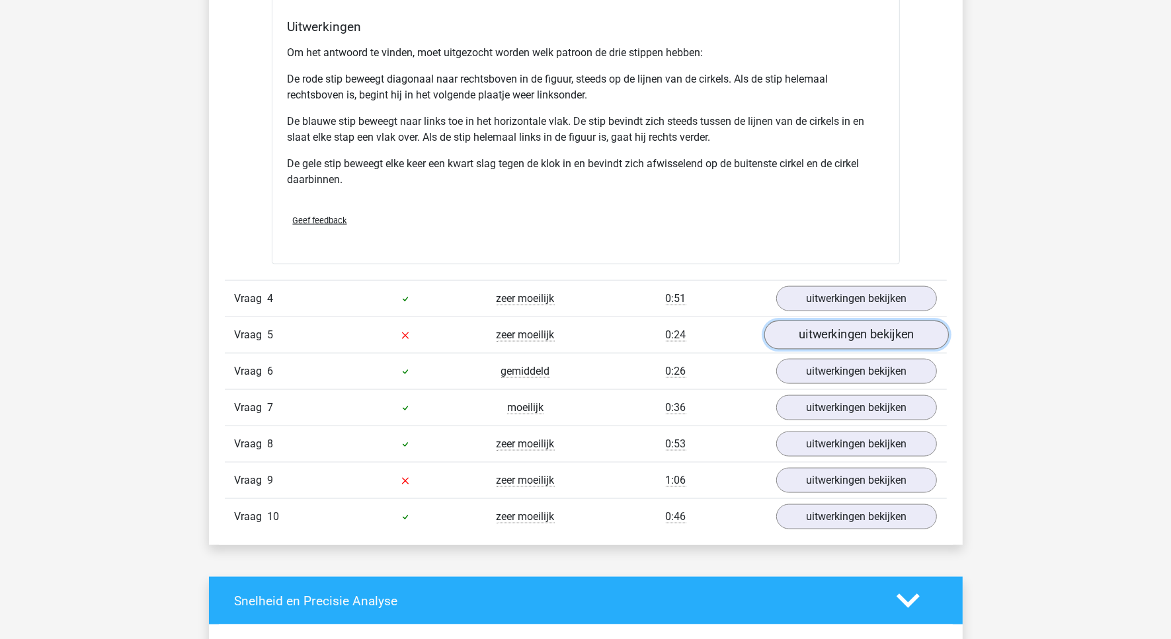
click at [798, 342] on link "uitwerkingen bekijken" at bounding box center [855, 335] width 184 height 29
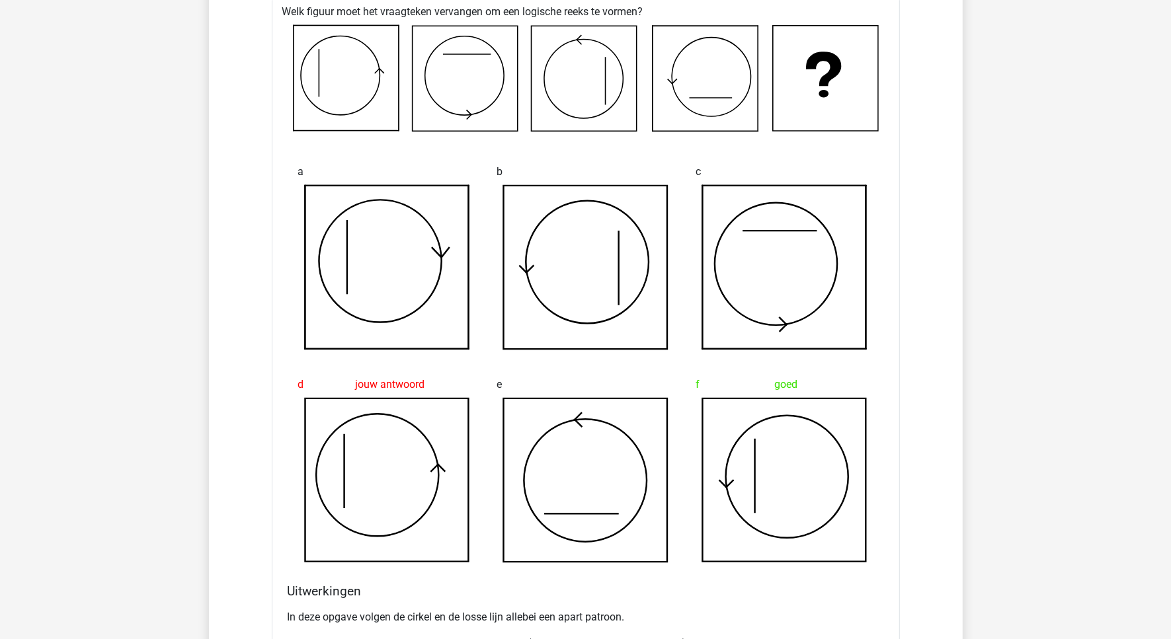
scroll to position [1900, 0]
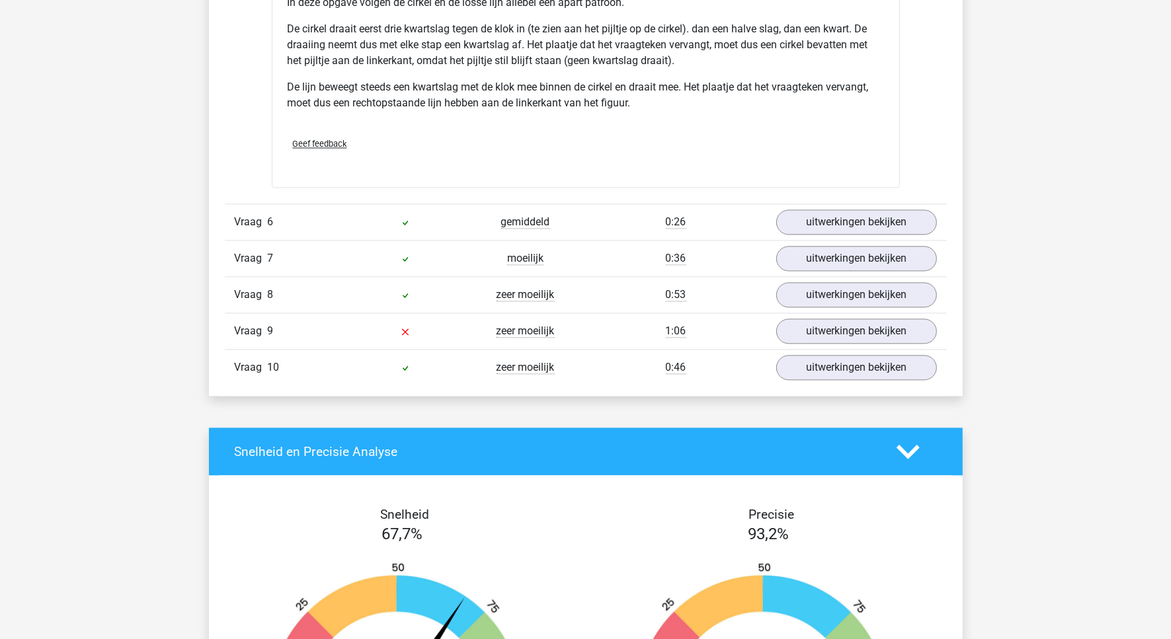
scroll to position [2727, 0]
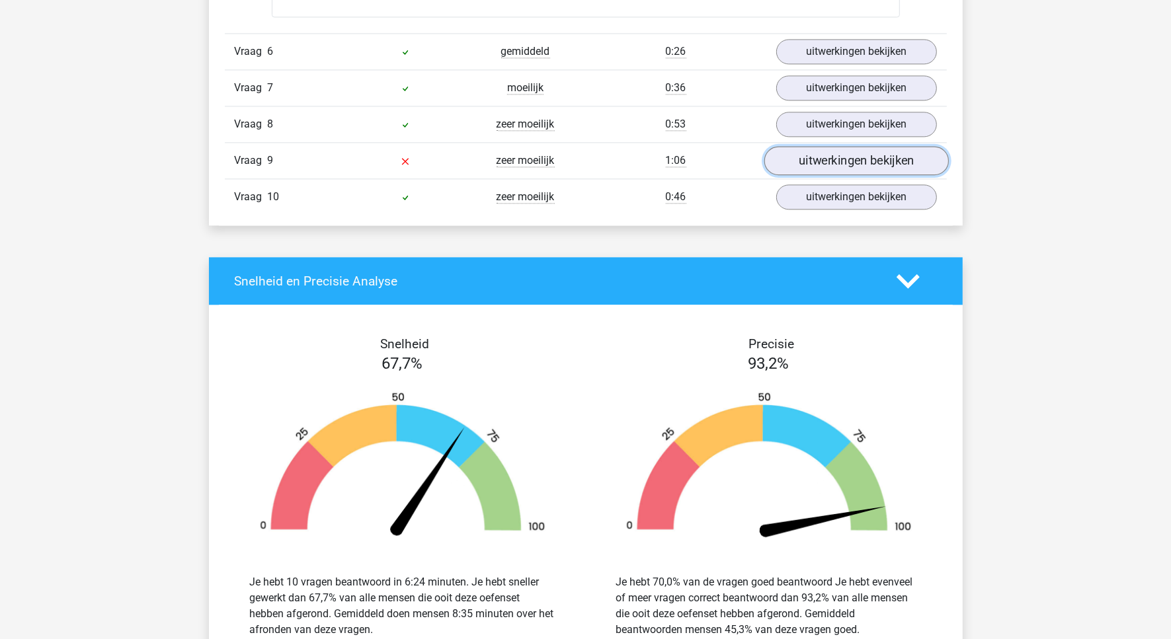
click at [838, 171] on link "uitwerkingen bekijken" at bounding box center [855, 160] width 184 height 29
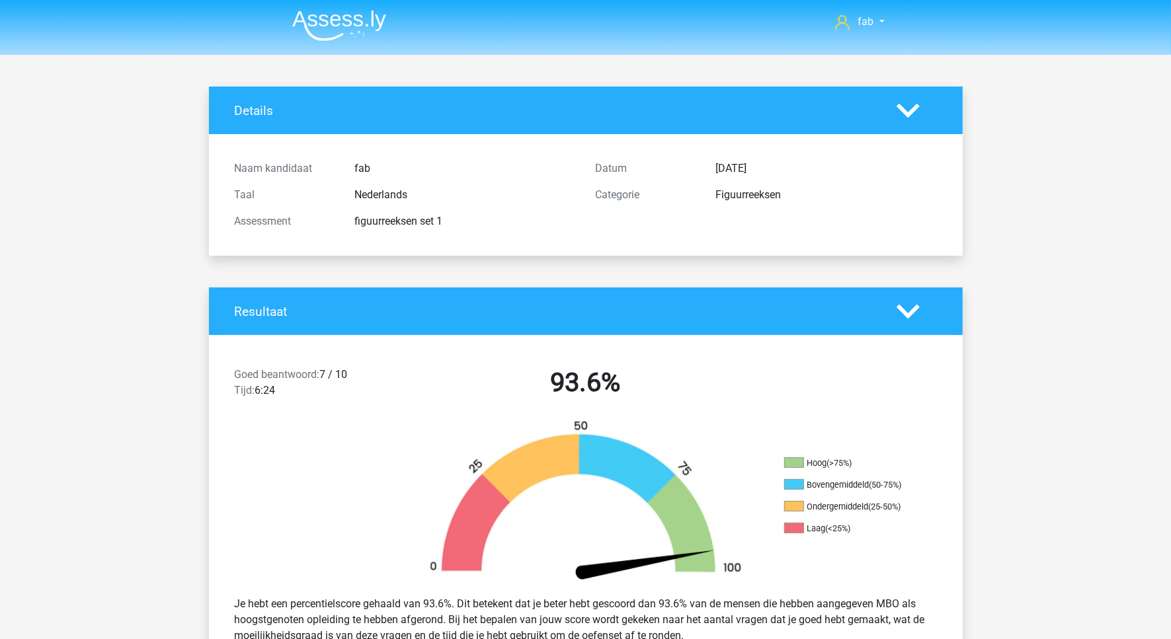
scroll to position [0, 0]
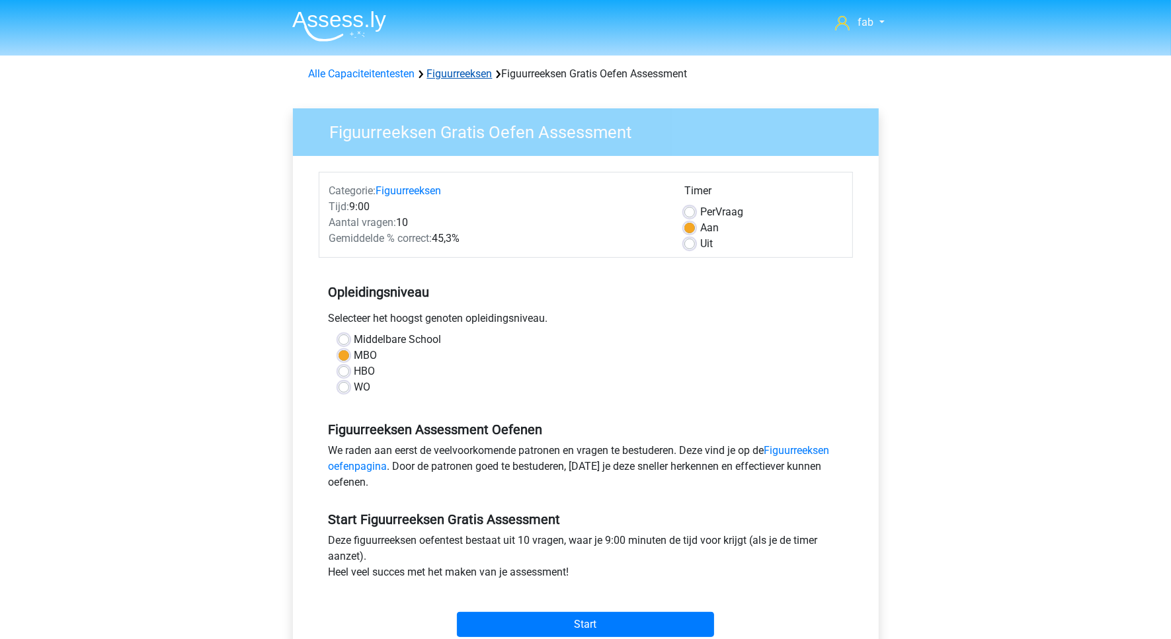
click at [474, 74] on link "Figuurreeksen" at bounding box center [459, 73] width 65 height 13
